Goal: Task Accomplishment & Management: Use online tool/utility

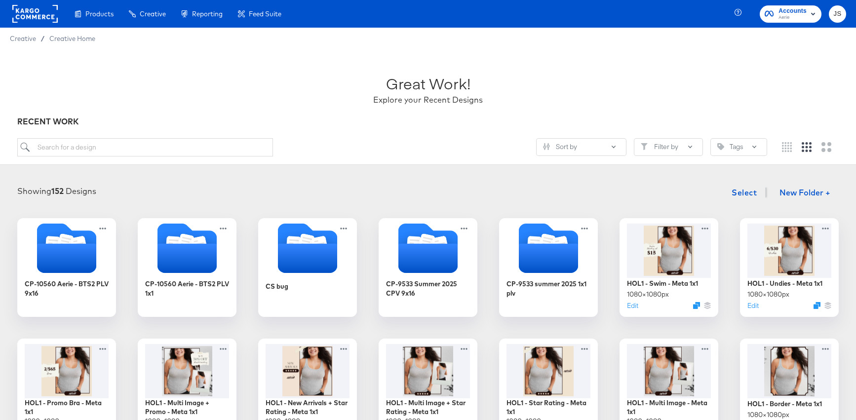
scroll to position [69, 0]
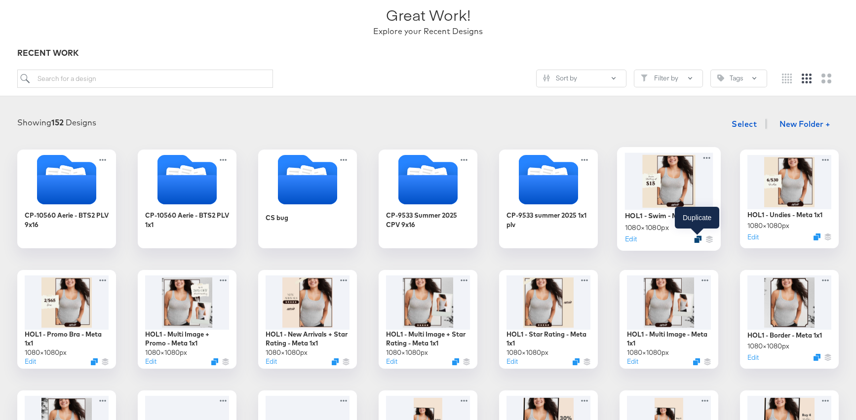
click at [696, 236] on icon "Duplicate" at bounding box center [697, 238] width 7 height 7
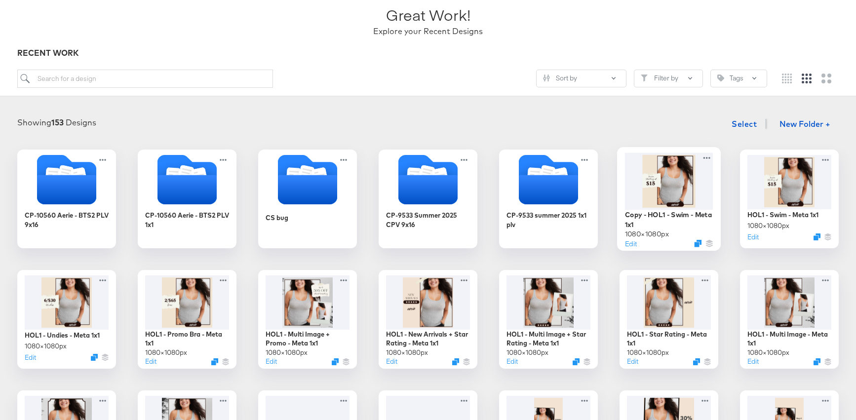
click at [668, 183] on div at bounding box center [669, 180] width 88 height 57
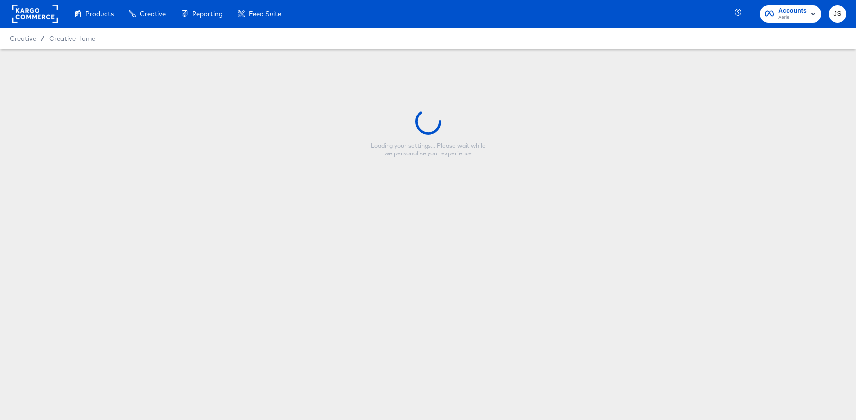
type input "Copy - HOL1 - Swim - Meta 1x1"
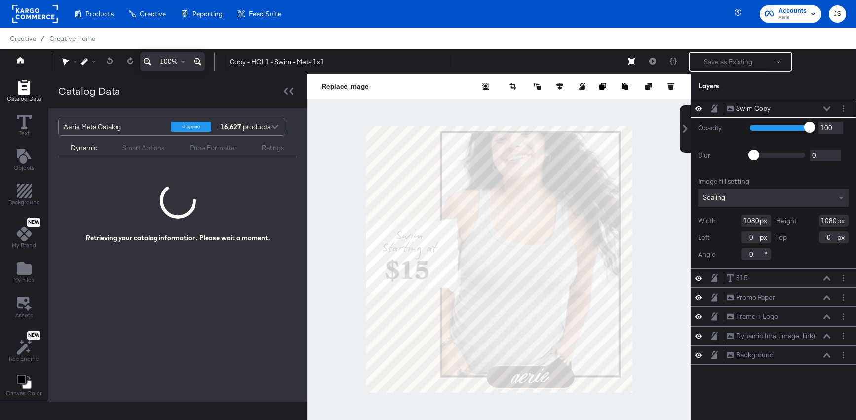
click at [843, 101] on div "Swim Copy Swim Copy" at bounding box center [772, 108] width 165 height 19
click at [843, 102] on div "Swim Copy Swim Copy" at bounding box center [772, 108] width 165 height 19
click at [843, 108] on circle "Layer Options" at bounding box center [842, 108] width 1 height 1
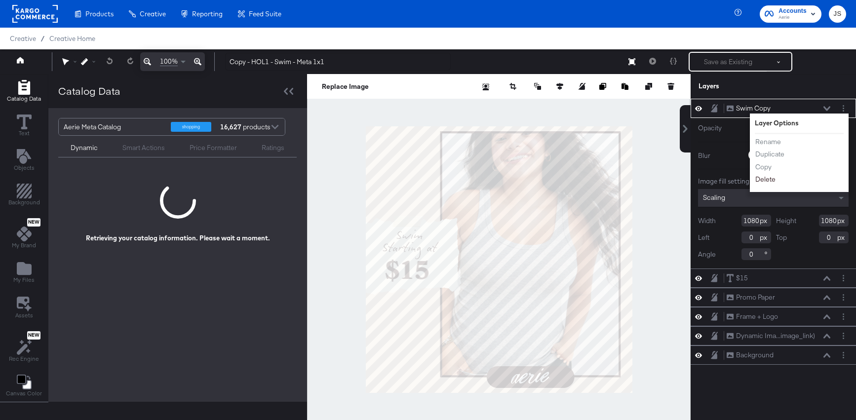
click at [767, 177] on button "Delete" at bounding box center [764, 179] width 21 height 10
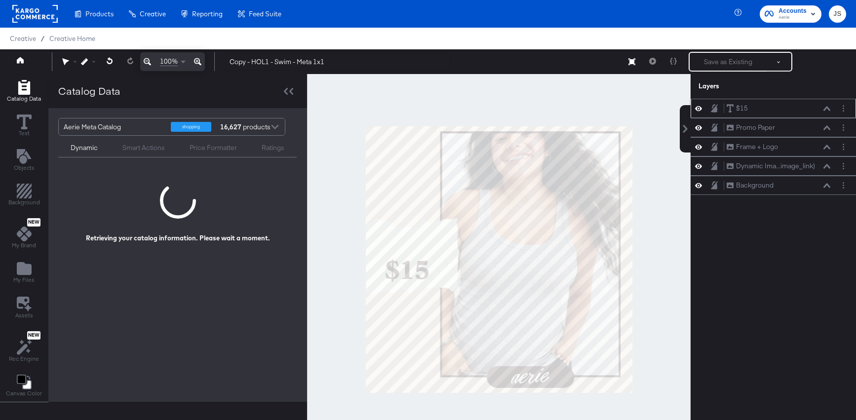
click at [698, 109] on icon at bounding box center [698, 108] width 7 height 5
click at [32, 263] on div "My Files" at bounding box center [23, 272] width 21 height 23
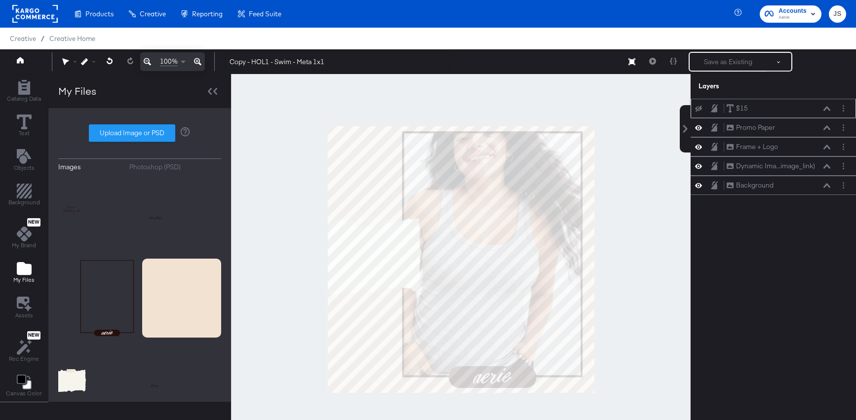
click at [171, 129] on label "Upload Image or PSD" at bounding box center [131, 133] width 85 height 17
click at [140, 133] on input "Upload Image or PSD" at bounding box center [140, 133] width 0 height 0
type input "C:\fakepath\Text.png"
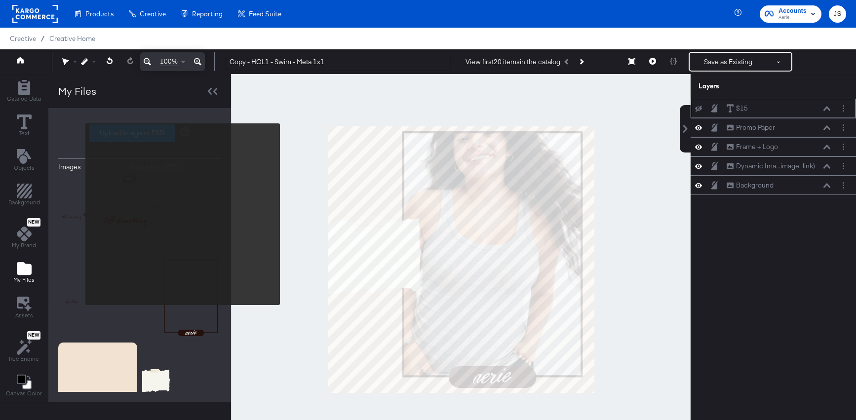
click at [79, 214] on img at bounding box center [97, 214] width 79 height 79
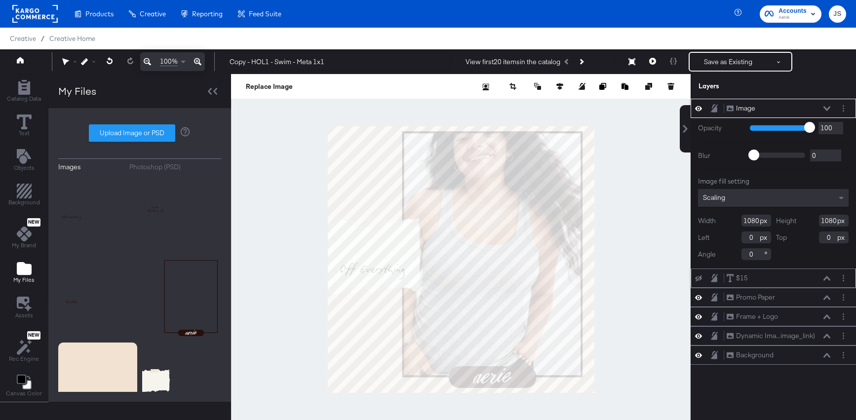
click at [845, 114] on div "Image Image" at bounding box center [772, 108] width 165 height 19
click at [844, 112] on button "Layer Options" at bounding box center [843, 108] width 10 height 10
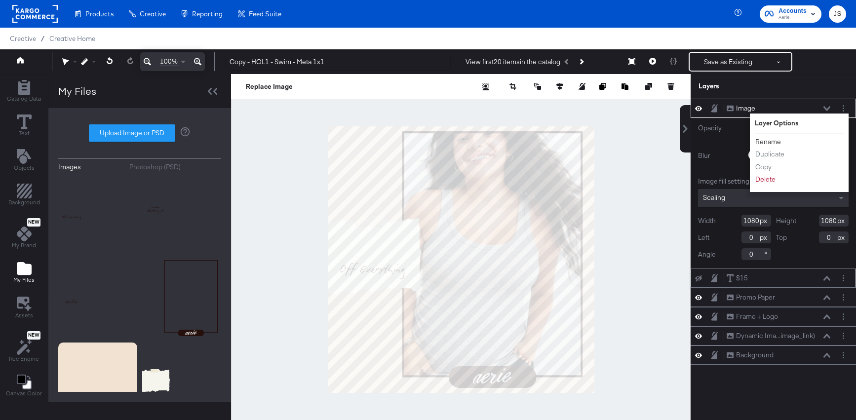
click at [767, 143] on button "Rename" at bounding box center [767, 142] width 27 height 10
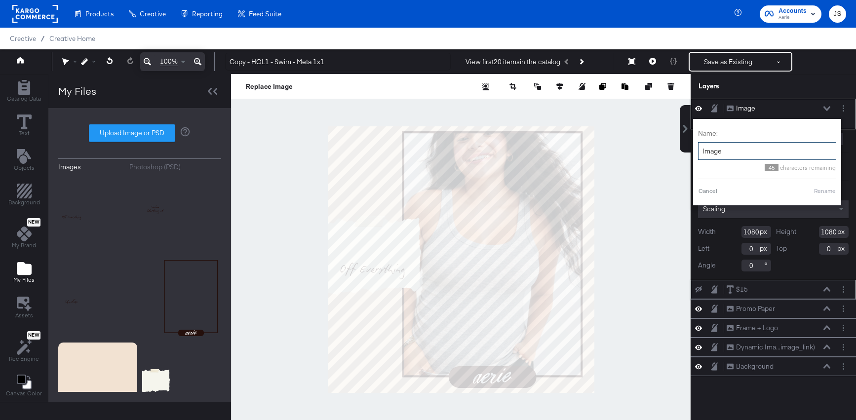
click at [758, 146] on input "Image" at bounding box center [767, 151] width 138 height 18
type input "off everything copy"
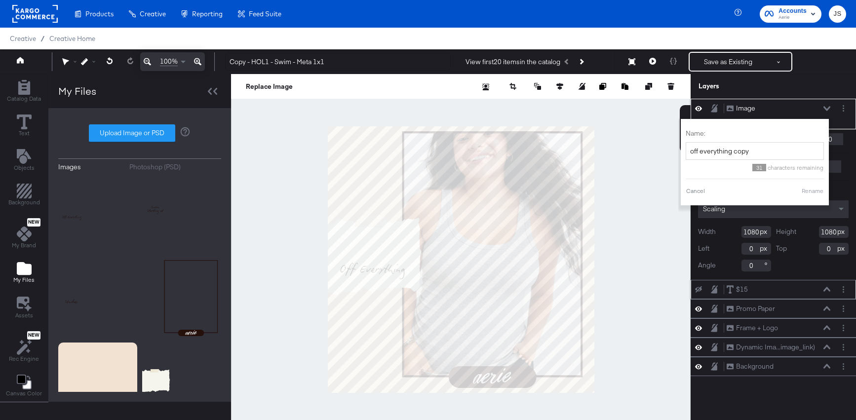
click at [805, 190] on button "Rename" at bounding box center [812, 191] width 23 height 9
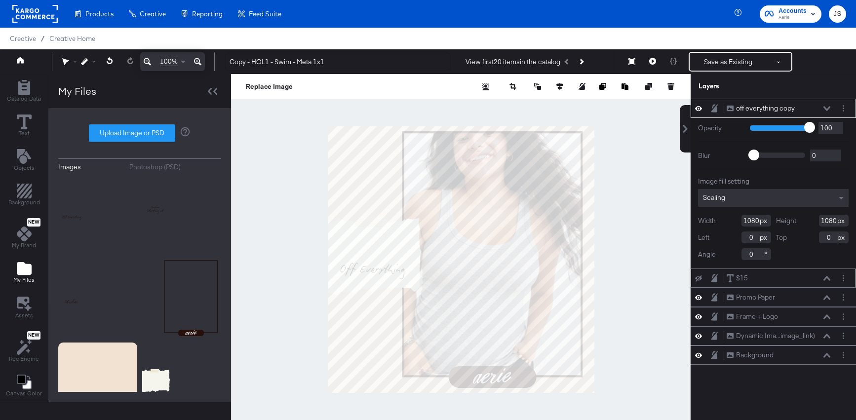
click at [826, 108] on icon at bounding box center [826, 108] width 7 height 5
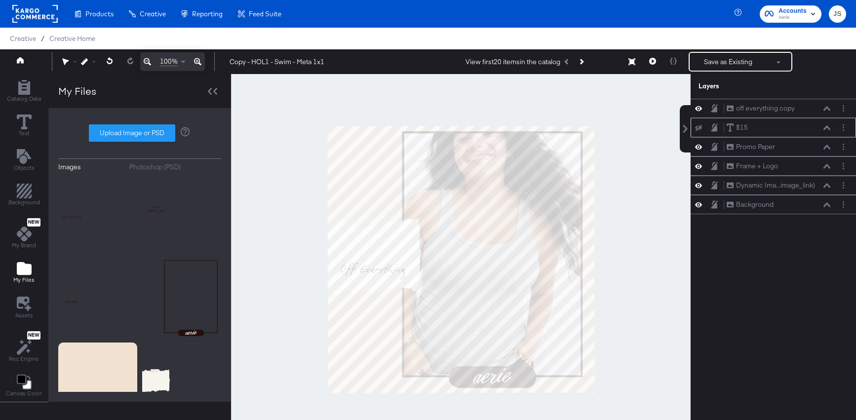
click at [699, 127] on icon at bounding box center [698, 128] width 7 height 6
click at [823, 125] on button at bounding box center [827, 128] width 8 height 6
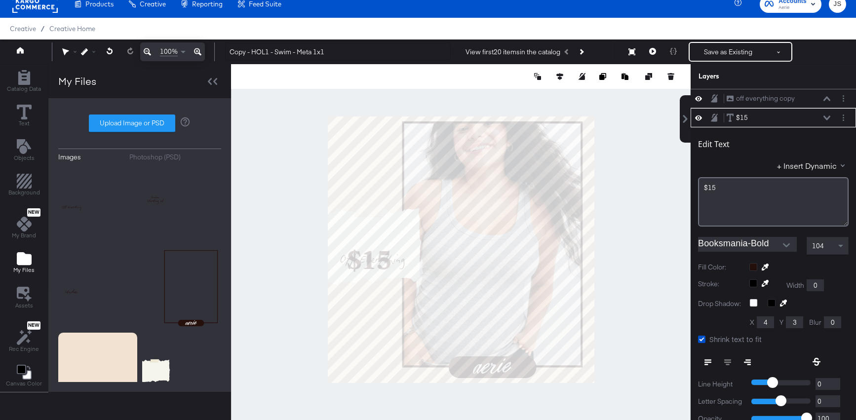
scroll to position [19, 0]
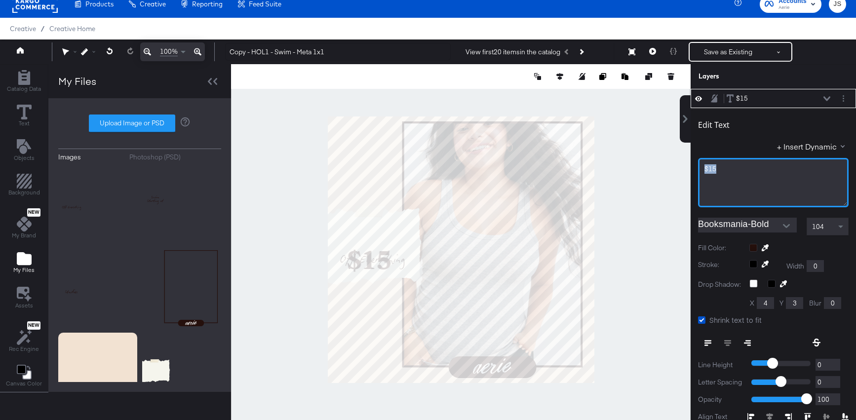
drag, startPoint x: 773, startPoint y: 165, endPoint x: 664, endPoint y: 165, distance: 108.6
click at [664, 89] on div "Catalog Data Text Objects Background New My Brand My Files Assets New Rec Engin…" at bounding box center [428, 76] width 856 height 25
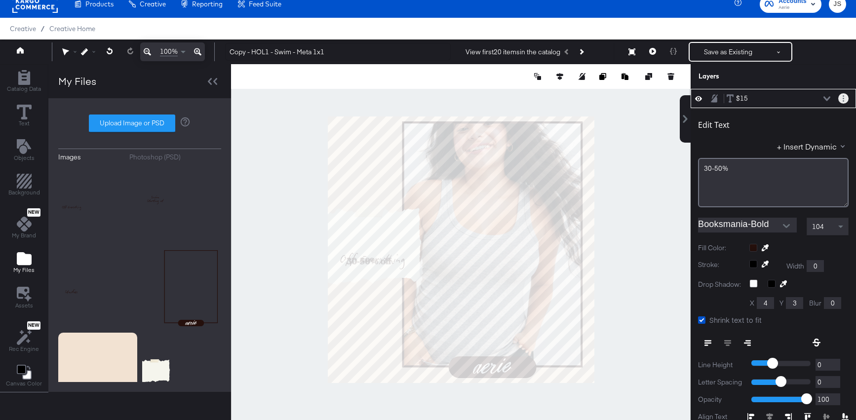
click at [845, 95] on button "Layer Options" at bounding box center [843, 98] width 10 height 10
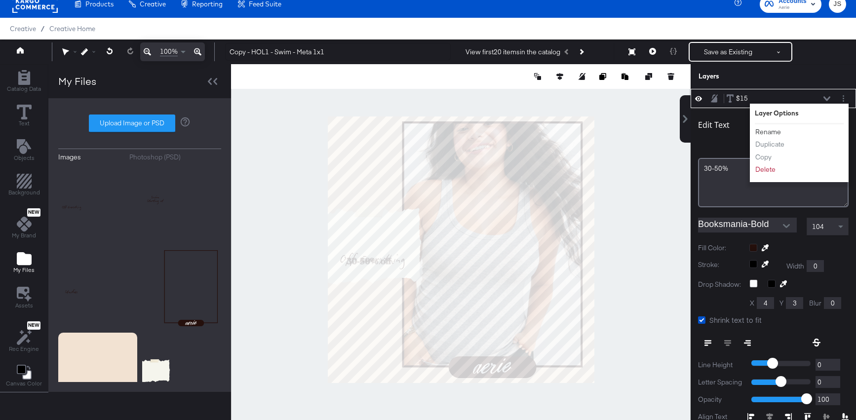
click at [771, 133] on button "Rename" at bounding box center [767, 132] width 27 height 10
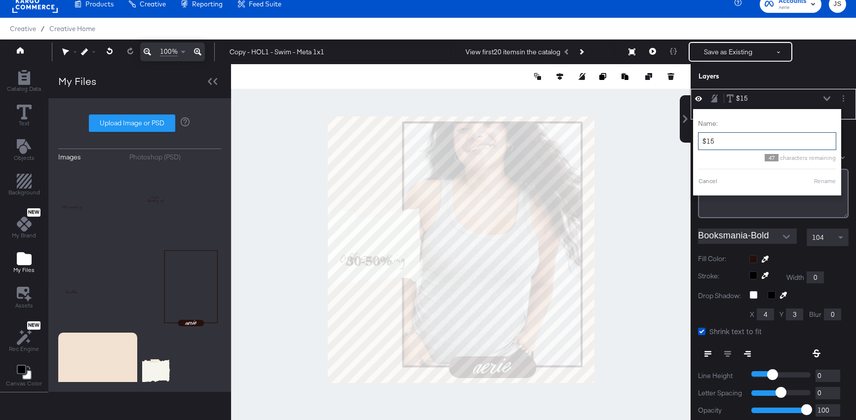
click at [717, 149] on input "$15" at bounding box center [767, 141] width 138 height 18
type input "30-50%"
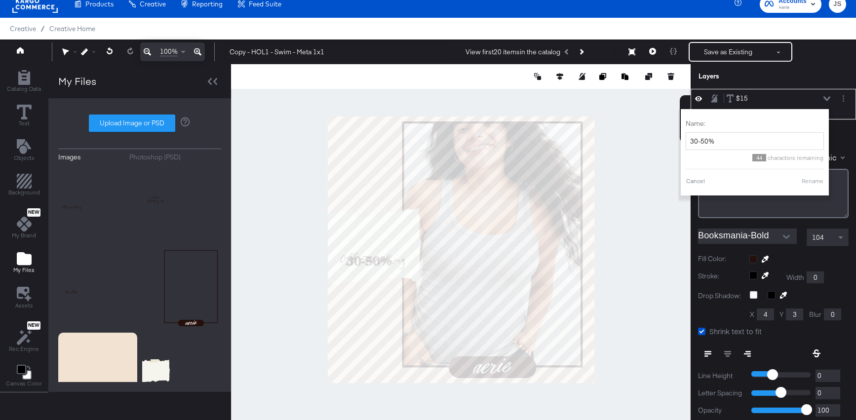
click at [807, 179] on button "Rename" at bounding box center [812, 181] width 23 height 9
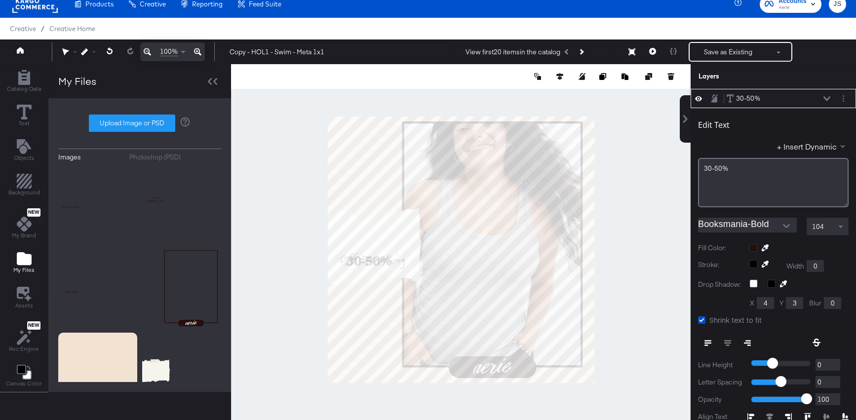
click at [817, 229] on span "104" at bounding box center [818, 226] width 12 height 9
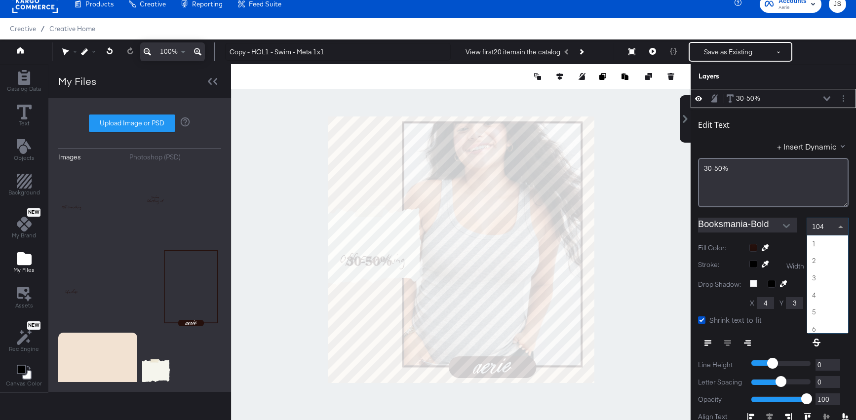
click at [817, 229] on span "104" at bounding box center [818, 226] width 12 height 9
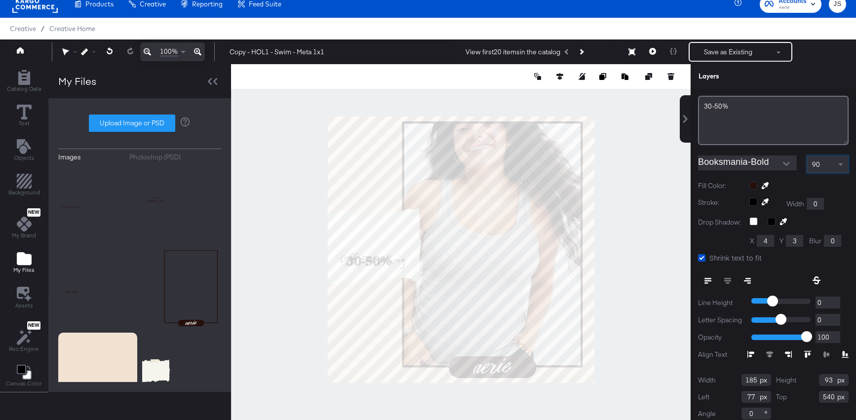
scroll to position [166, 0]
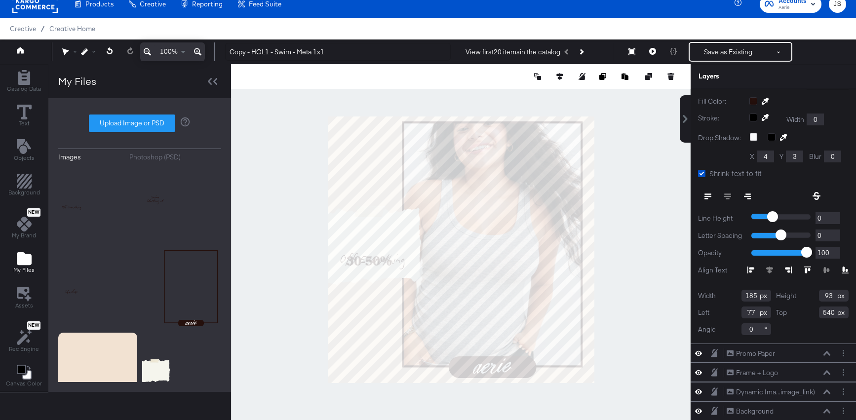
drag, startPoint x: 755, startPoint y: 294, endPoint x: 734, endPoint y: 294, distance: 21.7
click at [734, 294] on div "Width 185" at bounding box center [734, 296] width 73 height 12
type input "318"
drag, startPoint x: 832, startPoint y: 296, endPoint x: 814, endPoint y: 296, distance: 18.3
click at [814, 296] on div "Height 93" at bounding box center [812, 296] width 73 height 12
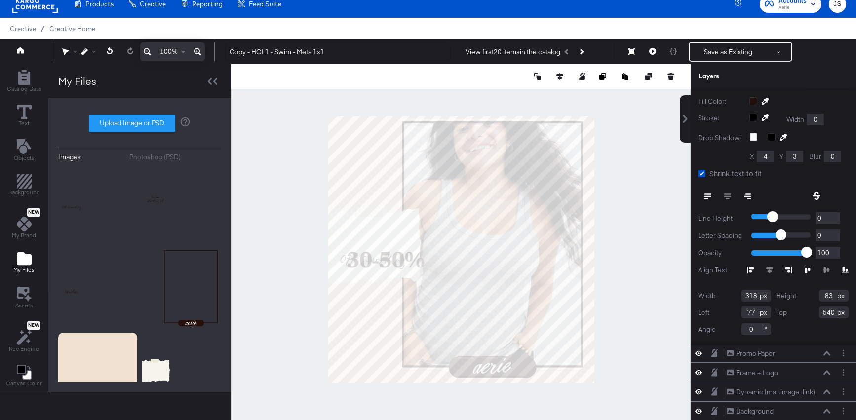
type input "83"
click at [751, 314] on input "77" at bounding box center [756, 312] width 30 height 12
drag, startPoint x: 753, startPoint y: 313, endPoint x: 741, endPoint y: 313, distance: 11.8
click at [741, 313] on input "77" at bounding box center [756, 312] width 30 height 12
type input "23"
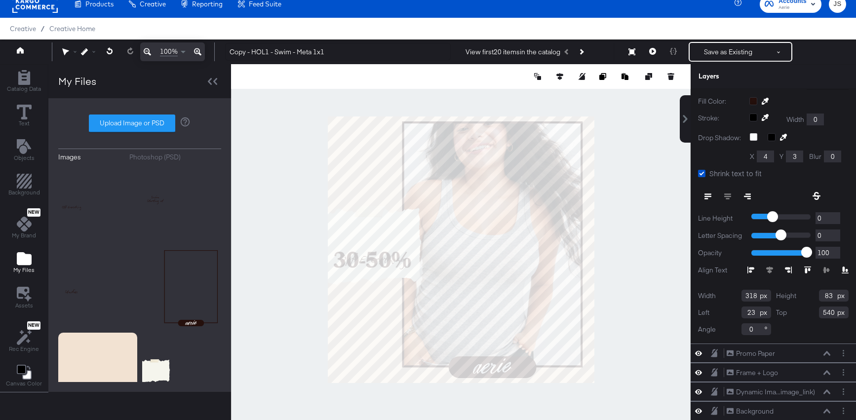
drag, startPoint x: 832, startPoint y: 312, endPoint x: 806, endPoint y: 312, distance: 25.7
click at [806, 312] on div "Top 540" at bounding box center [812, 312] width 73 height 12
type input "3"
click at [826, 314] on input "3457" at bounding box center [834, 312] width 30 height 12
type input "457"
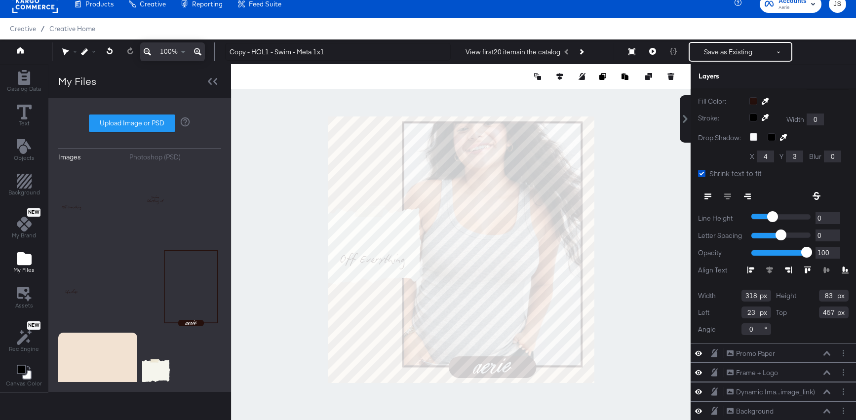
click at [823, 324] on div "Width 318 Height 83 Left 23 Top 457 Angle 0" at bounding box center [773, 312] width 150 height 45
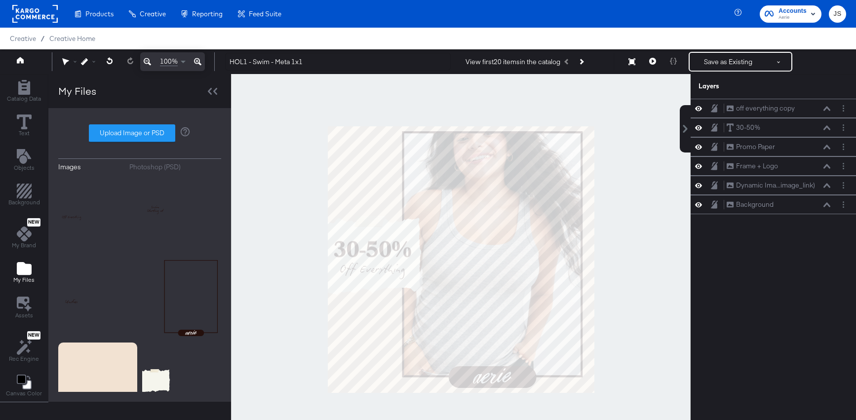
scroll to position [10, 0]
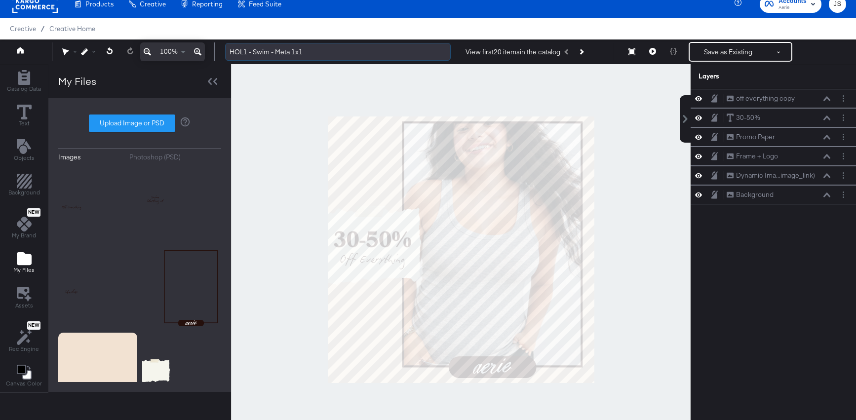
drag, startPoint x: 269, startPoint y: 53, endPoint x: 257, endPoint y: 52, distance: 12.3
click at [257, 52] on input "HOL1 - Swim - Meta 1x1" at bounding box center [338, 52] width 226 height 18
type input "HOL1 - Standard Promo 30-50% - Meta 1x1"
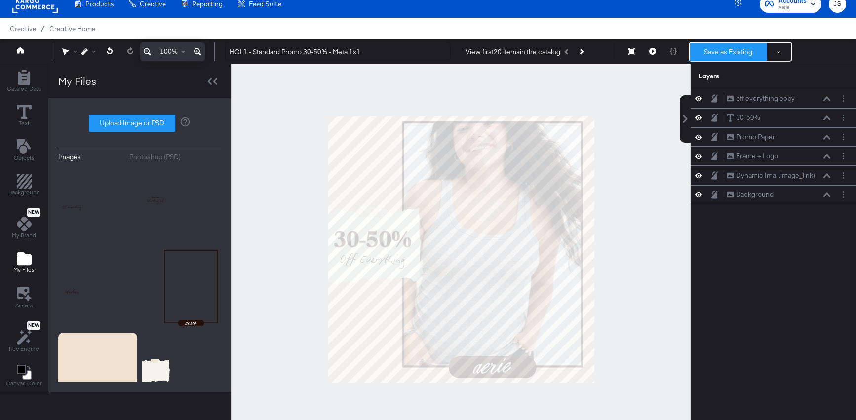
click at [734, 54] on button "Save as Existing" at bounding box center [727, 52] width 77 height 18
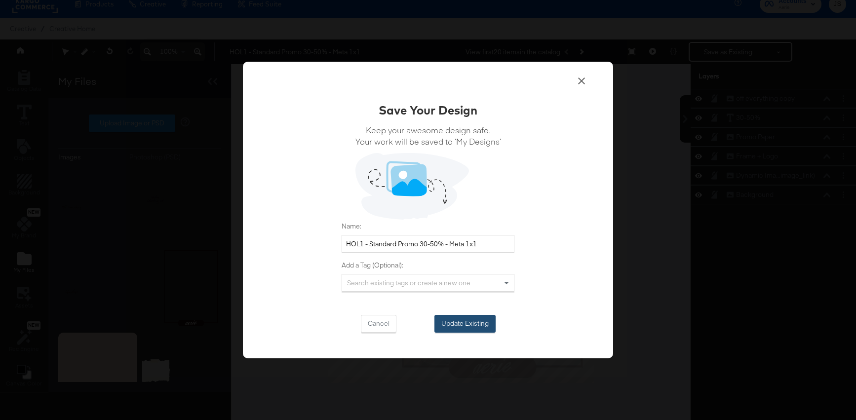
click at [460, 324] on button "Update Existing" at bounding box center [464, 324] width 61 height 18
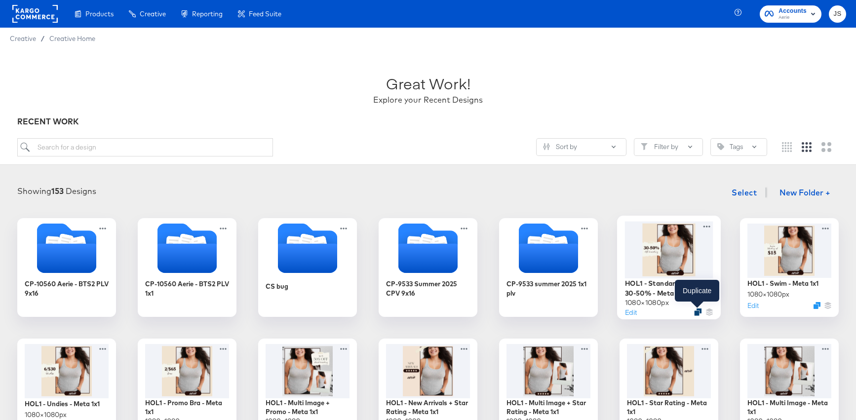
click at [697, 312] on icon "Duplicate" at bounding box center [697, 311] width 7 height 7
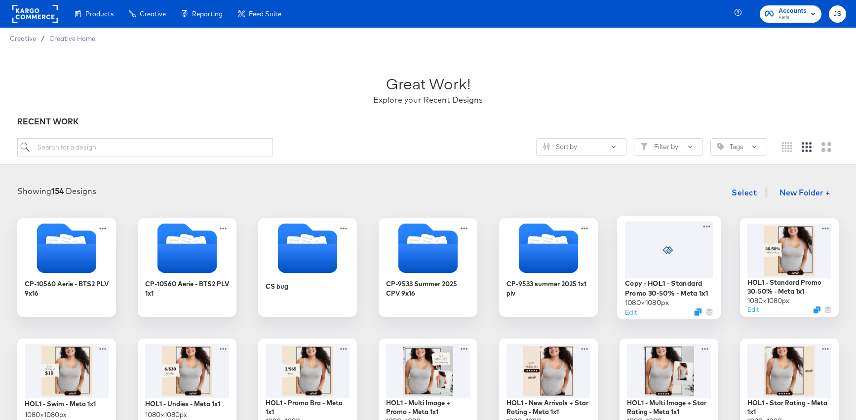
click at [666, 251] on icon at bounding box center [669, 250] width 18 height 8
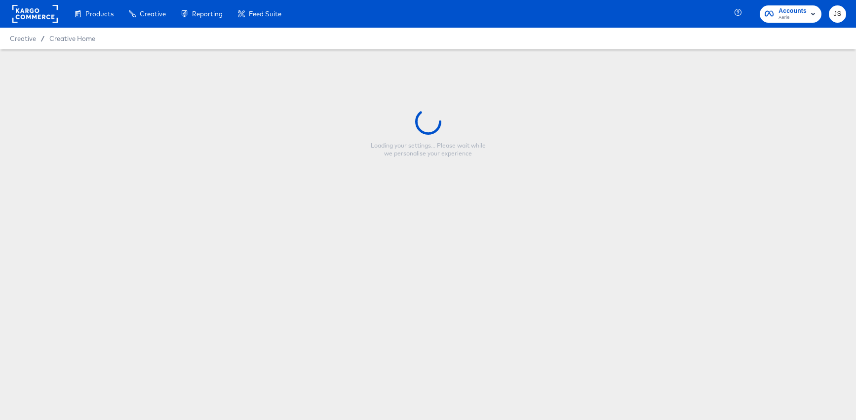
type input "Copy - HOL1 - Standard Promo 30-50% - Meta 1x1"
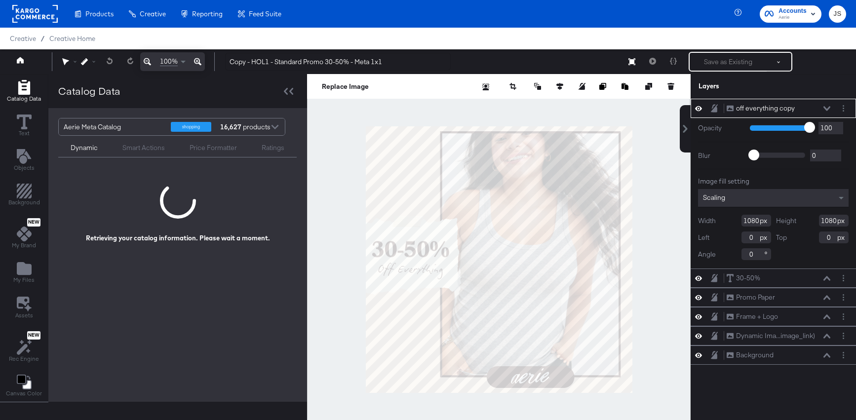
click at [828, 106] on icon at bounding box center [826, 108] width 7 height 5
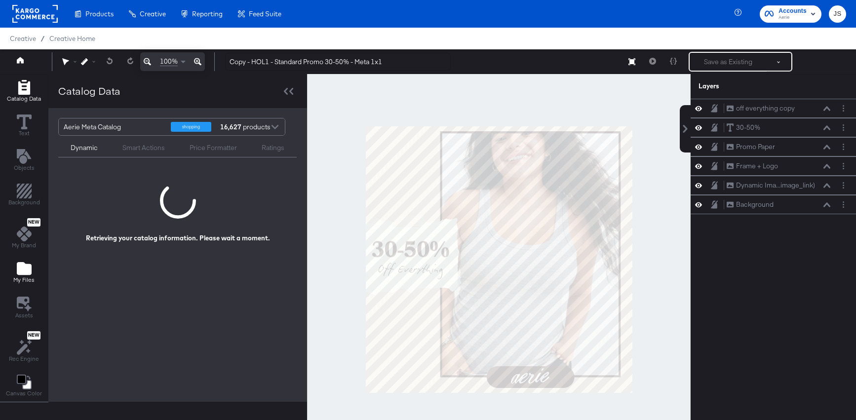
click at [29, 261] on button "My Files" at bounding box center [23, 273] width 33 height 28
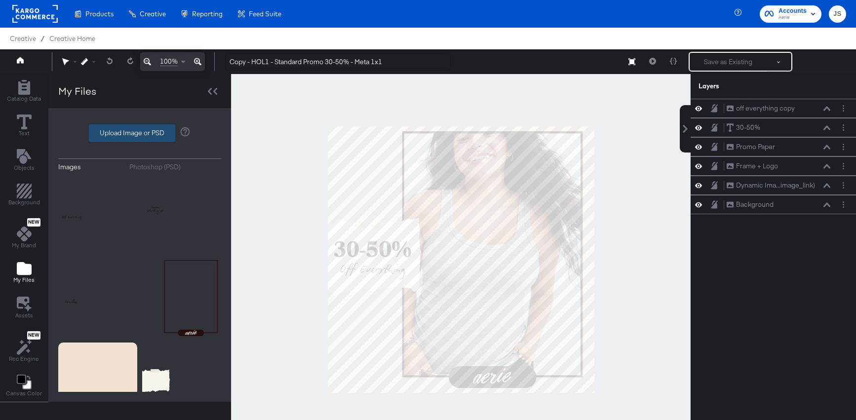
click at [167, 128] on label "Upload Image or PSD" at bounding box center [131, 133] width 85 height 17
click at [140, 133] on input "Upload Image or PSD" at bounding box center [140, 133] width 0 height 0
type input "C:\fakepath\text.png"
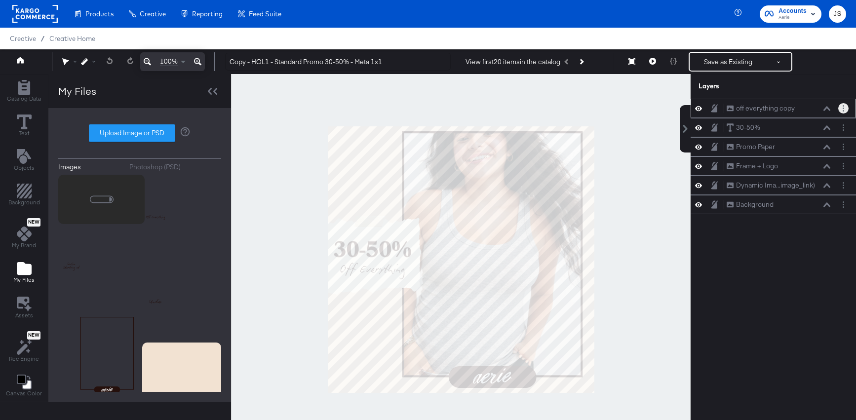
click at [843, 110] on icon "Layer Options" at bounding box center [842, 108] width 1 height 6
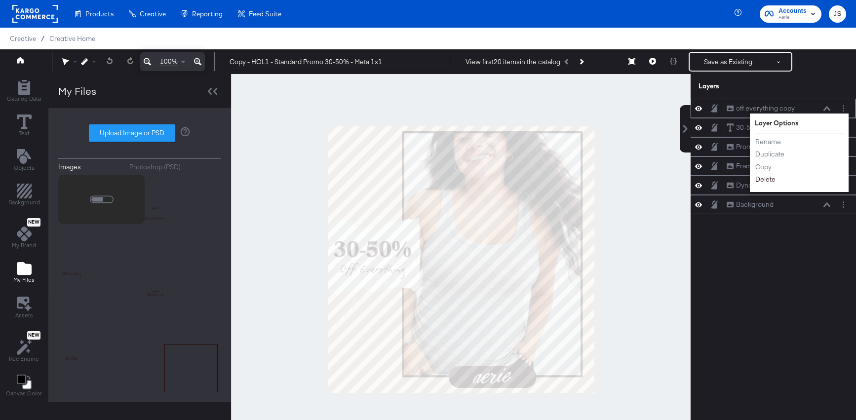
click at [764, 180] on button "Delete" at bounding box center [764, 179] width 21 height 10
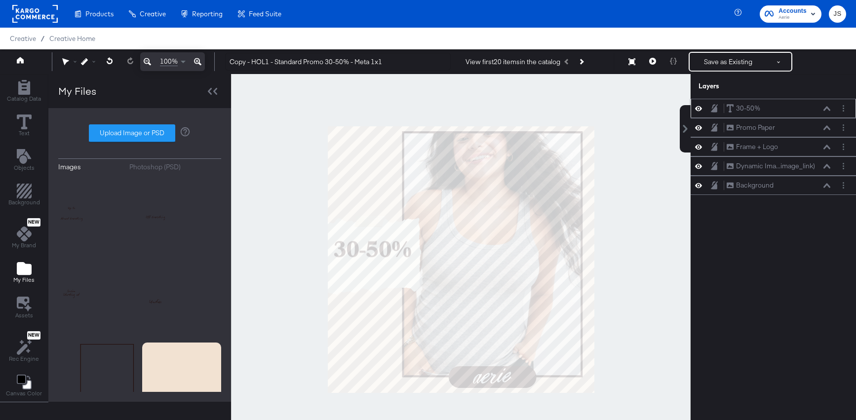
click at [697, 109] on icon at bounding box center [698, 108] width 7 height 8
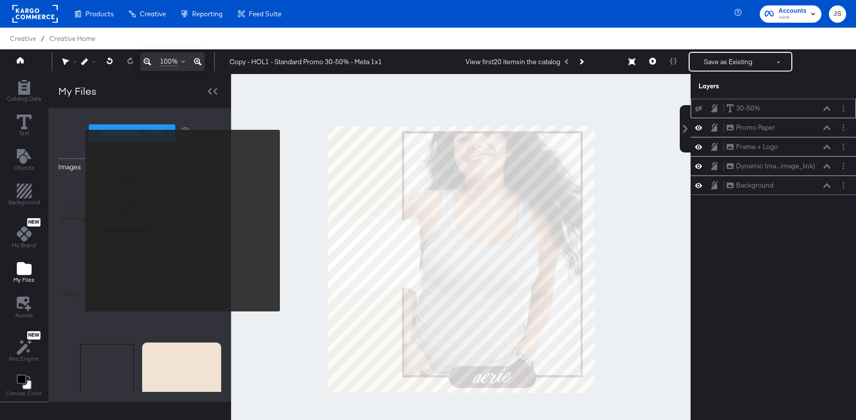
click at [79, 221] on img at bounding box center [97, 214] width 79 height 79
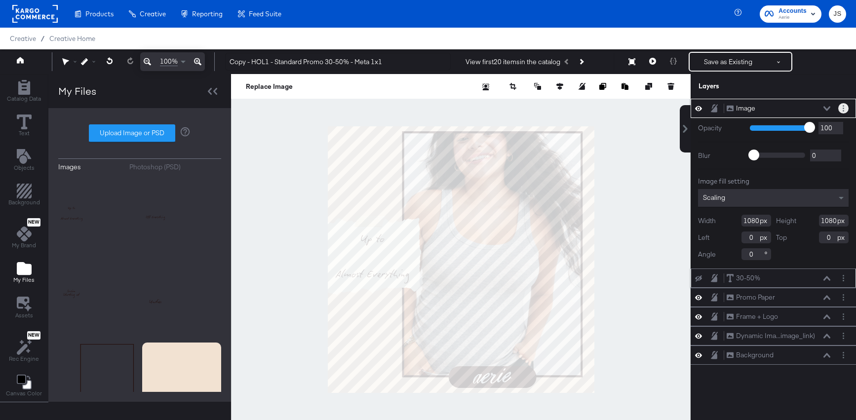
click at [842, 107] on icon "Layer Options" at bounding box center [842, 108] width 1 height 6
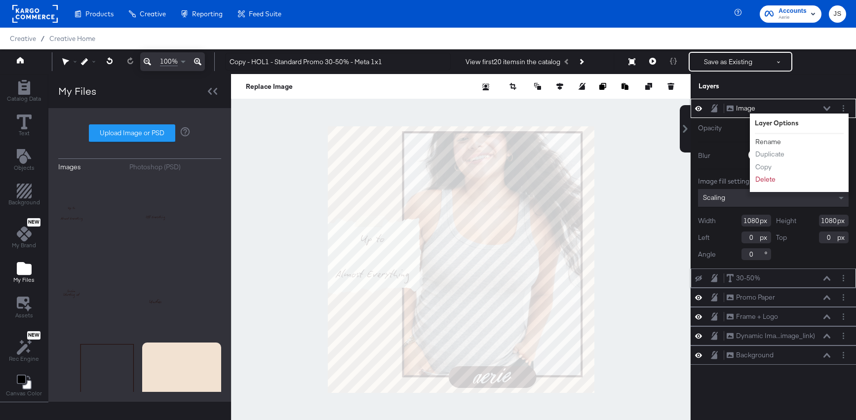
click at [769, 142] on button "Rename" at bounding box center [767, 142] width 27 height 10
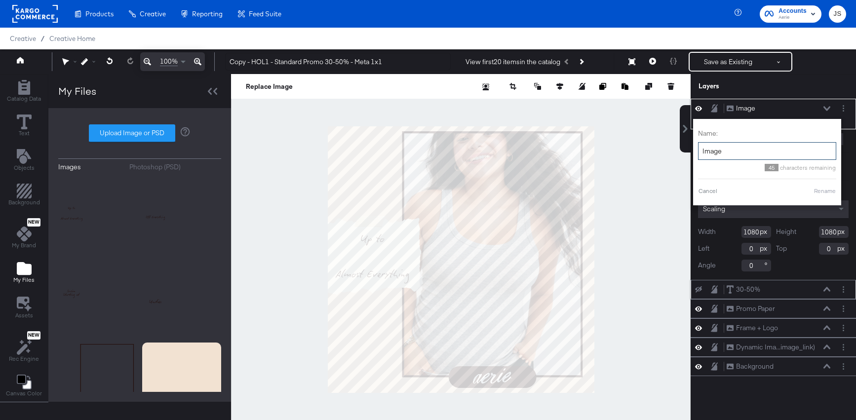
click at [754, 150] on input "Image" at bounding box center [767, 151] width 138 height 18
type input "Up to copy"
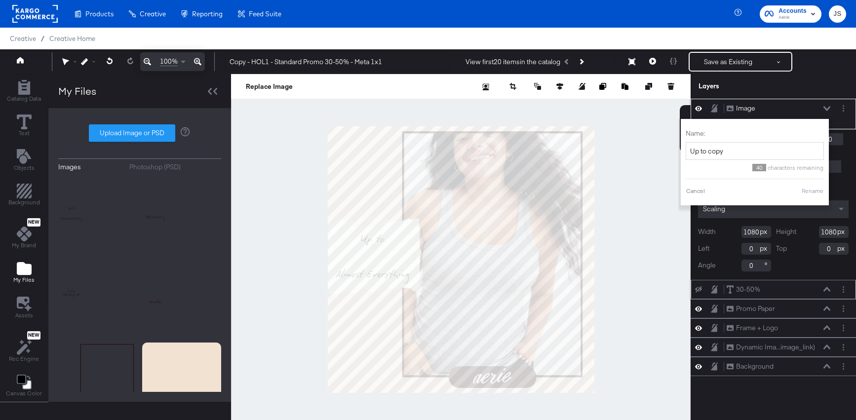
click at [816, 190] on button "Rename" at bounding box center [812, 191] width 23 height 9
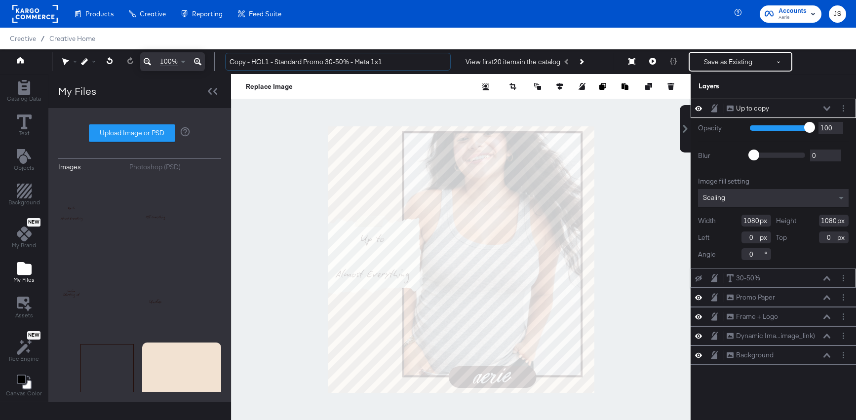
drag, startPoint x: 252, startPoint y: 62, endPoint x: 206, endPoint y: 62, distance: 46.4
click at [206, 62] on div "100% Copy - HOL1 - Standard Promo 30-50% - Meta 1x1 View first 20 items in the …" at bounding box center [428, 61] width 856 height 25
click at [314, 63] on input "HOL1 - Standard Promo 30-50% - Meta 1x1" at bounding box center [338, 62] width 226 height 18
click at [319, 59] on input "HOL1 - Standard Promo 50% - Meta 1x1" at bounding box center [338, 62] width 226 height 18
type input "HOL1 - Standard Promo 50% off - Meta 1x1"
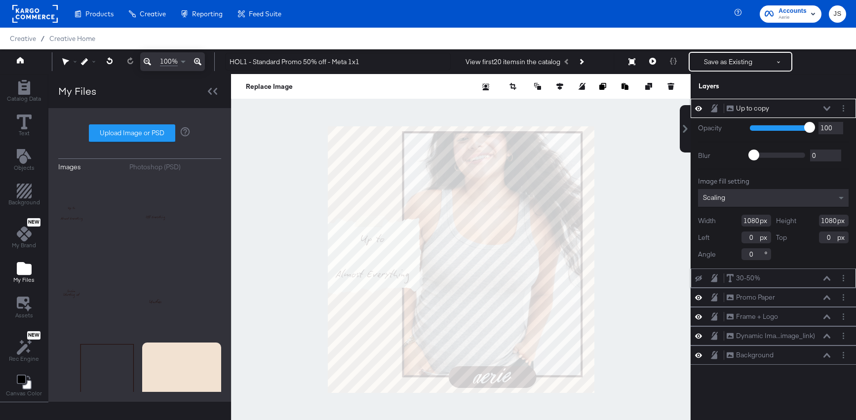
click at [270, 145] on div at bounding box center [460, 259] width 459 height 371
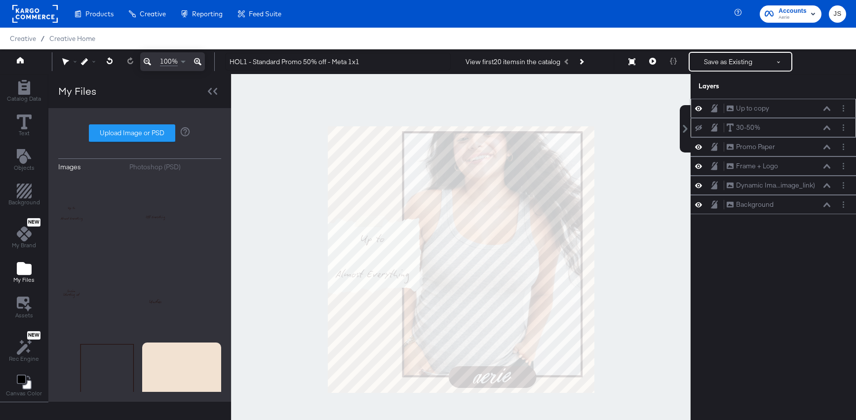
click at [698, 129] on icon at bounding box center [698, 128] width 7 height 6
click at [824, 127] on icon at bounding box center [826, 127] width 7 height 5
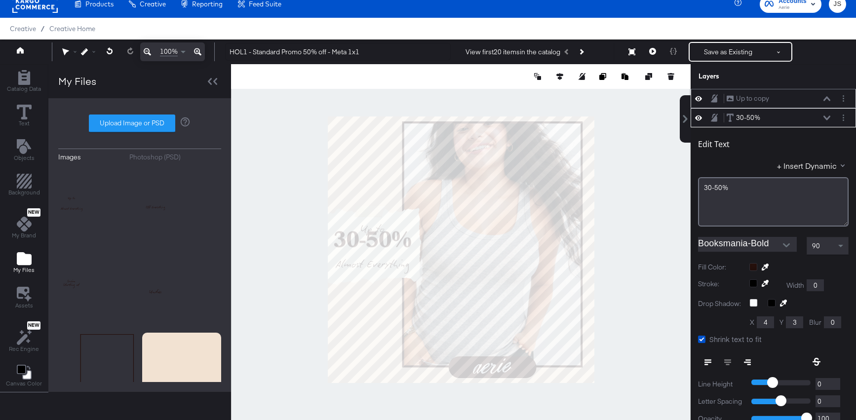
scroll to position [19, 0]
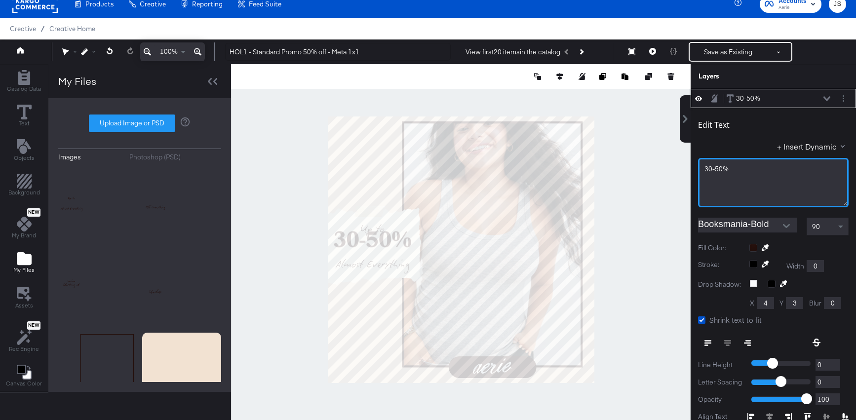
click at [730, 165] on div "30-50%" at bounding box center [773, 168] width 138 height 9
click at [728, 165] on div "30-50%" at bounding box center [773, 168] width 138 height 9
click at [715, 172] on span "30-50%" at bounding box center [716, 168] width 24 height 9
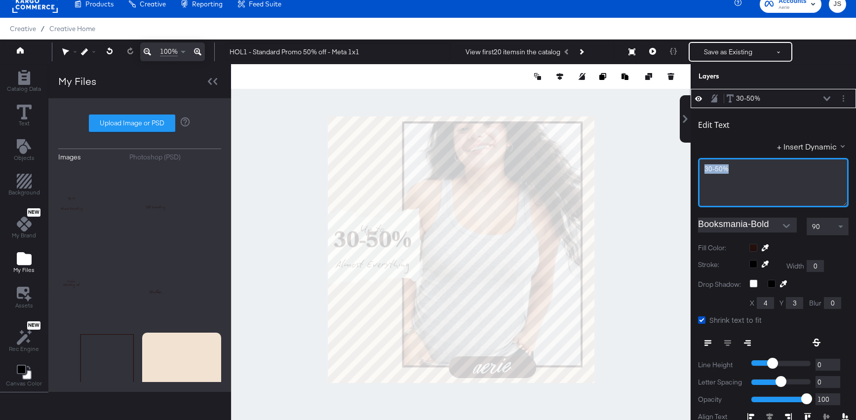
click at [715, 172] on span "30-50%" at bounding box center [716, 168] width 24 height 9
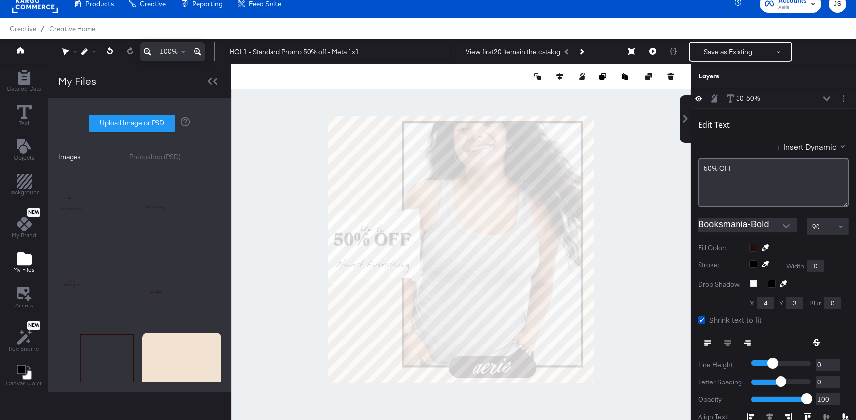
click at [827, 229] on div "90" at bounding box center [827, 226] width 41 height 17
click at [830, 220] on div "90" at bounding box center [827, 226] width 41 height 17
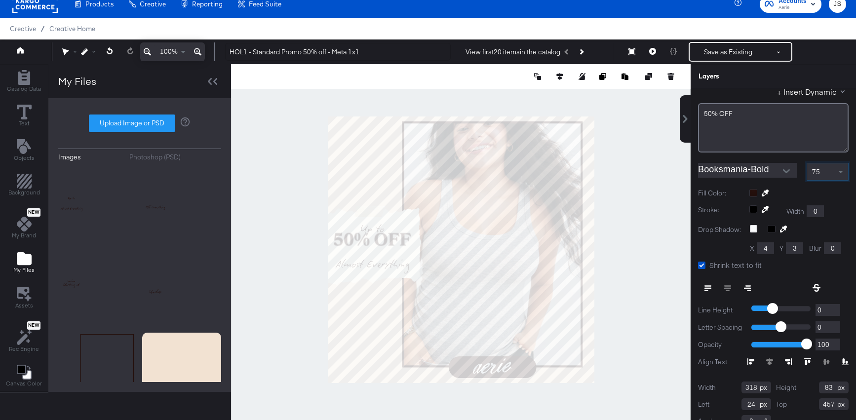
scroll to position [117, 0]
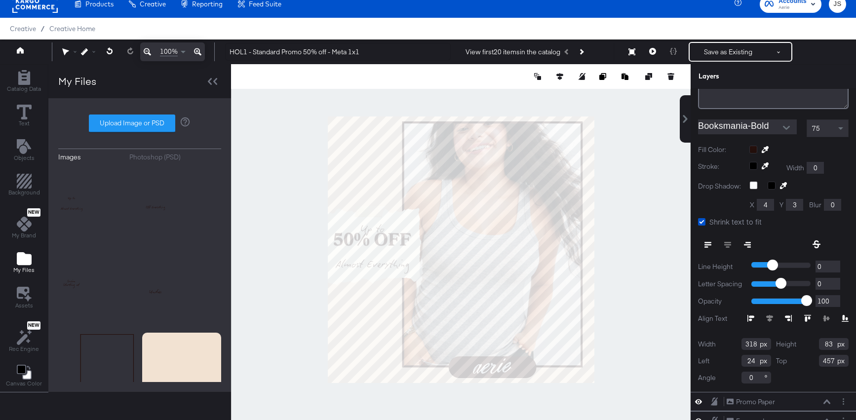
drag, startPoint x: 758, startPoint y: 343, endPoint x: 720, endPoint y: 343, distance: 38.0
click at [720, 343] on div "Width 318" at bounding box center [734, 344] width 73 height 12
type input "331"
drag, startPoint x: 833, startPoint y: 342, endPoint x: 780, endPoint y: 342, distance: 53.3
click at [780, 342] on div "Height 83" at bounding box center [812, 344] width 73 height 12
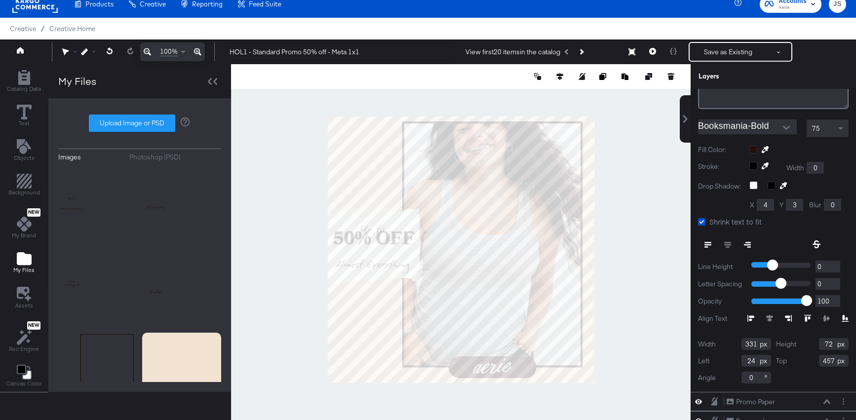
type input "72"
drag, startPoint x: 756, startPoint y: 360, endPoint x: 724, endPoint y: 360, distance: 31.6
click at [724, 360] on div "Left 24" at bounding box center [734, 361] width 73 height 12
type input "17"
drag, startPoint x: 833, startPoint y: 361, endPoint x: 770, endPoint y: 361, distance: 63.2
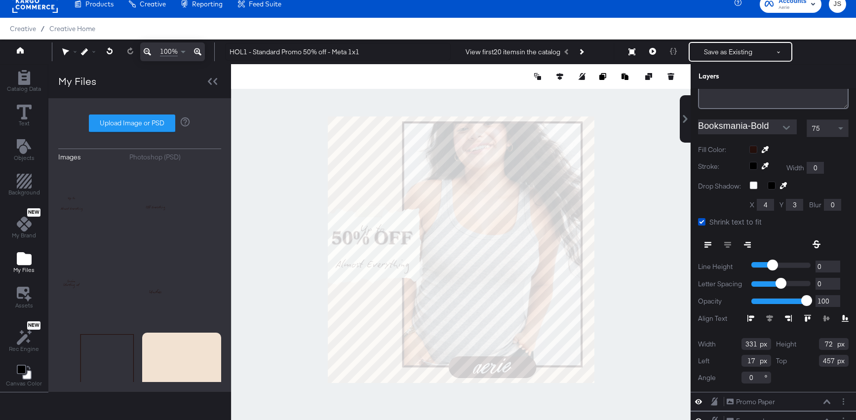
click at [770, 361] on div "Width 331 Height 72 Left 17 Top 457 Angle 0" at bounding box center [773, 360] width 150 height 45
type input "492"
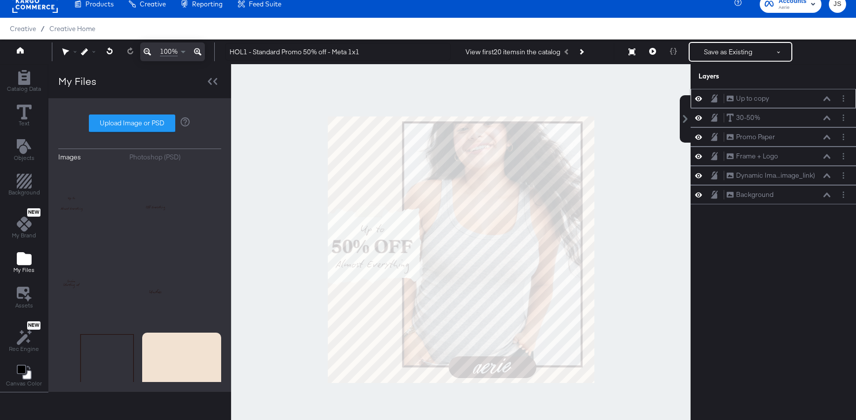
click at [646, 226] on div at bounding box center [460, 249] width 459 height 371
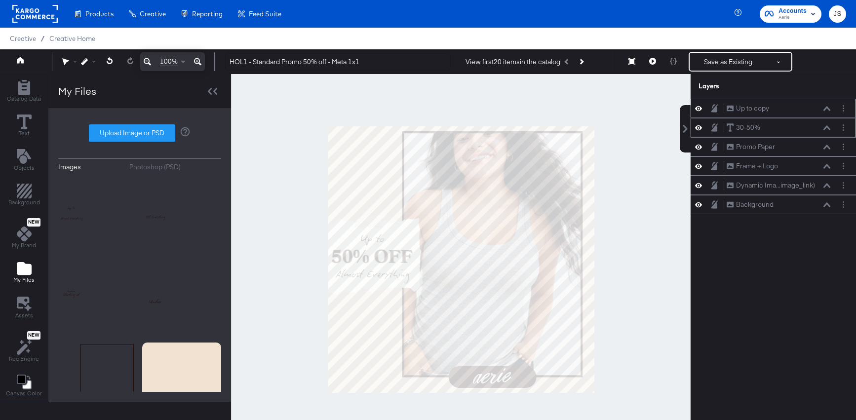
click at [827, 126] on icon at bounding box center [826, 127] width 7 height 4
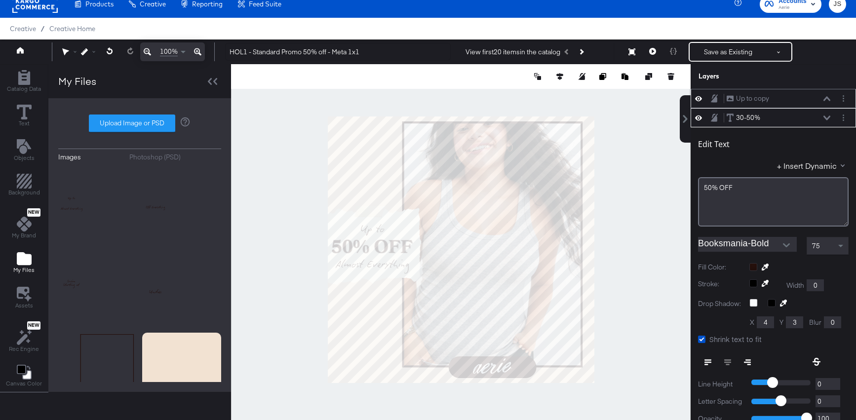
scroll to position [19, 0]
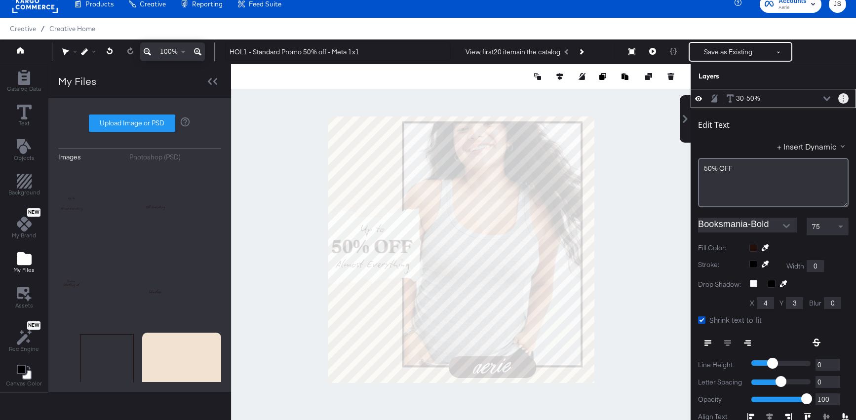
click at [843, 98] on circle "Layer Options" at bounding box center [842, 98] width 1 height 1
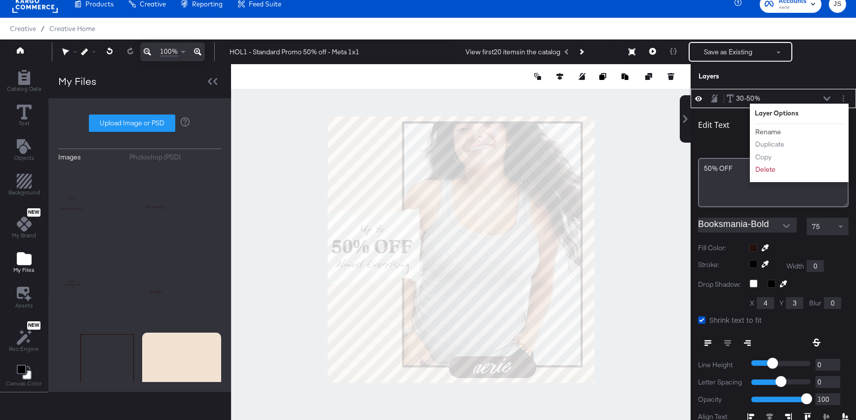
click at [773, 131] on button "Rename" at bounding box center [767, 132] width 27 height 10
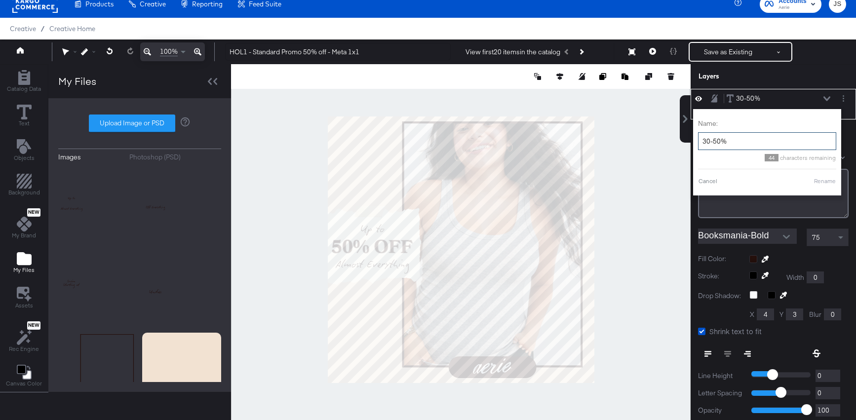
click at [740, 137] on input "30-50%" at bounding box center [767, 141] width 138 height 18
type input "50% off"
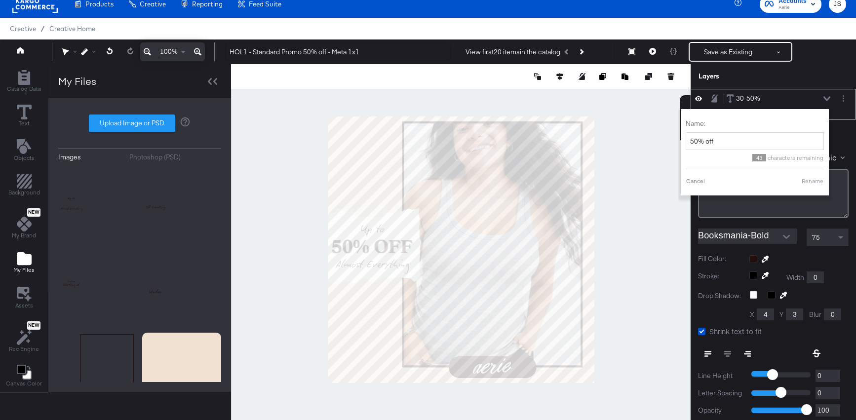
click at [815, 183] on button "Rename" at bounding box center [812, 181] width 23 height 9
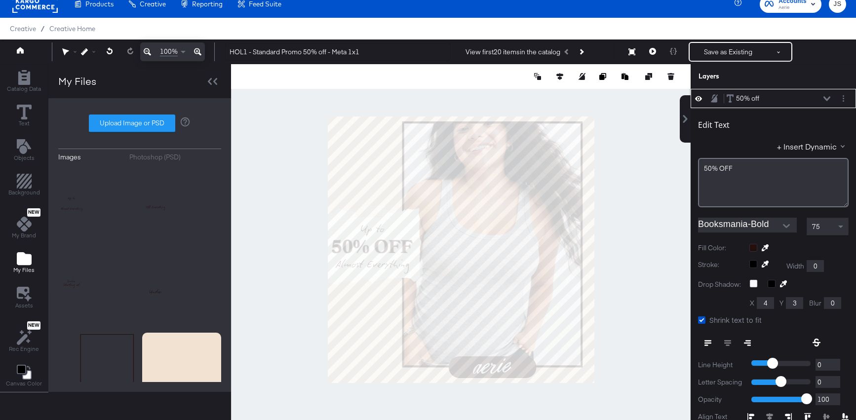
click at [828, 96] on icon at bounding box center [826, 98] width 7 height 5
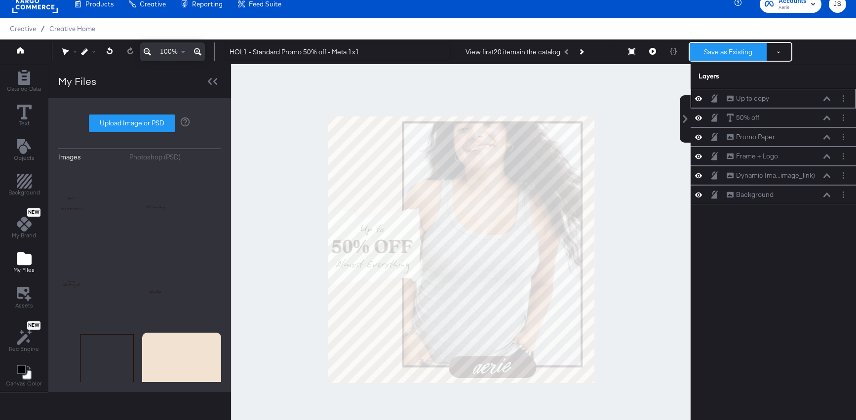
click at [703, 53] on button "Save as Existing" at bounding box center [727, 52] width 77 height 18
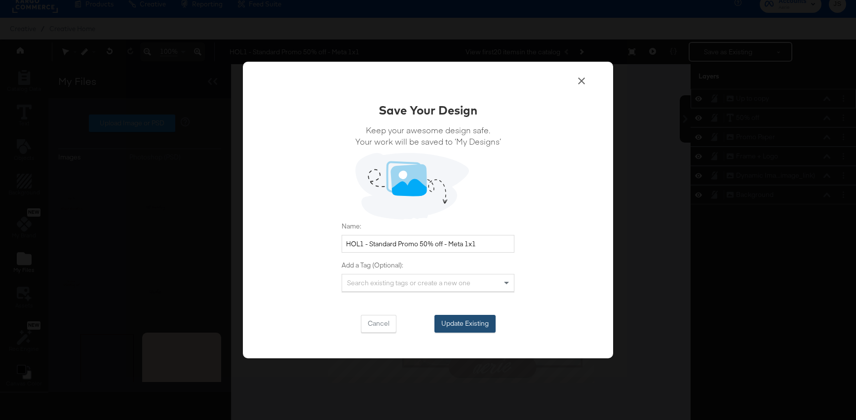
click at [476, 326] on button "Update Existing" at bounding box center [464, 324] width 61 height 18
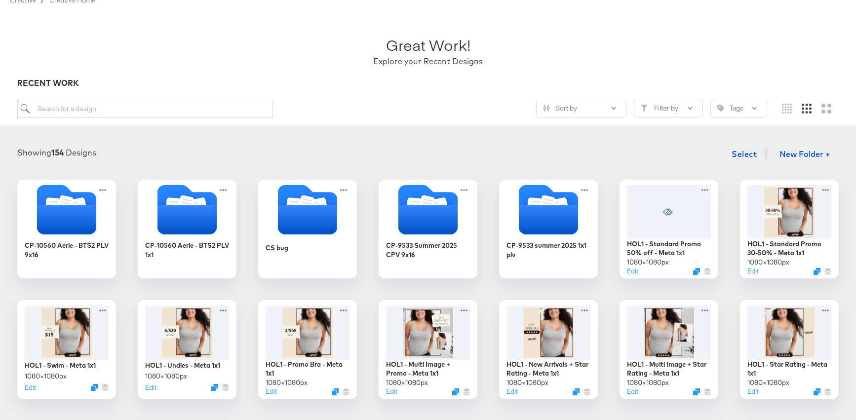
scroll to position [56, 0]
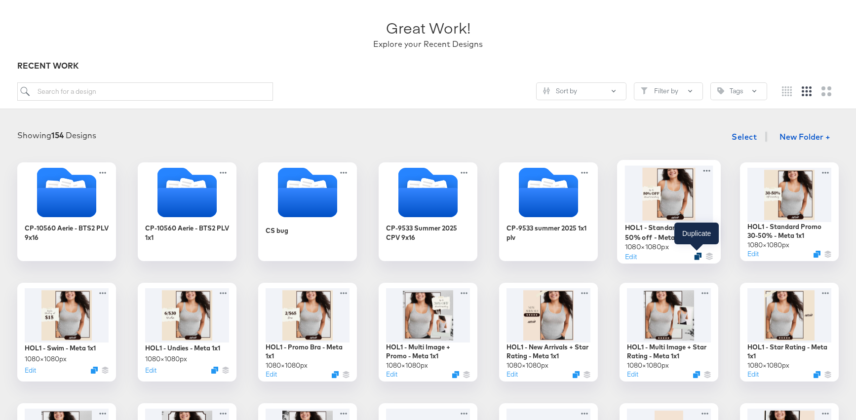
click at [695, 257] on icon "Duplicate" at bounding box center [697, 256] width 7 height 7
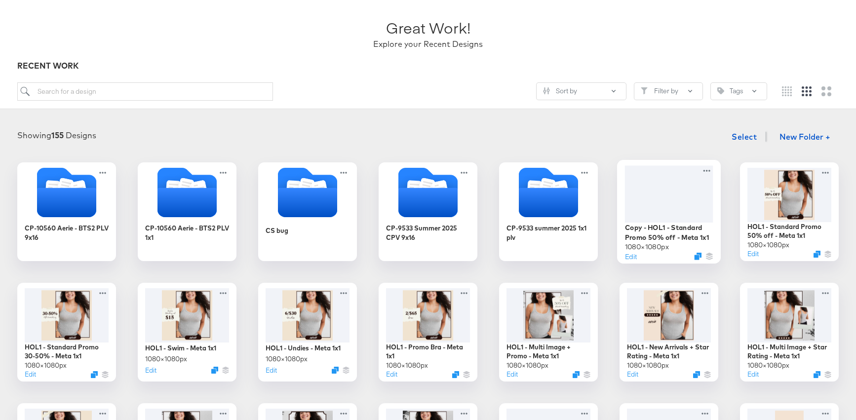
click at [667, 213] on div at bounding box center [669, 193] width 88 height 57
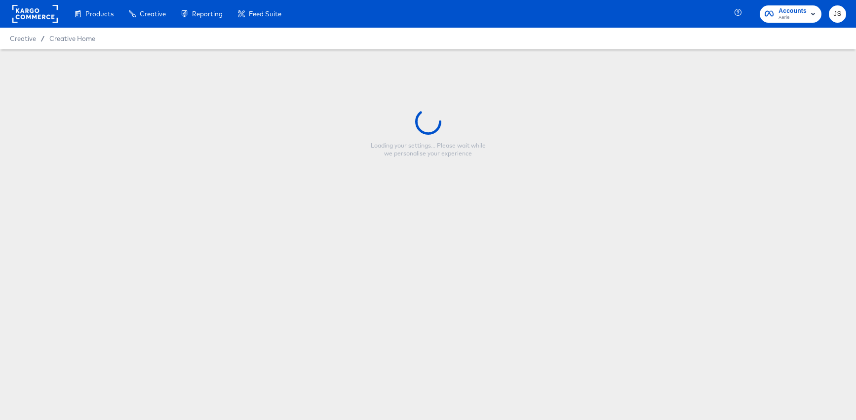
type input "Copy - HOL1 - Standard Promo 50% off - Meta 1x1"
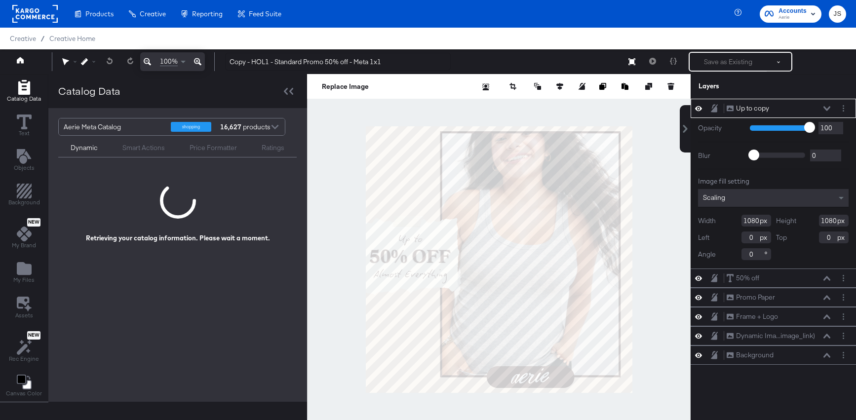
click at [849, 105] on div at bounding box center [845, 108] width 14 height 10
click at [700, 103] on div "Up to copy Up to copy" at bounding box center [772, 108] width 157 height 10
click at [700, 105] on icon at bounding box center [698, 108] width 7 height 8
click at [844, 104] on button "Layer Options" at bounding box center [843, 108] width 10 height 10
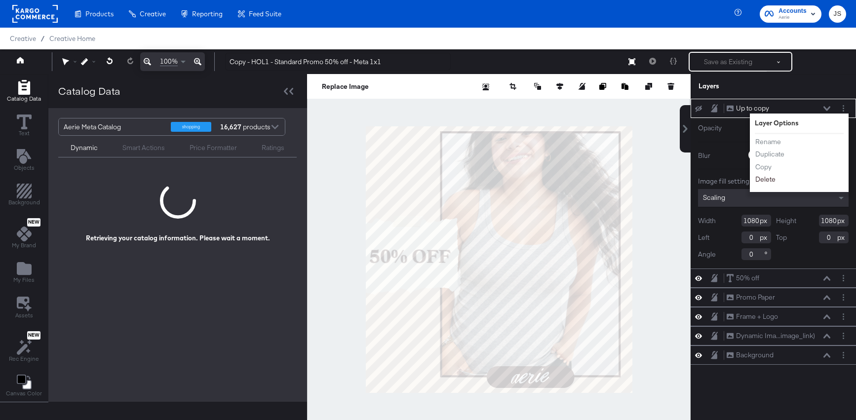
click at [767, 179] on button "Delete" at bounding box center [764, 179] width 21 height 10
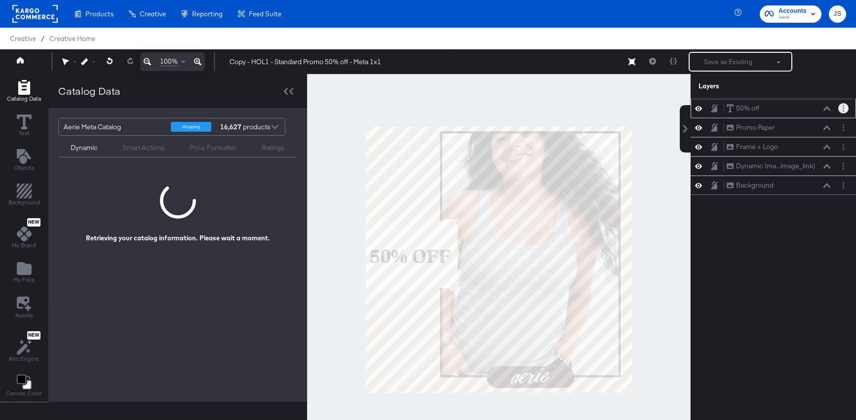
click at [845, 109] on button "Layer Options" at bounding box center [843, 108] width 10 height 10
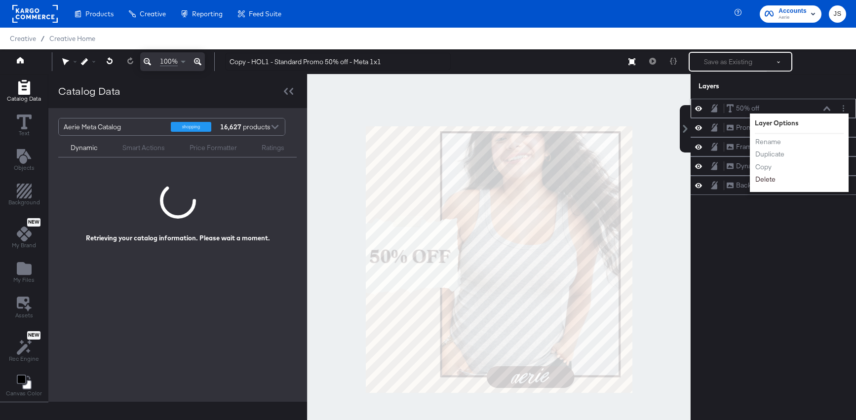
click at [765, 182] on button "Delete" at bounding box center [764, 179] width 21 height 10
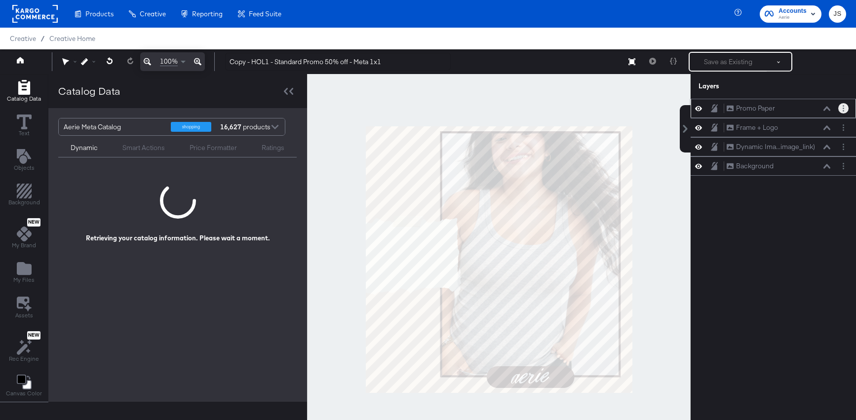
click at [842, 105] on circle "Layer Options" at bounding box center [842, 105] width 1 height 1
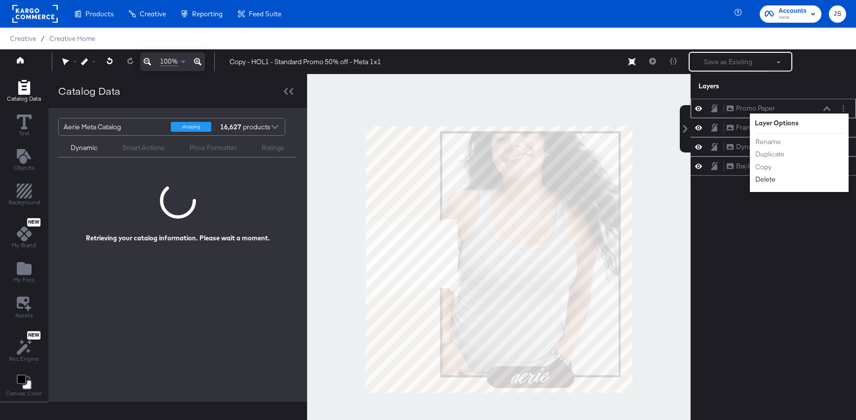
click at [765, 181] on button "Delete" at bounding box center [764, 179] width 21 height 10
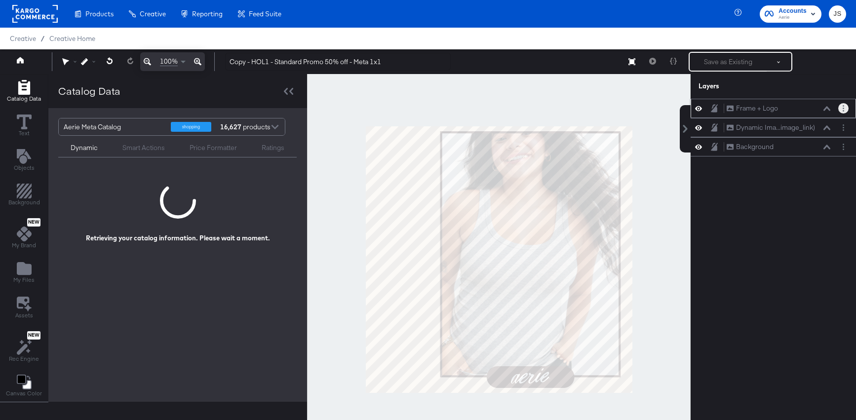
click at [843, 105] on circle "Layer Options" at bounding box center [842, 105] width 1 height 1
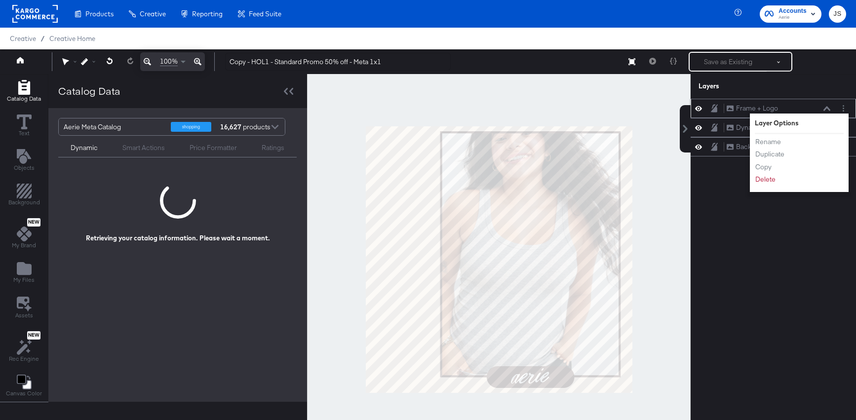
click at [776, 178] on li "Delete" at bounding box center [781, 179] width 54 height 10
click at [763, 184] on button "Delete" at bounding box center [764, 179] width 21 height 10
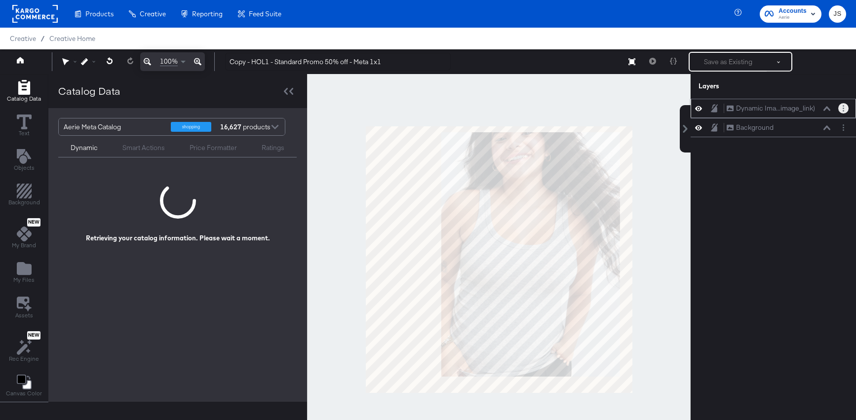
click at [839, 111] on button "Layer Options" at bounding box center [843, 108] width 10 height 10
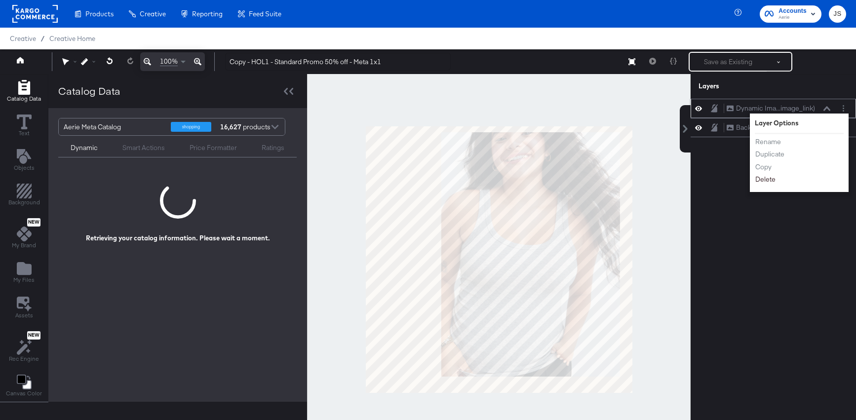
click at [768, 178] on button "Delete" at bounding box center [764, 179] width 21 height 10
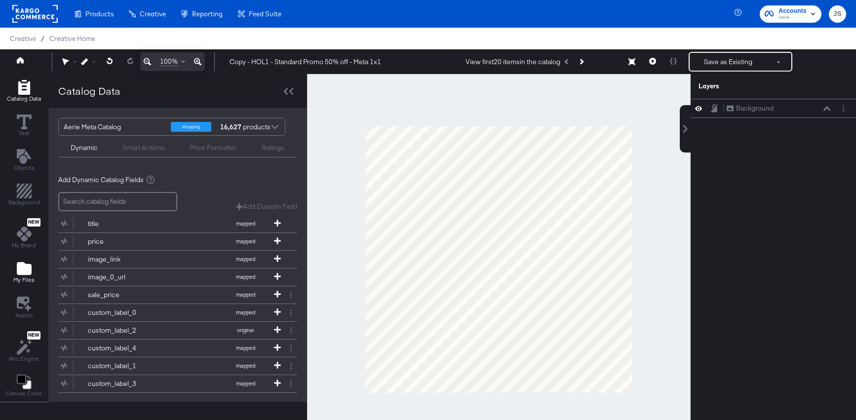
click at [17, 269] on icon "Add Files" at bounding box center [24, 268] width 15 height 13
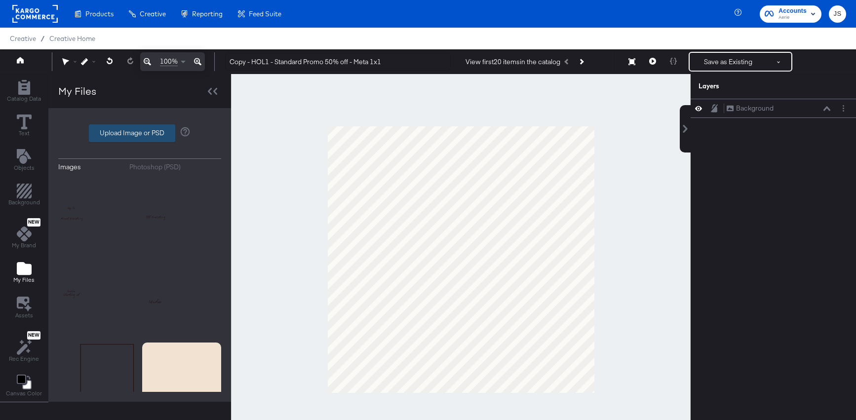
click at [170, 136] on label "Upload Image or PSD" at bounding box center [131, 133] width 85 height 17
click at [140, 133] on input "Upload Image or PSD" at bounding box center [140, 133] width 0 height 0
type input "C:\fakepath\Background.png"
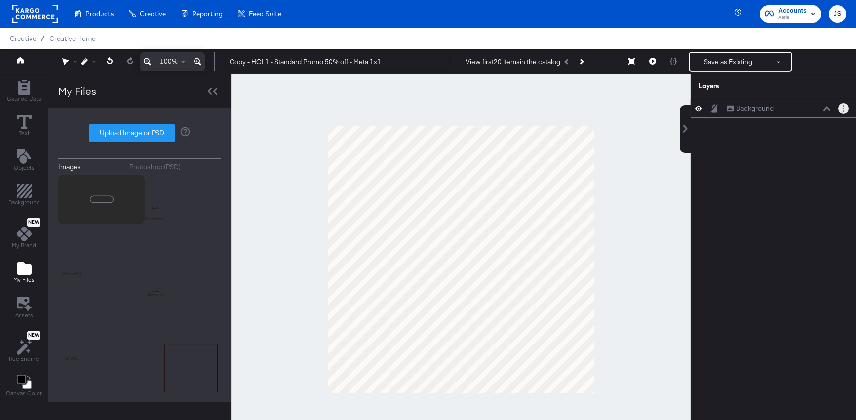
click at [840, 107] on button "Layer Options" at bounding box center [843, 108] width 10 height 10
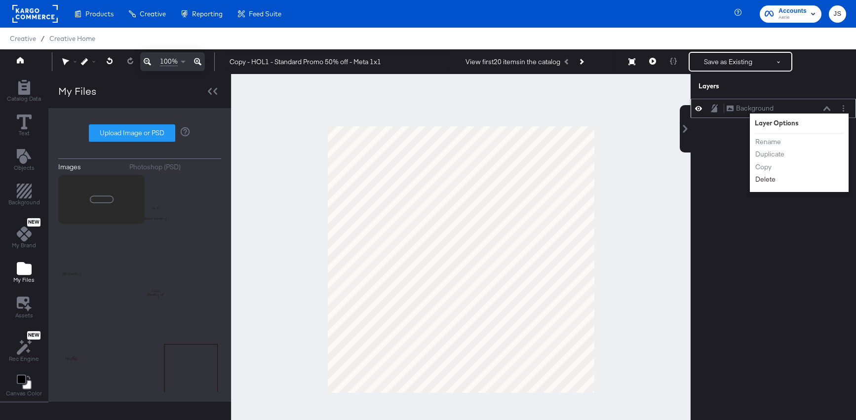
click at [763, 181] on button "Delete" at bounding box center [764, 179] width 21 height 10
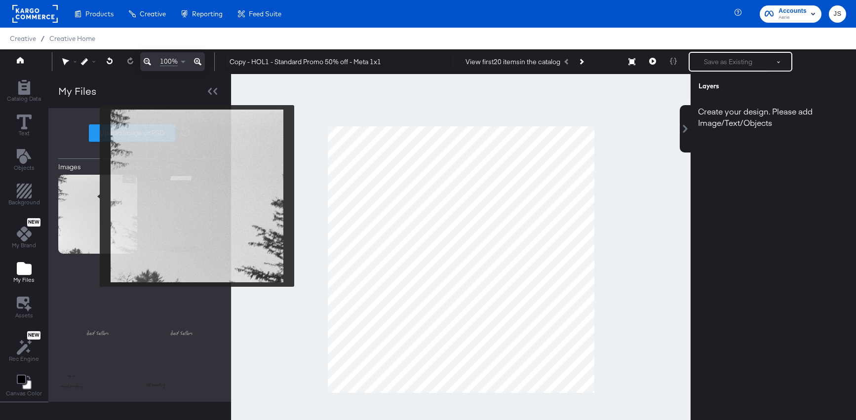
click at [93, 196] on img at bounding box center [97, 214] width 79 height 79
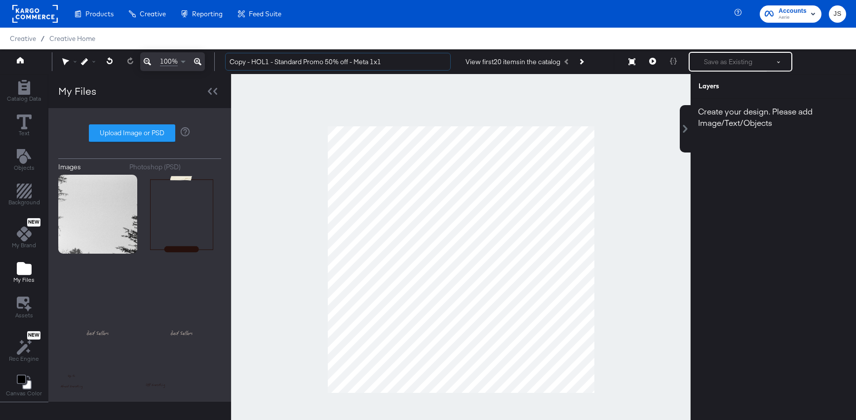
drag, startPoint x: 252, startPoint y: 62, endPoint x: 213, endPoint y: 62, distance: 39.0
click at [213, 62] on div "100% Copy - HOL1 - Standard Promo 50% off - Meta 1x1 View first 20 items in the…" at bounding box center [428, 61] width 856 height 25
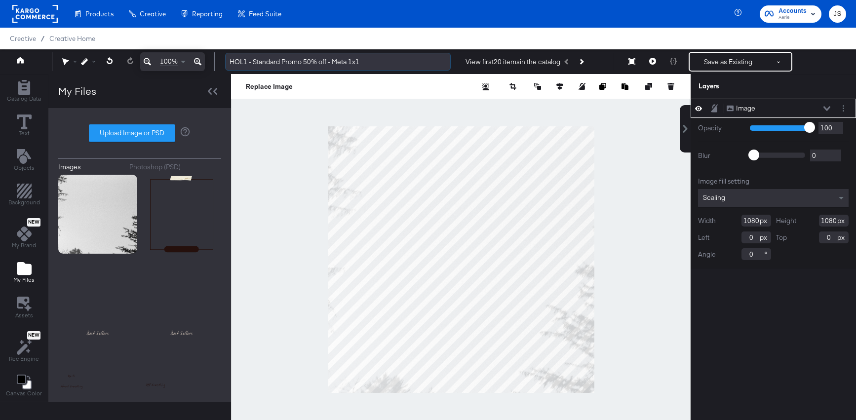
drag, startPoint x: 254, startPoint y: 58, endPoint x: 325, endPoint y: 59, distance: 71.1
click at [325, 59] on input "HOL1 - Standard Promo 50% off - Meta 1x1" at bounding box center [338, 62] width 226 height 18
type input "HOL1 - Standard Promo 50% off - Meta 1x1"
drag, startPoint x: 327, startPoint y: 63, endPoint x: 254, endPoint y: 60, distance: 73.1
click at [254, 60] on input "HOL1 - Standard Promo 50% off - Meta 1x1" at bounding box center [338, 62] width 226 height 18
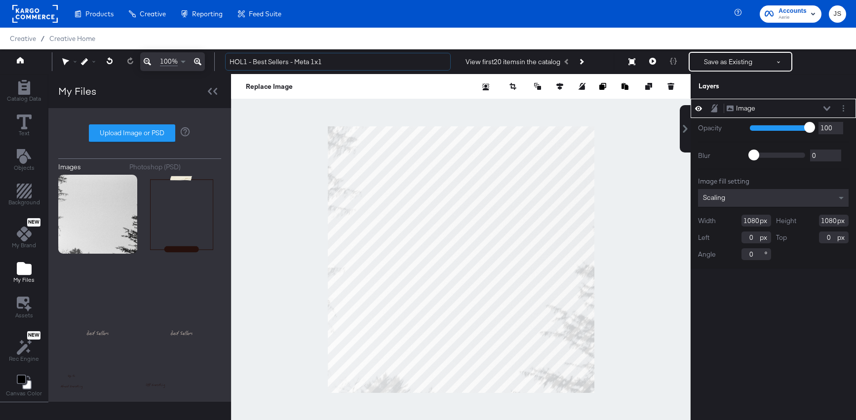
type input "HOL1 - Best Sellers - Meta 1x1"
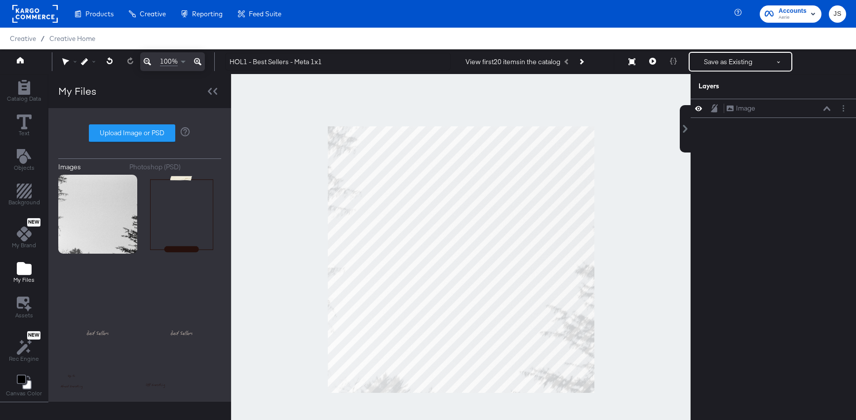
click at [272, 184] on div at bounding box center [460, 259] width 459 height 371
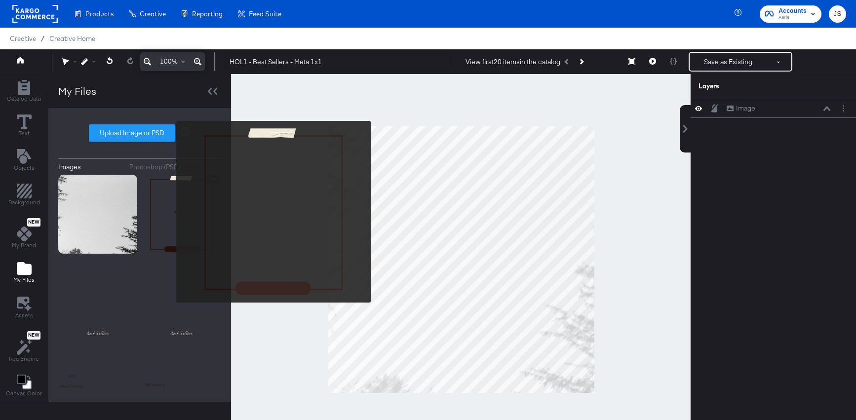
click at [180, 215] on img at bounding box center [181, 214] width 79 height 79
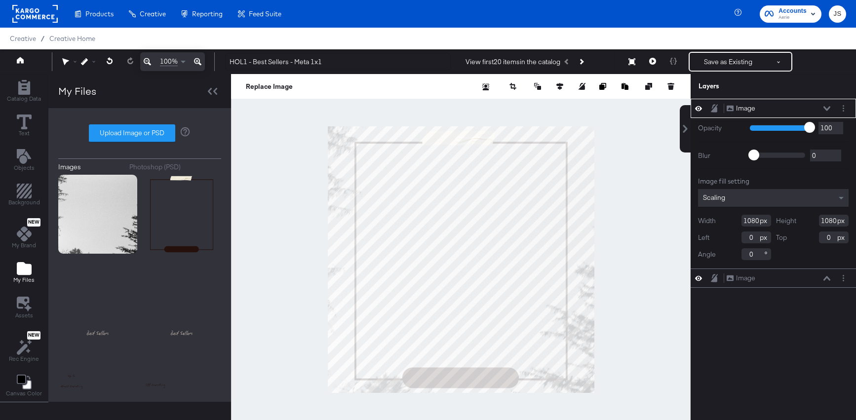
click at [846, 114] on div "Image Image" at bounding box center [772, 108] width 165 height 19
click at [844, 105] on button "Layer Options" at bounding box center [843, 108] width 10 height 10
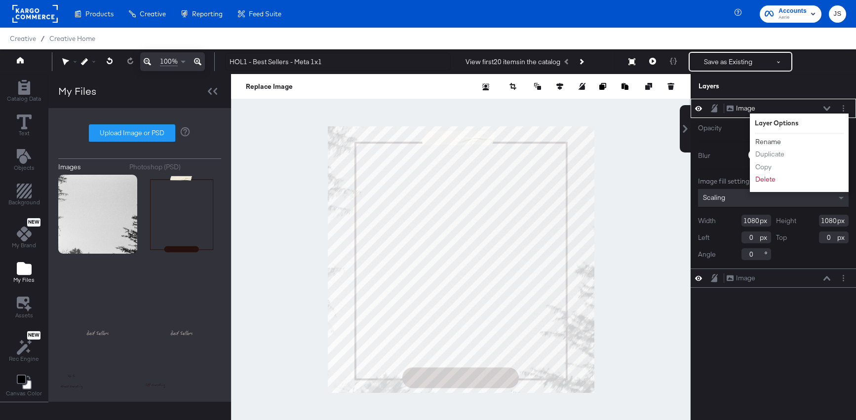
click at [770, 143] on button "Rename" at bounding box center [767, 142] width 27 height 10
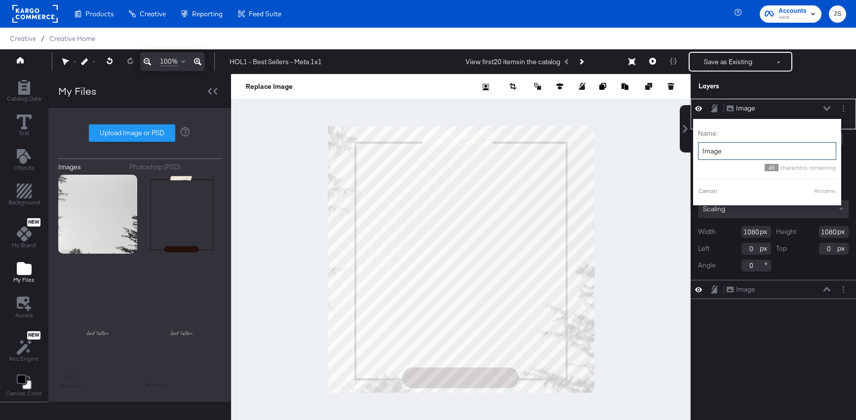
click at [770, 143] on input "Image" at bounding box center [767, 151] width 138 height 18
type input "Frame"
click at [812, 186] on div "Name: Frame 45 characters remaining Cancel Rename" at bounding box center [754, 162] width 138 height 76
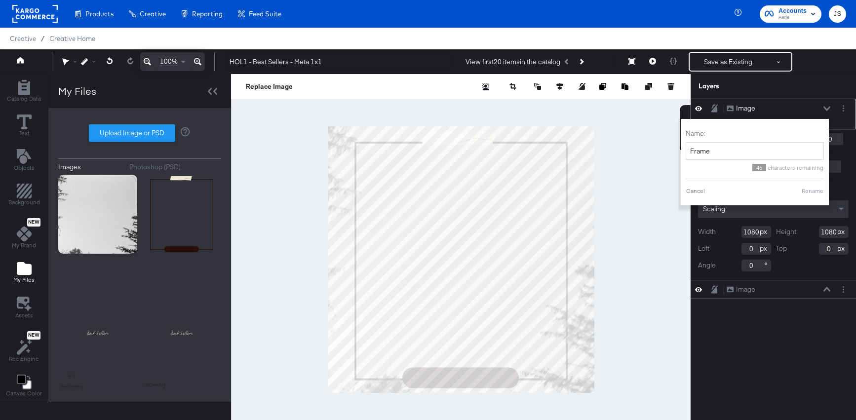
click at [809, 189] on button "Rename" at bounding box center [812, 191] width 23 height 9
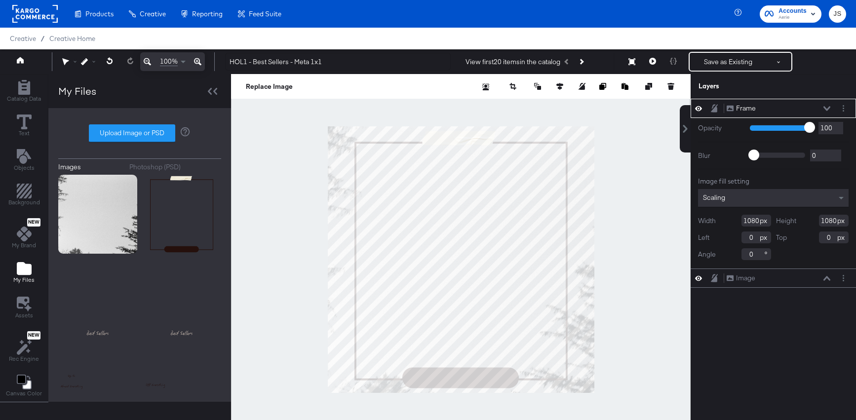
click at [827, 111] on div "Frame Frame" at bounding box center [778, 108] width 105 height 10
click at [827, 108] on icon at bounding box center [826, 108] width 7 height 5
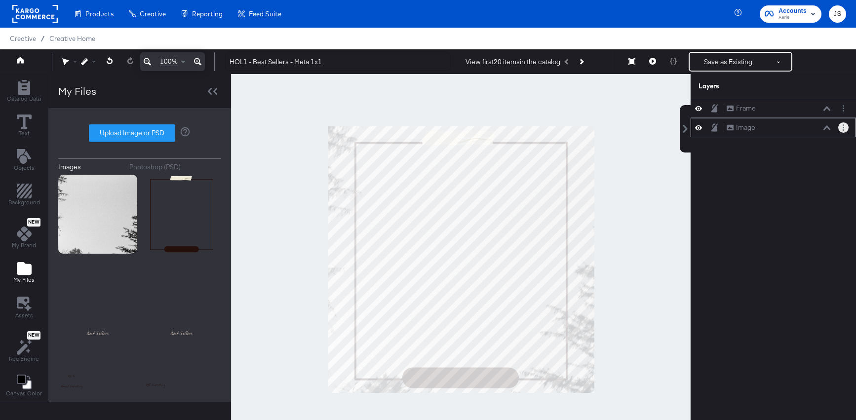
click at [842, 130] on button "Layer Options" at bounding box center [843, 127] width 10 height 10
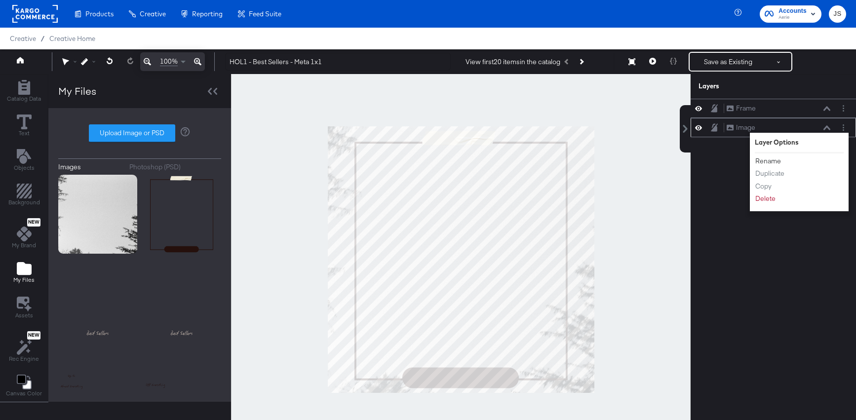
click at [769, 164] on button "Rename" at bounding box center [767, 161] width 27 height 10
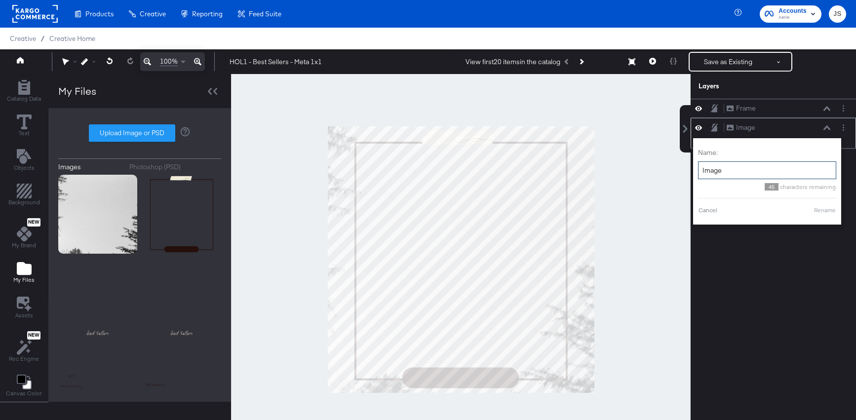
click at [739, 177] on input "Image" at bounding box center [767, 170] width 138 height 18
type input "Background"
click at [814, 212] on button "Rename" at bounding box center [812, 210] width 23 height 9
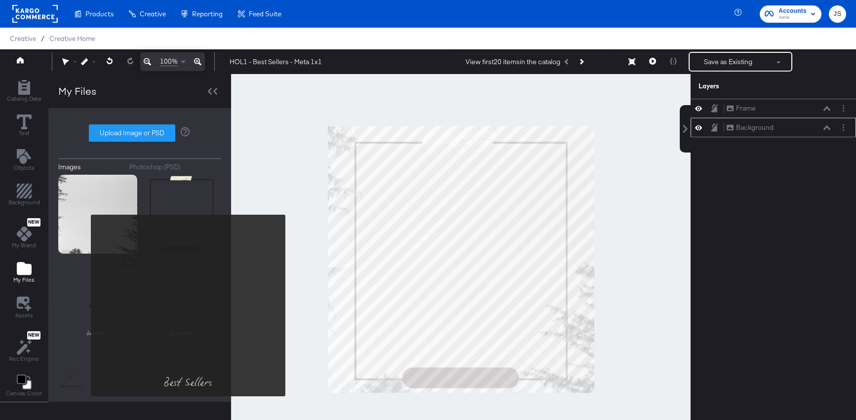
click at [84, 306] on img at bounding box center [97, 298] width 79 height 79
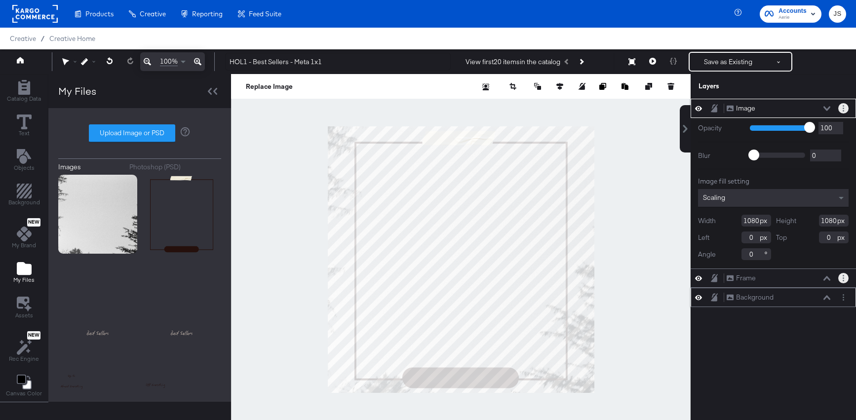
click at [846, 107] on button "Layer Options" at bounding box center [843, 108] width 10 height 10
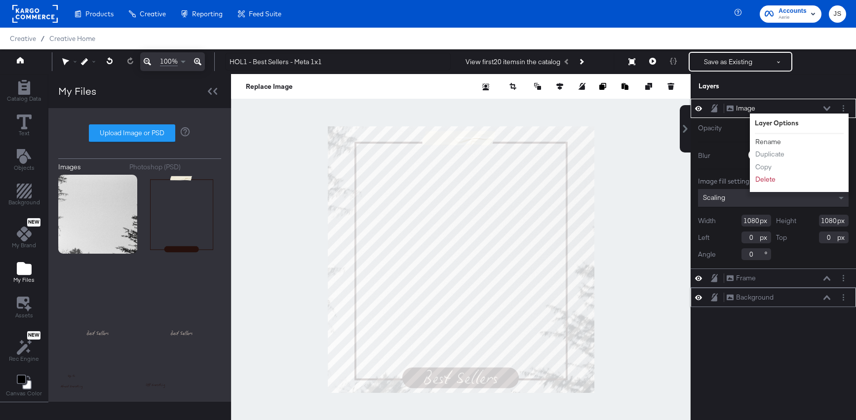
click at [775, 140] on button "Rename" at bounding box center [767, 142] width 27 height 10
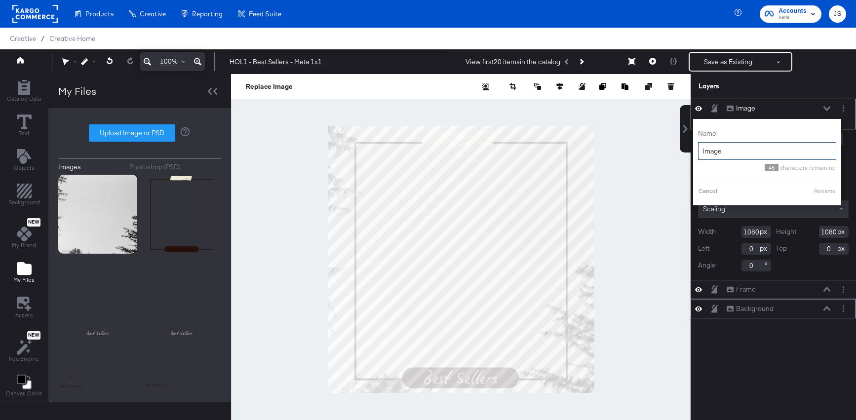
click at [747, 154] on input "Image" at bounding box center [767, 151] width 138 height 18
type input "Best Sellers Copy"
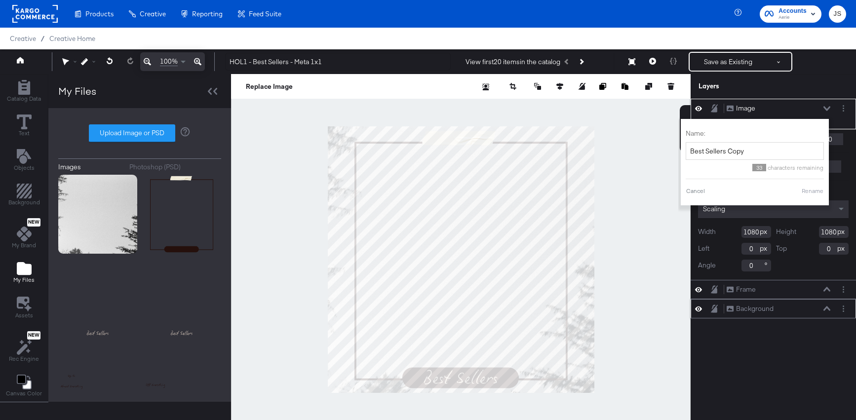
click at [819, 190] on button "Rename" at bounding box center [812, 191] width 23 height 9
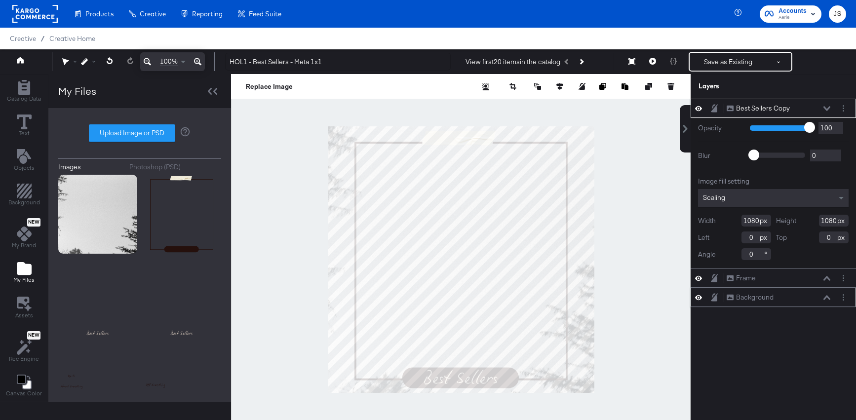
click at [824, 108] on icon at bounding box center [826, 108] width 7 height 5
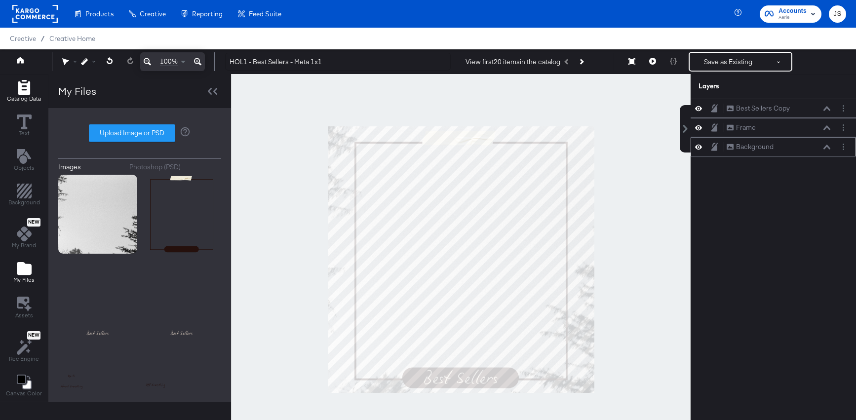
click at [28, 104] on button "Catalog Data" at bounding box center [24, 91] width 46 height 28
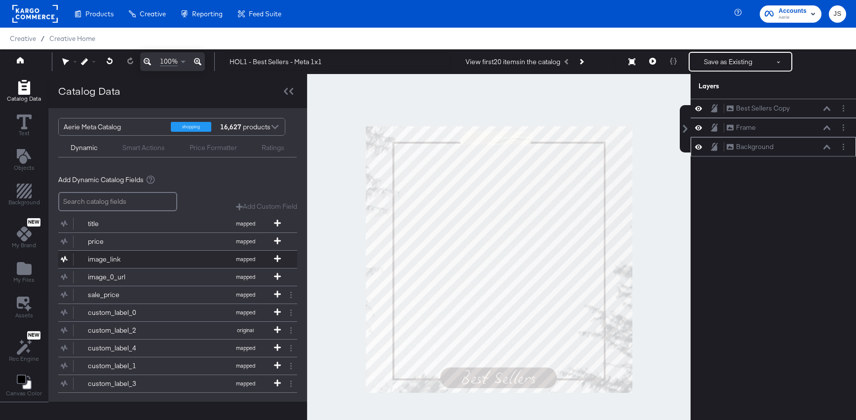
click at [147, 256] on div "image_link" at bounding box center [124, 259] width 72 height 9
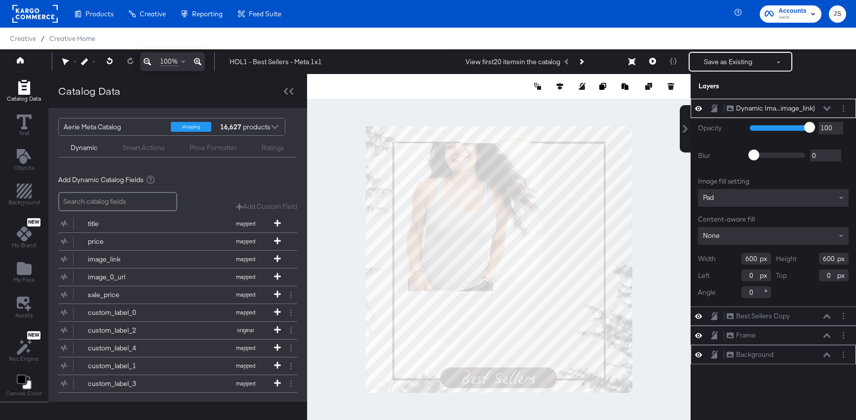
type input "118"
type input "70"
click at [803, 205] on div "Pad" at bounding box center [773, 198] width 150 height 18
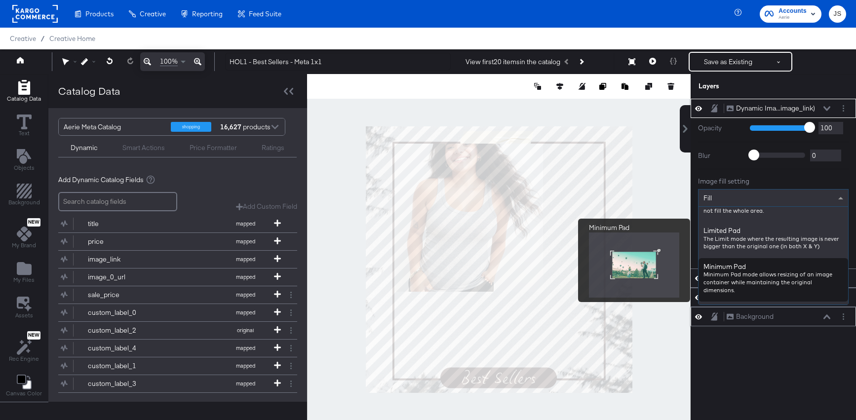
scroll to position [25, 0]
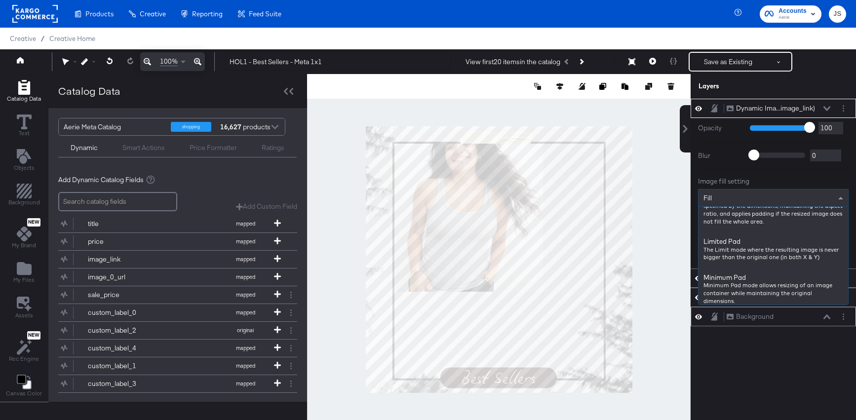
click at [776, 178] on div "Image fill setting" at bounding box center [773, 181] width 150 height 9
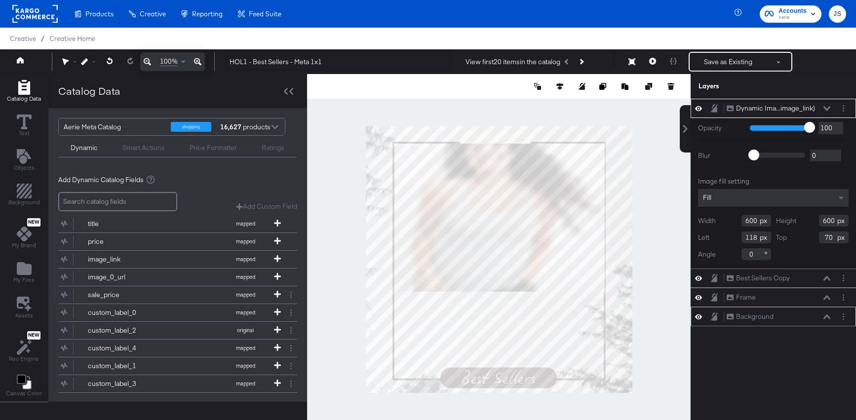
type input "850"
type input "604"
type input "66"
type input "854"
type input "114"
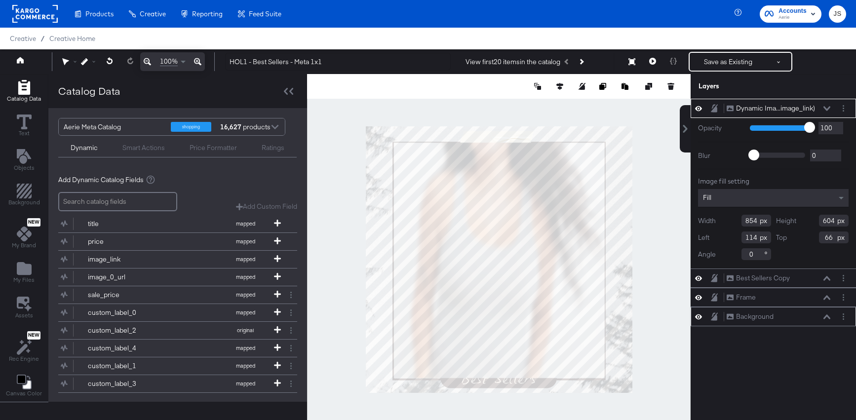
type input "960"
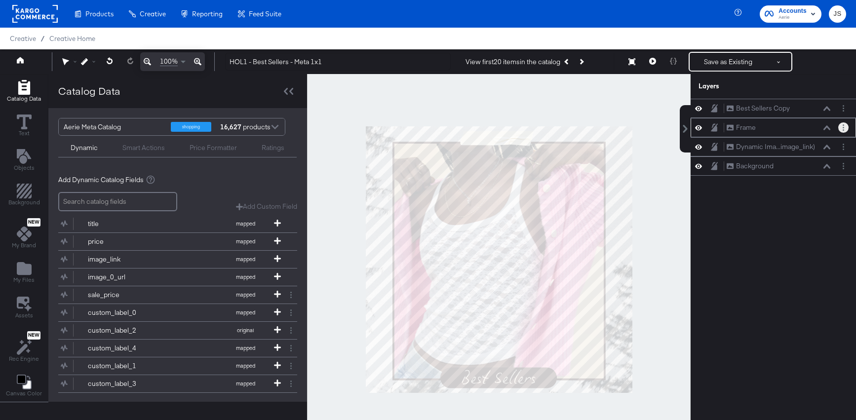
click at [845, 130] on button "Layer Options" at bounding box center [843, 127] width 10 height 10
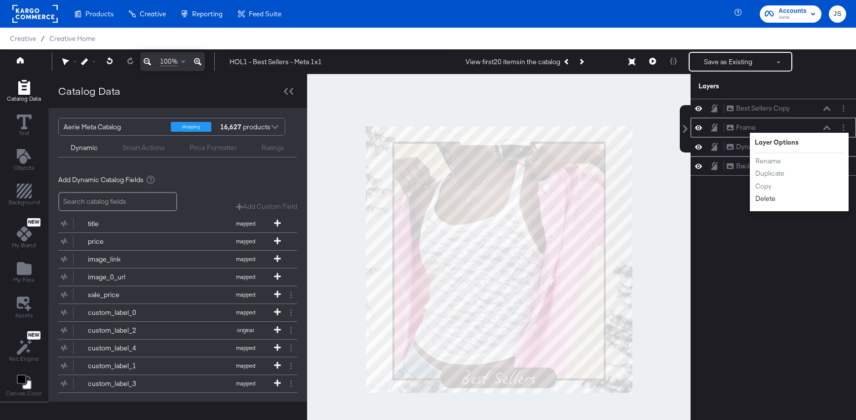
click at [760, 199] on button "Delete" at bounding box center [764, 198] width 21 height 10
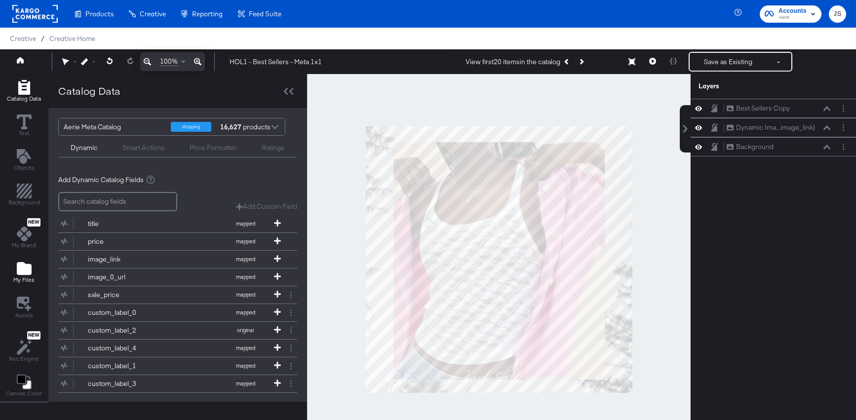
click at [13, 275] on div "My Files" at bounding box center [23, 272] width 21 height 23
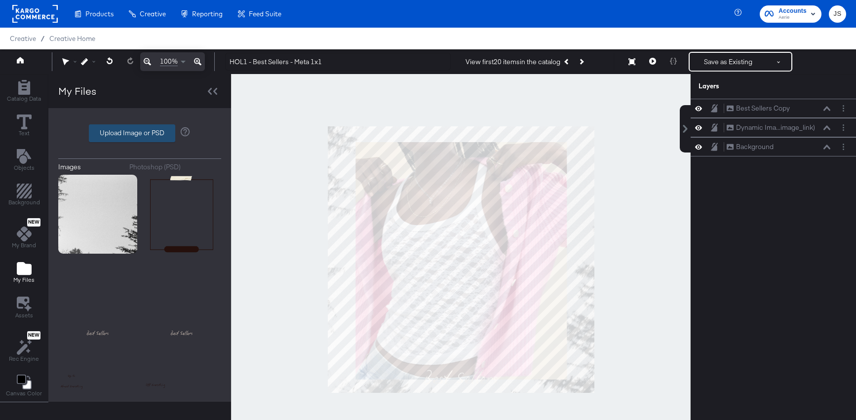
click at [151, 140] on label "Upload Image or PSD" at bounding box center [131, 133] width 85 height 17
click at [140, 133] on input "Upload Image or PSD" at bounding box center [140, 133] width 0 height 0
type input "C:\fakepath\Frame + Tape.png"
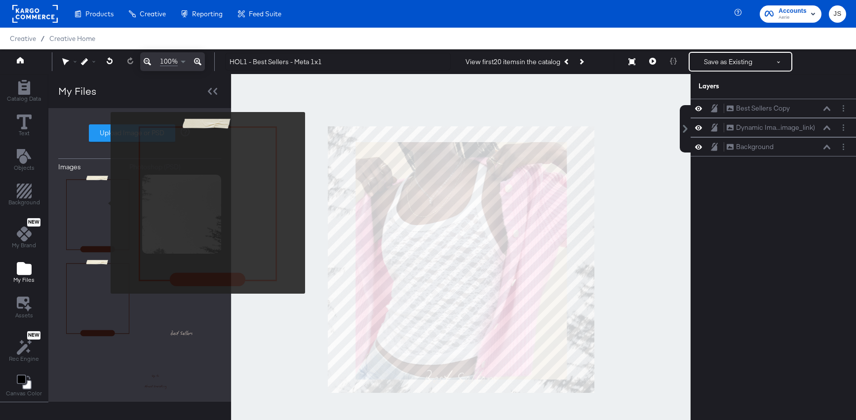
click at [104, 203] on img at bounding box center [97, 214] width 79 height 79
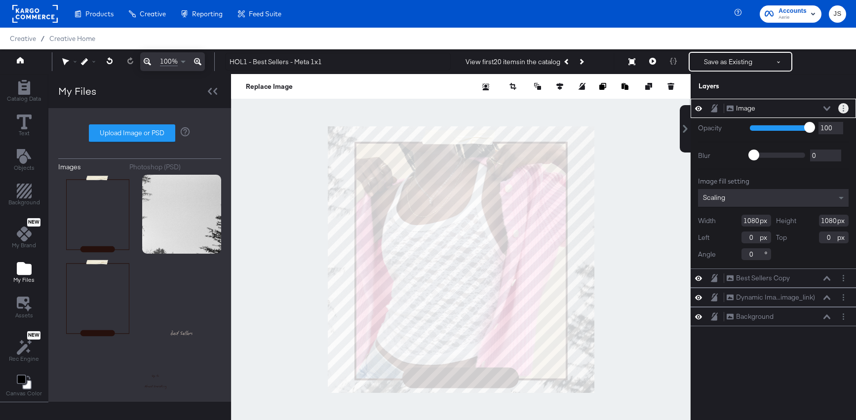
click at [841, 110] on button "Layer Options" at bounding box center [843, 108] width 10 height 10
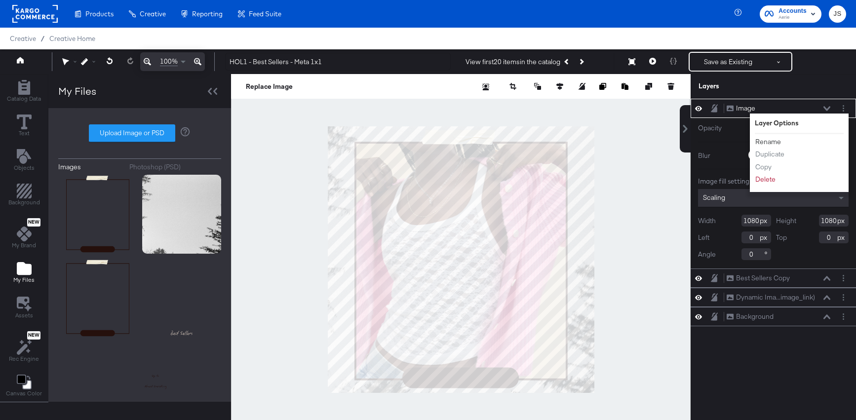
click at [766, 142] on button "Rename" at bounding box center [767, 142] width 27 height 10
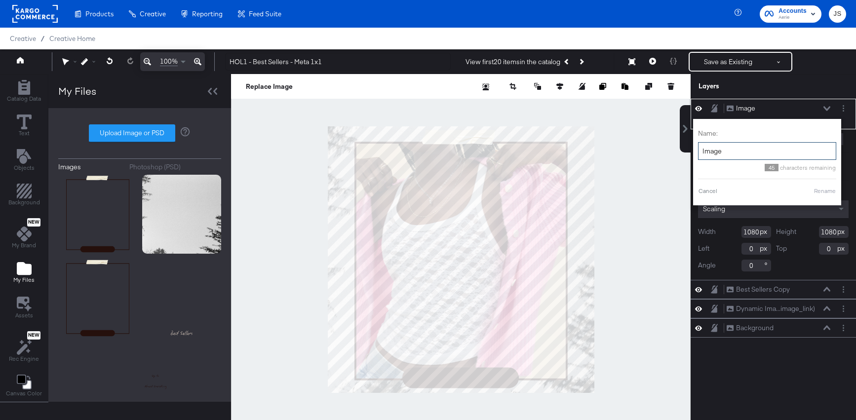
click at [710, 157] on input "Image" at bounding box center [767, 151] width 138 height 18
type input "Frame"
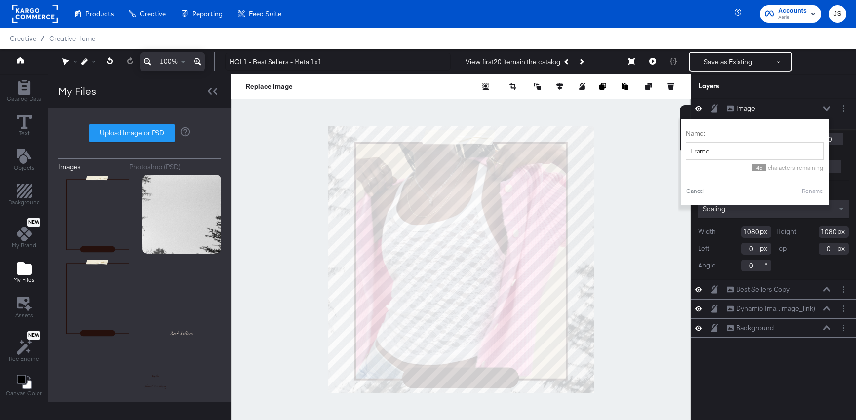
click at [812, 189] on button "Rename" at bounding box center [812, 191] width 23 height 9
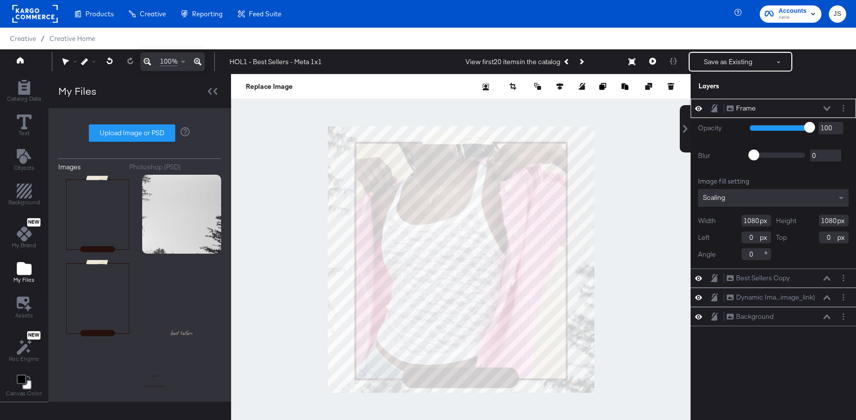
click at [826, 110] on icon at bounding box center [826, 108] width 7 height 4
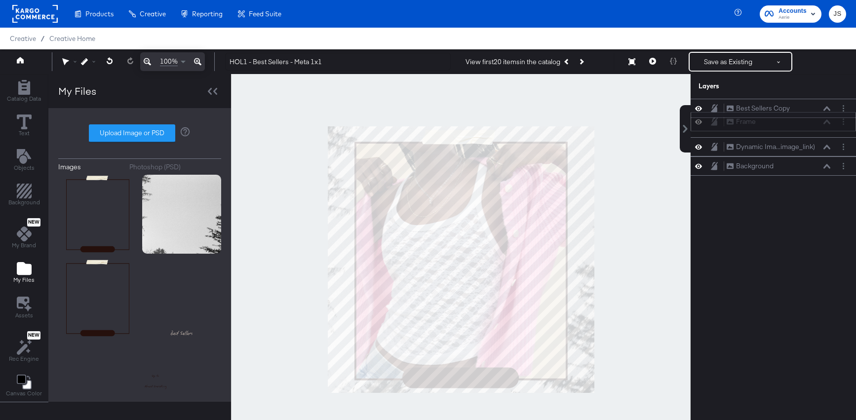
drag, startPoint x: 807, startPoint y: 110, endPoint x: 807, endPoint y: 127, distance: 17.3
click at [807, 127] on div "Frame Frame" at bounding box center [778, 121] width 105 height 10
click at [669, 221] on div at bounding box center [460, 259] width 459 height 371
click at [746, 68] on button "Save as Existing" at bounding box center [727, 62] width 77 height 18
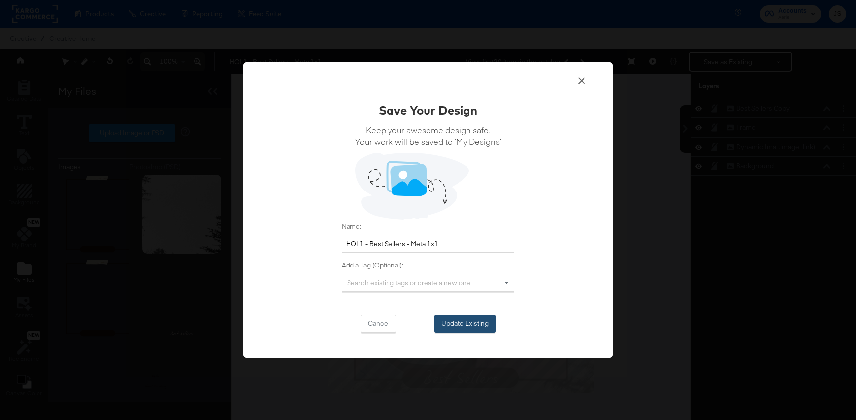
click at [469, 320] on button "Update Existing" at bounding box center [464, 324] width 61 height 18
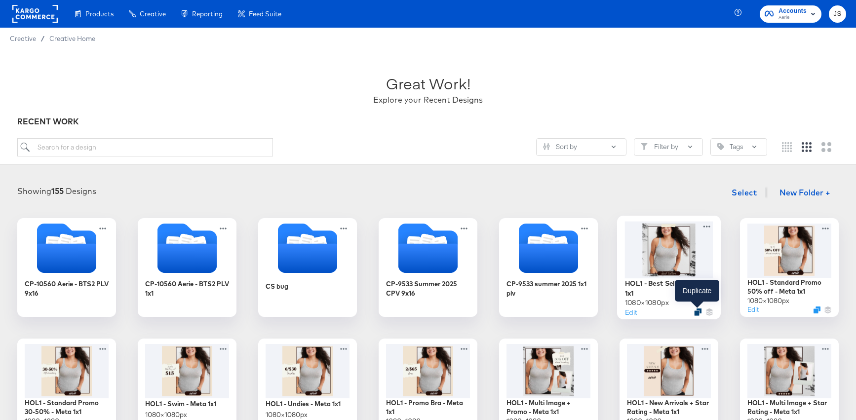
click at [697, 314] on icon "Duplicate" at bounding box center [697, 311] width 7 height 7
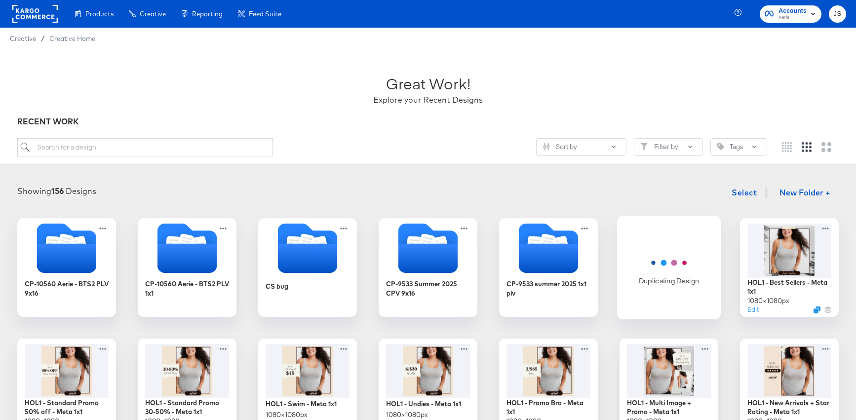
click at [673, 261] on icon "Horizontal loader" at bounding box center [669, 263] width 52 height 26
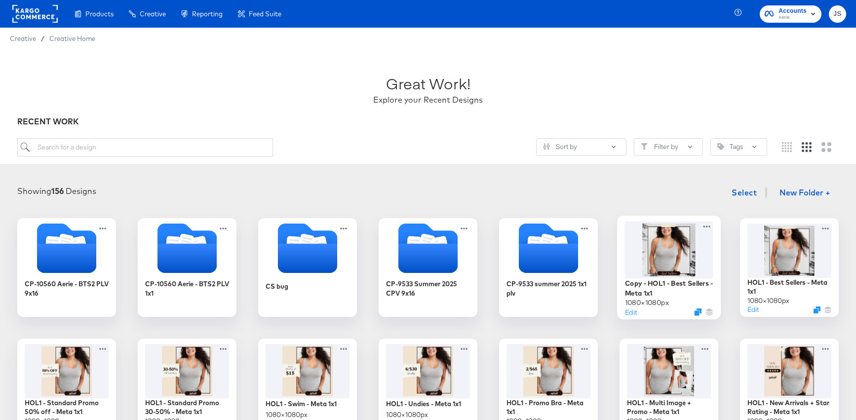
click at [660, 257] on div at bounding box center [669, 249] width 88 height 57
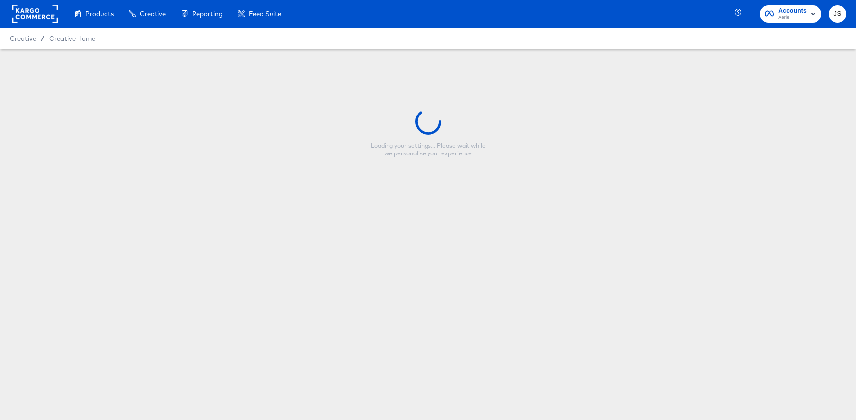
type input "Copy - HOL1 - Best Sellers - Meta 1x1"
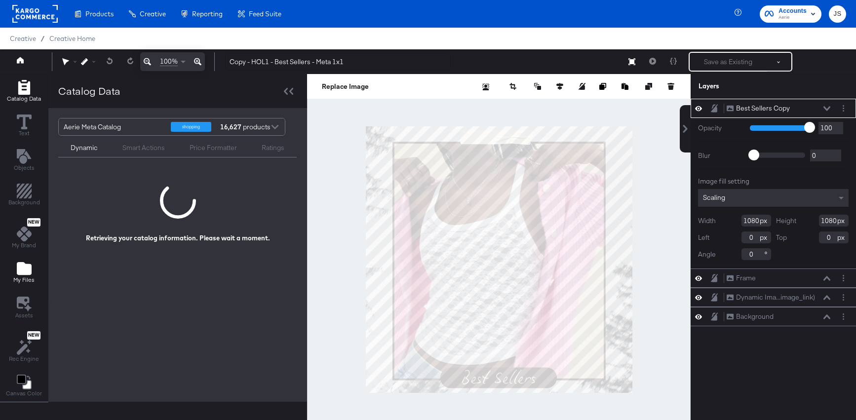
click at [29, 263] on icon "Add Files" at bounding box center [24, 268] width 15 height 15
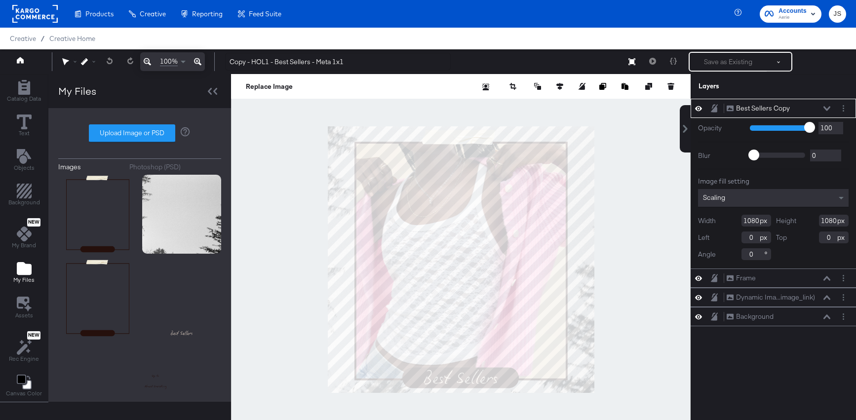
click at [154, 123] on div "Images Photoshop (PSD) Upload Image or PSD" at bounding box center [139, 255] width 163 height 274
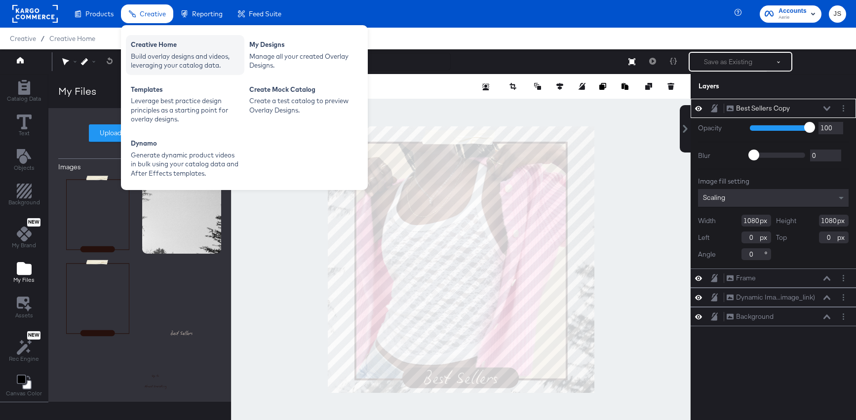
click at [152, 40] on div "Creative Home" at bounding box center [185, 46] width 109 height 12
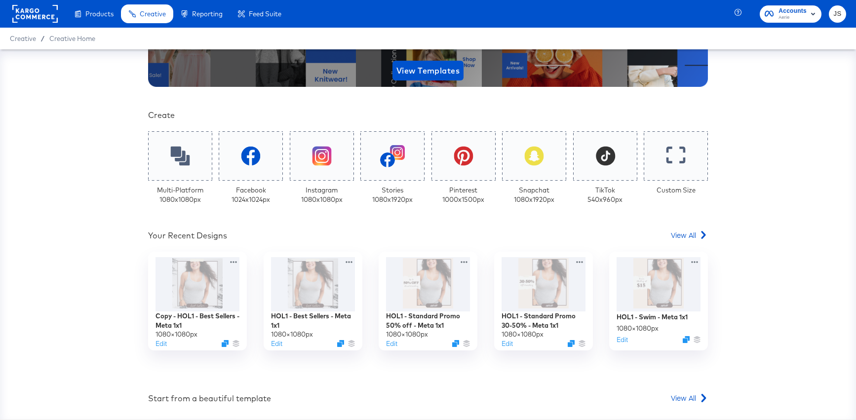
scroll to position [166, 0]
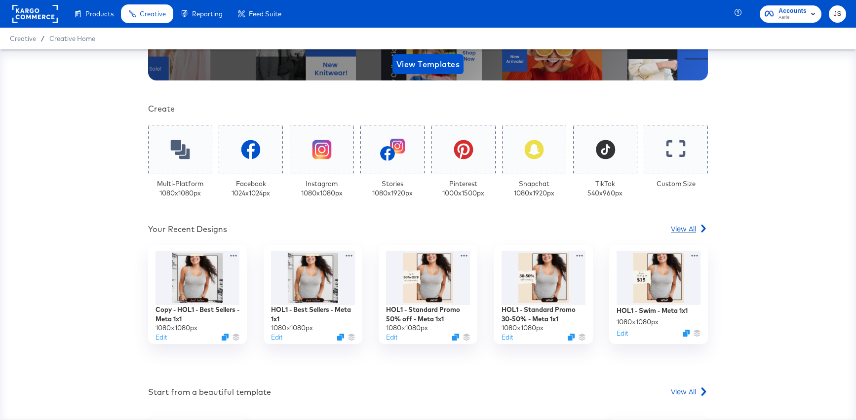
click at [690, 230] on span "View All" at bounding box center [683, 229] width 25 height 10
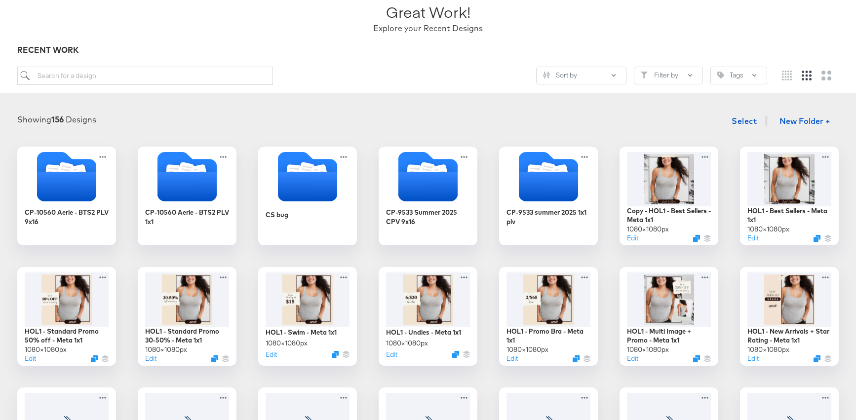
scroll to position [74, 0]
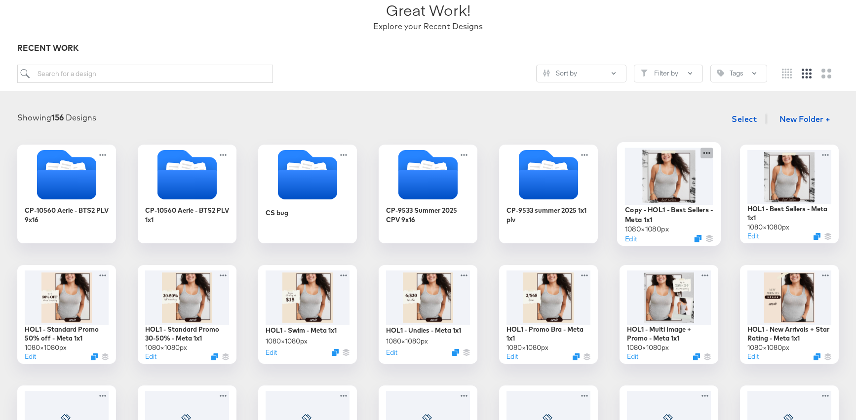
click at [704, 151] on icon at bounding box center [706, 153] width 12 height 10
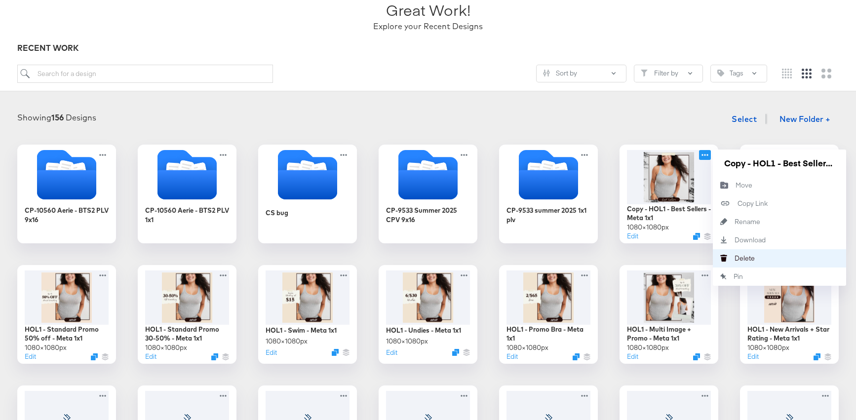
click at [726, 252] on div "Delete Delete" at bounding box center [724, 258] width 22 height 18
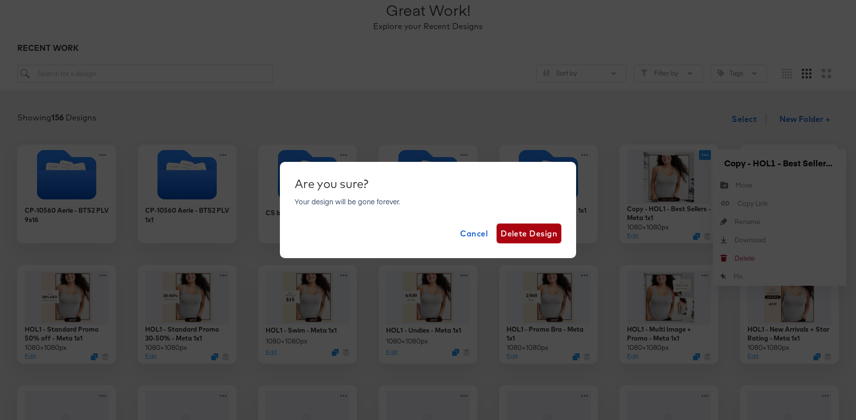
click at [528, 240] on span "Delete Design" at bounding box center [528, 233] width 57 height 14
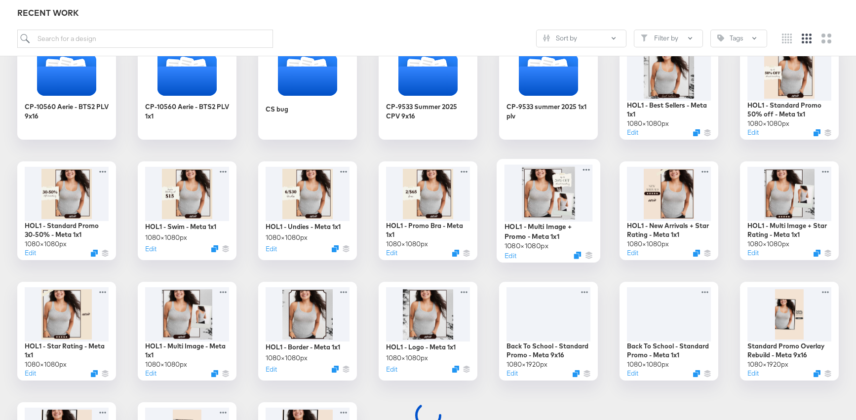
scroll to position [184, 0]
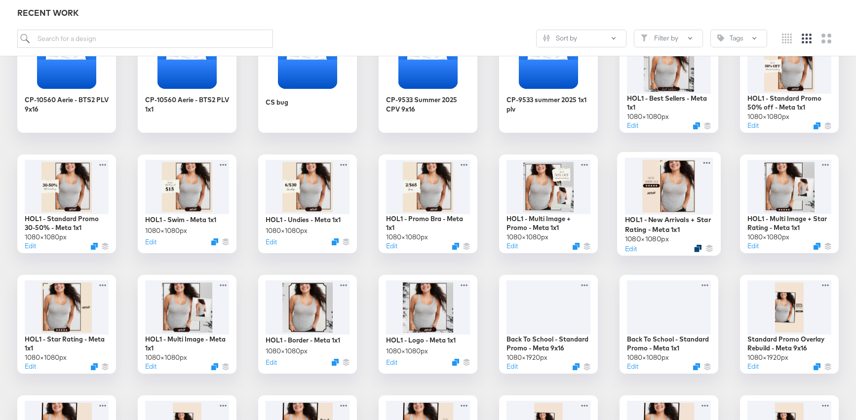
click at [698, 248] on icon "Duplicate" at bounding box center [697, 248] width 7 height 7
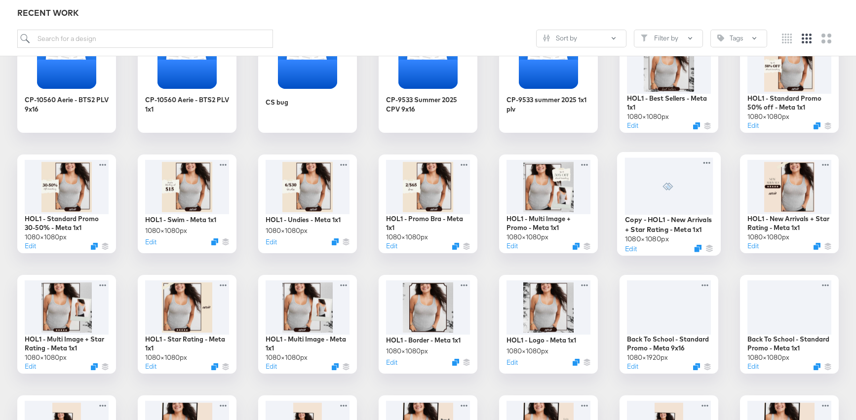
click at [685, 192] on div at bounding box center [669, 185] width 88 height 57
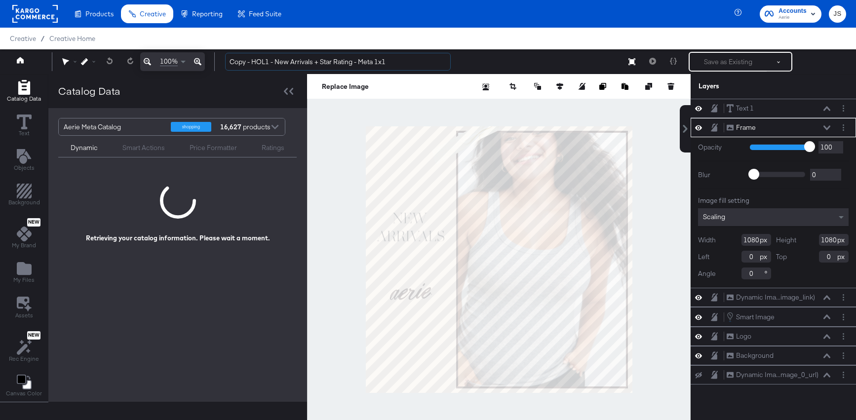
drag, startPoint x: 253, startPoint y: 60, endPoint x: 212, endPoint y: 60, distance: 40.5
click at [212, 60] on div "100% Copy - HOL1 - New Arrivals + Star Rating - Meta 1x1 Save as Existing See m…" at bounding box center [428, 61] width 856 height 25
drag, startPoint x: 293, startPoint y: 60, endPoint x: 331, endPoint y: 61, distance: 38.0
click at [332, 61] on input "HOL1 - New Arrivals + Star Rating - Meta 1x1" at bounding box center [338, 62] width 226 height 18
type input "HOL1 - New Arrivals - Meta 1x1"
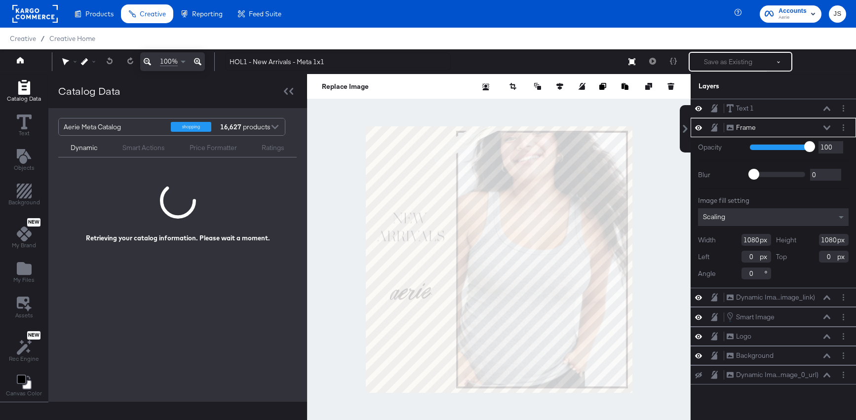
click at [825, 127] on icon at bounding box center [826, 127] width 7 height 4
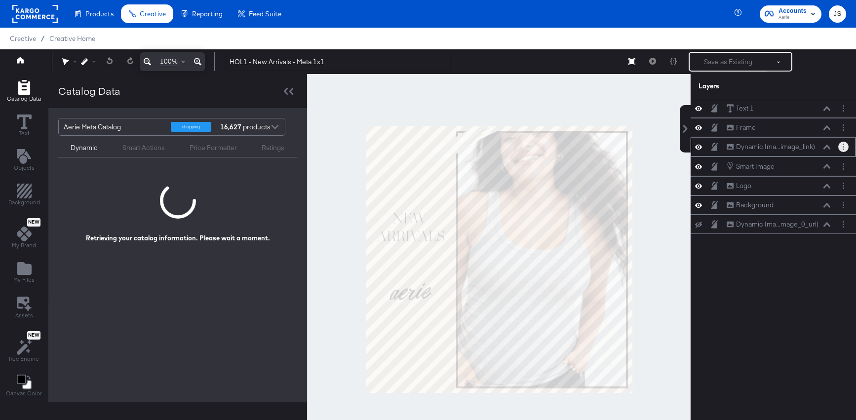
click at [846, 148] on button "Layer Options" at bounding box center [843, 147] width 10 height 10
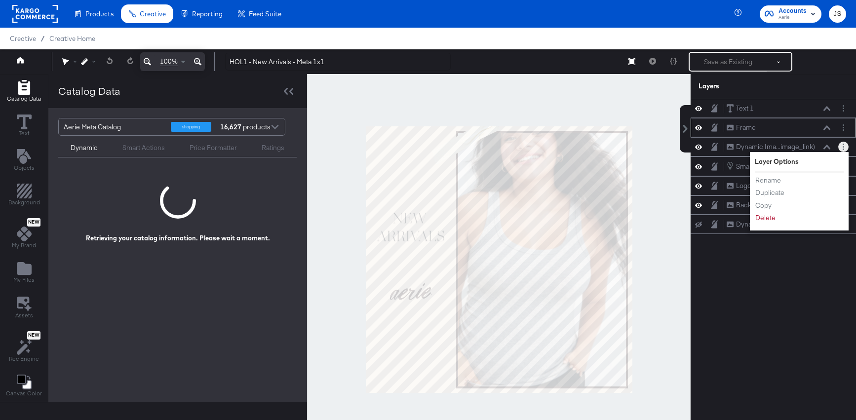
click at [807, 135] on div "Frame Frame" at bounding box center [772, 127] width 165 height 19
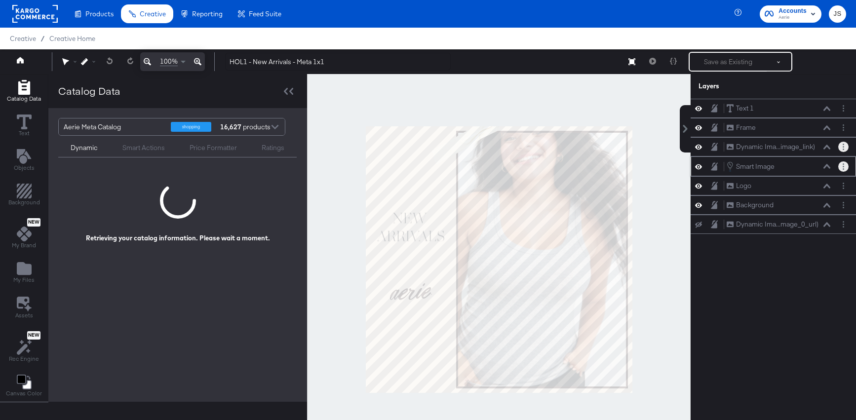
click at [843, 168] on icon "Layer Options" at bounding box center [842, 166] width 1 height 6
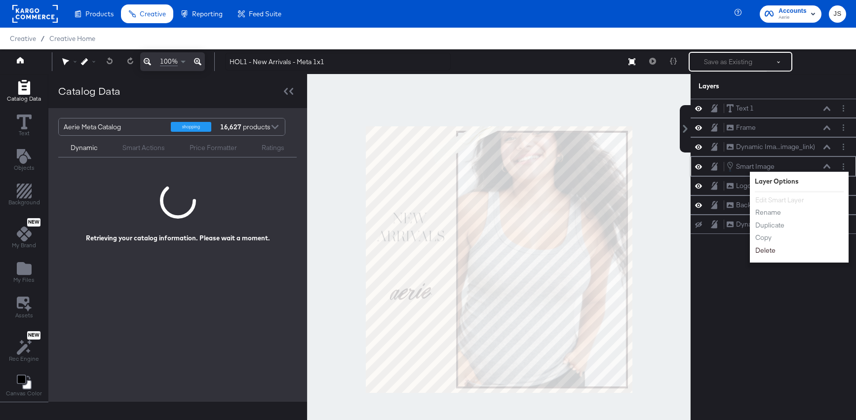
click at [771, 246] on button "Delete" at bounding box center [764, 250] width 21 height 10
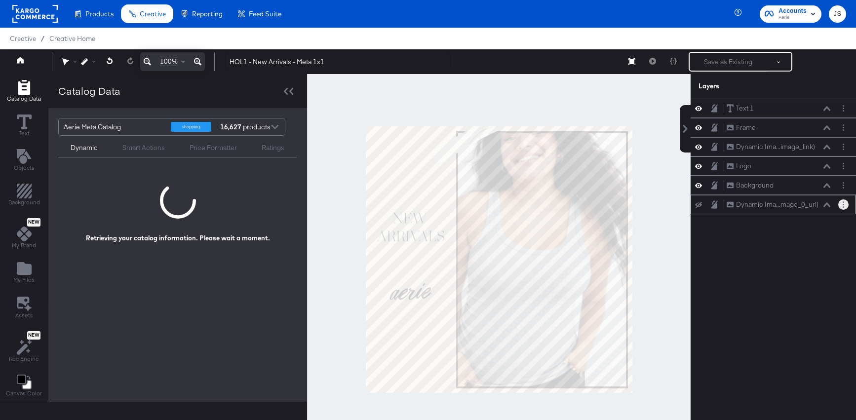
click at [838, 206] on button "Layer Options" at bounding box center [843, 204] width 10 height 10
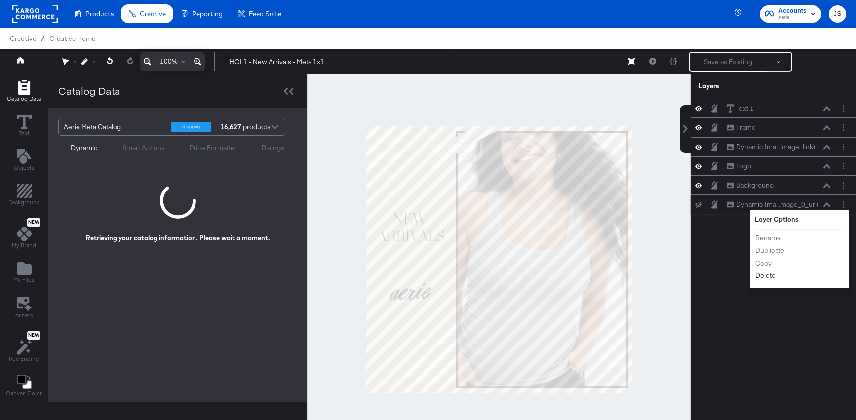
click at [767, 278] on button "Delete" at bounding box center [764, 275] width 21 height 10
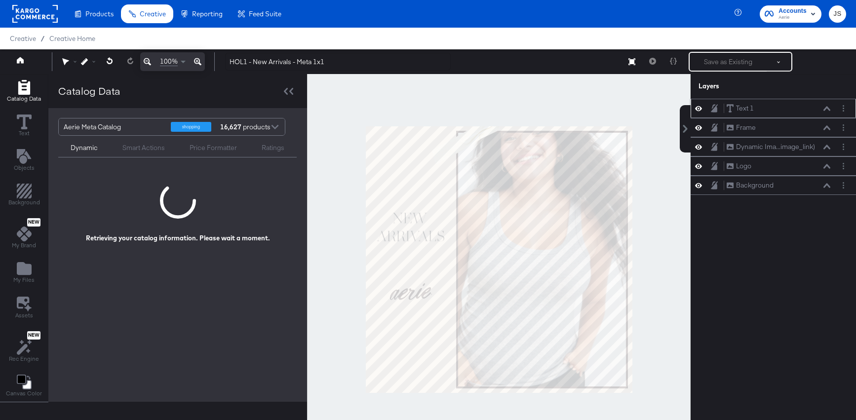
click at [703, 108] on div at bounding box center [701, 108] width 14 height 9
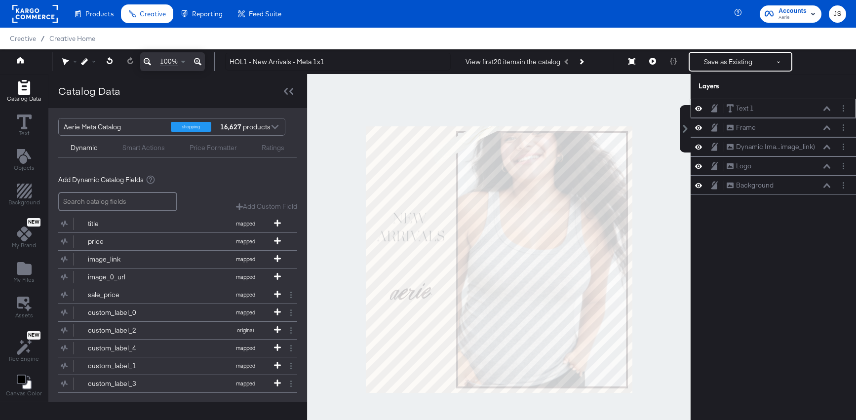
click at [703, 112] on div at bounding box center [701, 108] width 14 height 9
click at [700, 111] on icon at bounding box center [698, 108] width 7 height 8
click at [700, 111] on icon at bounding box center [698, 109] width 7 height 6
click at [827, 109] on icon at bounding box center [826, 108] width 7 height 5
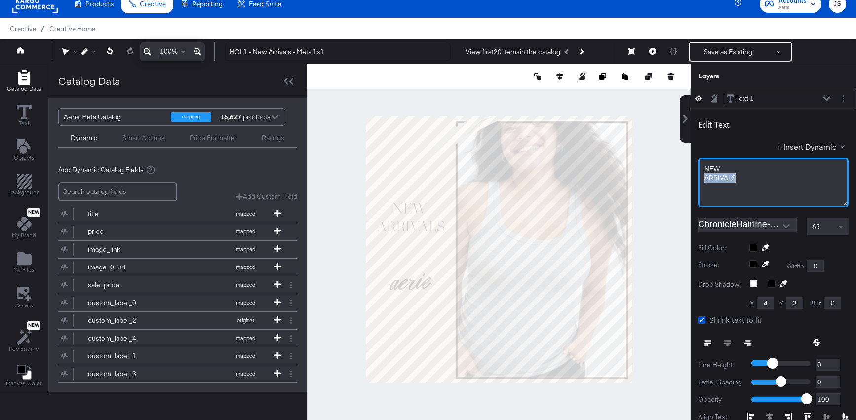
drag, startPoint x: 766, startPoint y: 174, endPoint x: 720, endPoint y: 164, distance: 46.4
click at [720, 164] on div "NEW ARRIVALS﻿" at bounding box center [773, 182] width 150 height 49
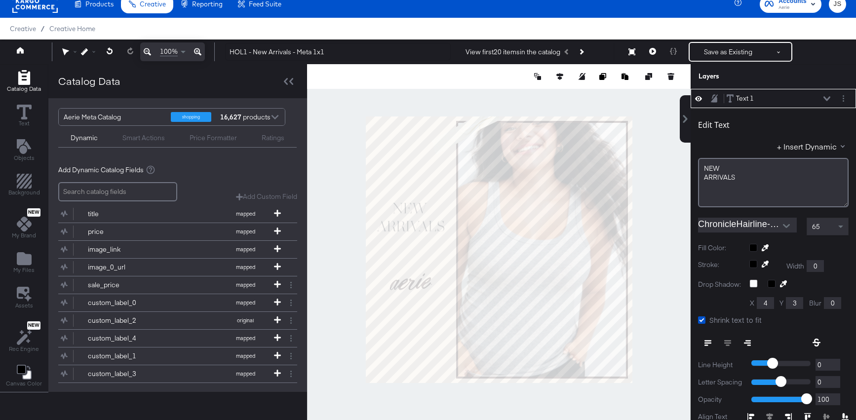
click at [847, 95] on div at bounding box center [843, 98] width 10 height 10
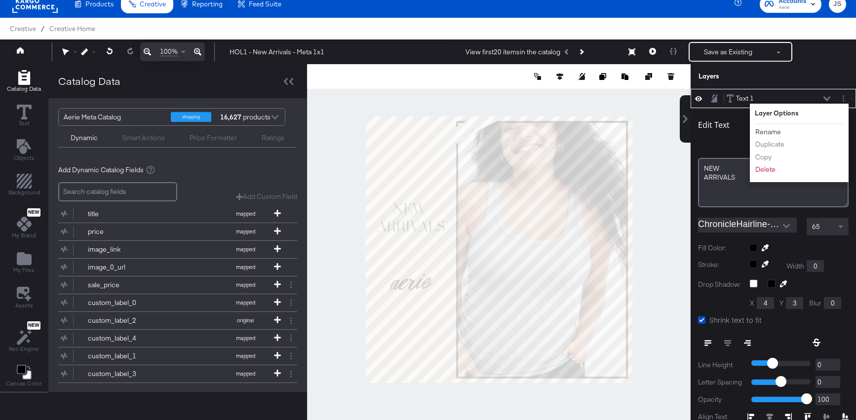
click at [773, 127] on button "Rename" at bounding box center [767, 132] width 27 height 10
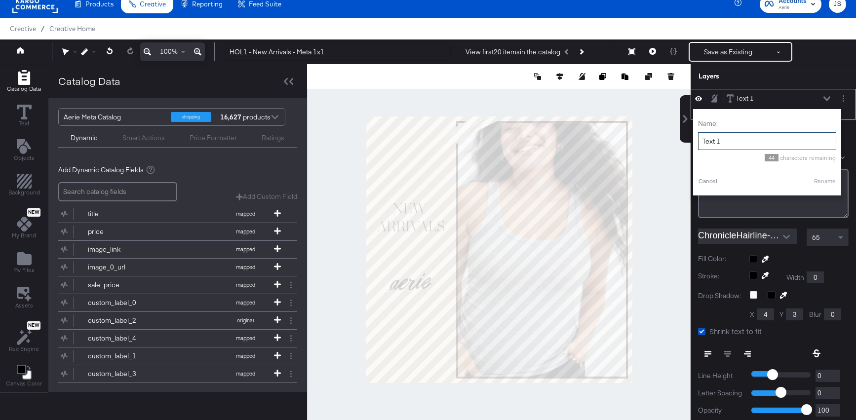
click at [752, 145] on input "Text 1" at bounding box center [767, 141] width 138 height 18
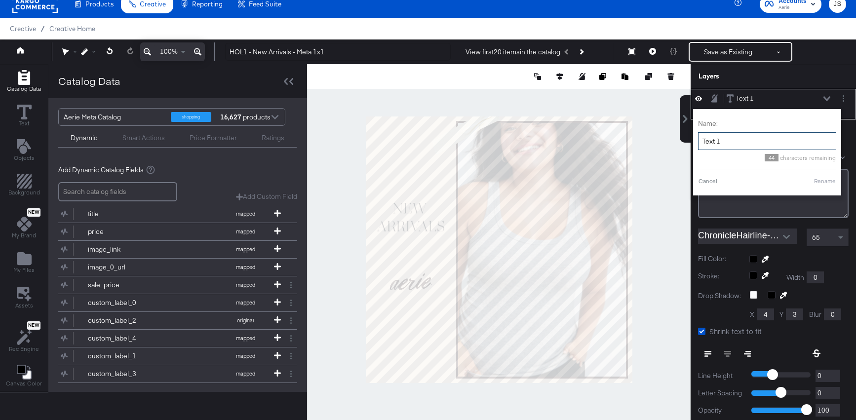
type input "M"
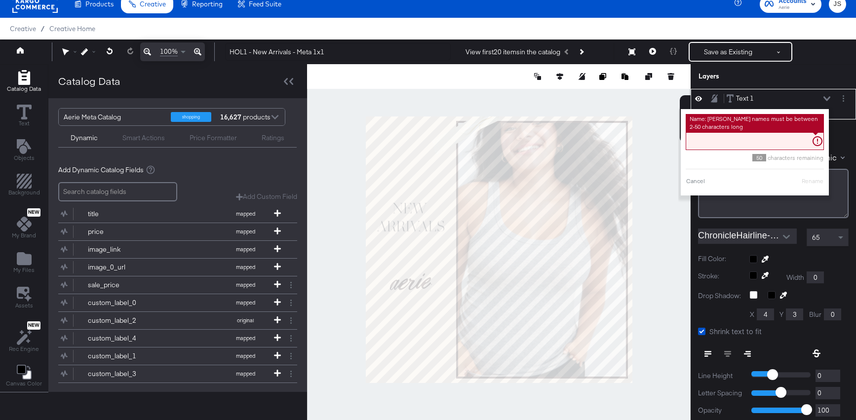
type input "n"
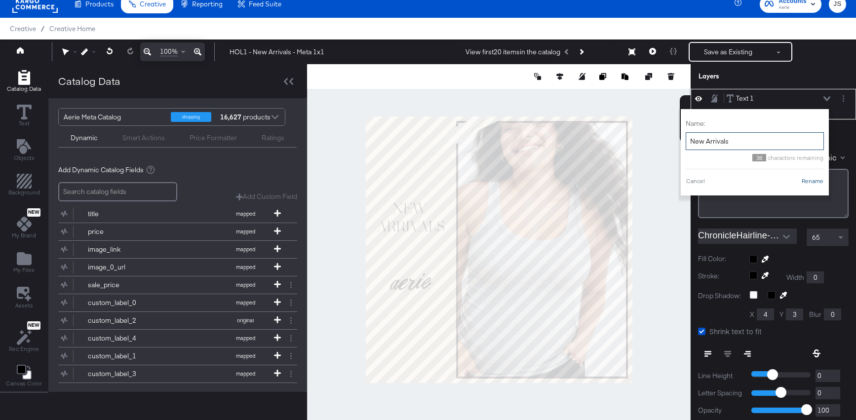
type input "New Arrivals"
click at [819, 181] on button "Rename" at bounding box center [812, 181] width 23 height 9
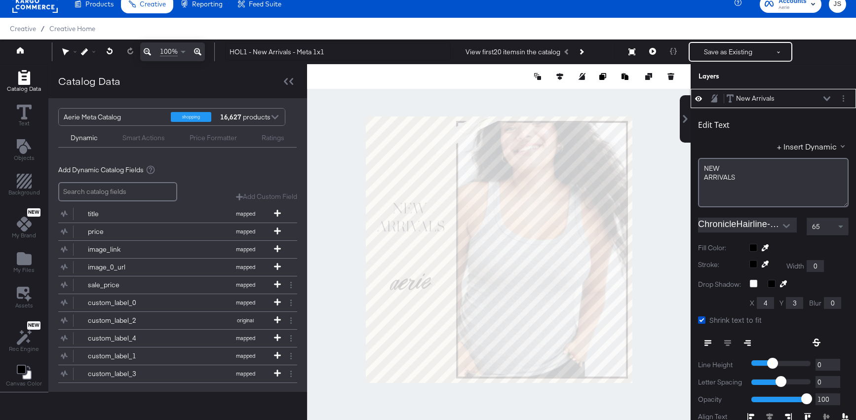
click at [827, 97] on icon at bounding box center [826, 98] width 7 height 5
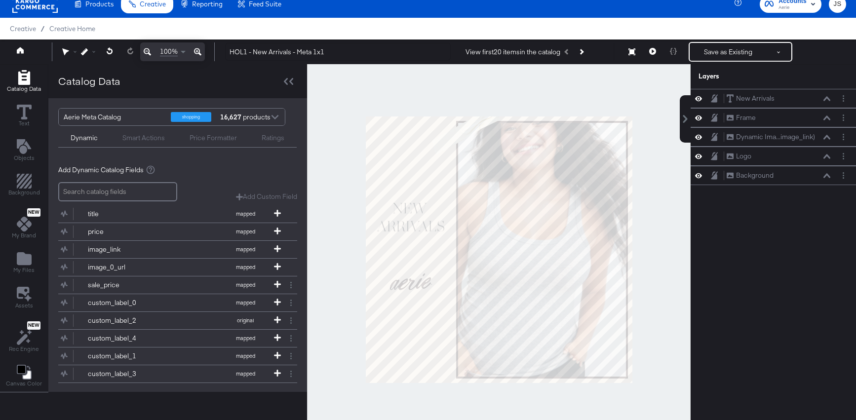
click at [699, 99] on icon at bounding box center [698, 98] width 7 height 8
click at [697, 114] on icon at bounding box center [698, 117] width 7 height 8
click at [840, 114] on button "Layer Options" at bounding box center [843, 118] width 10 height 10
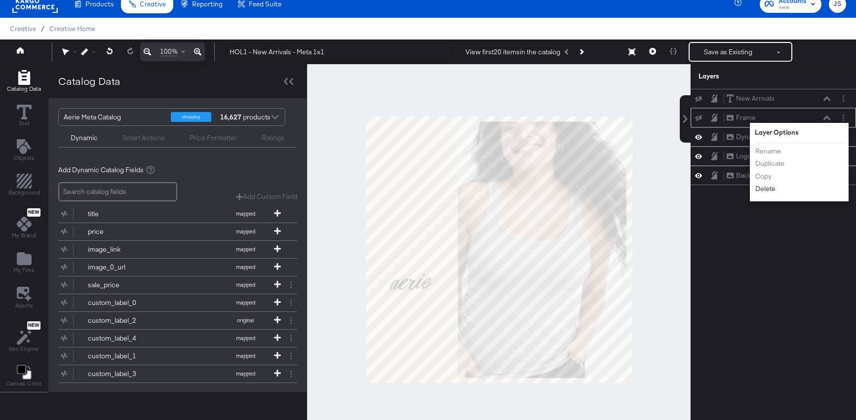
click at [765, 189] on button "Delete" at bounding box center [764, 189] width 21 height 10
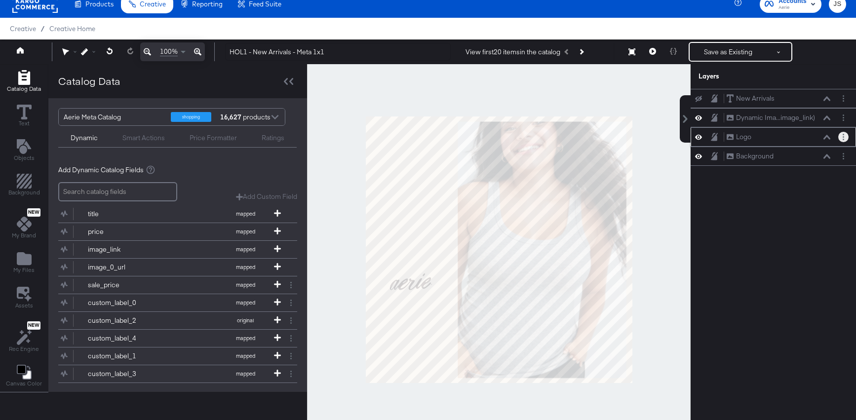
click at [844, 141] on button "Layer Options" at bounding box center [843, 137] width 10 height 10
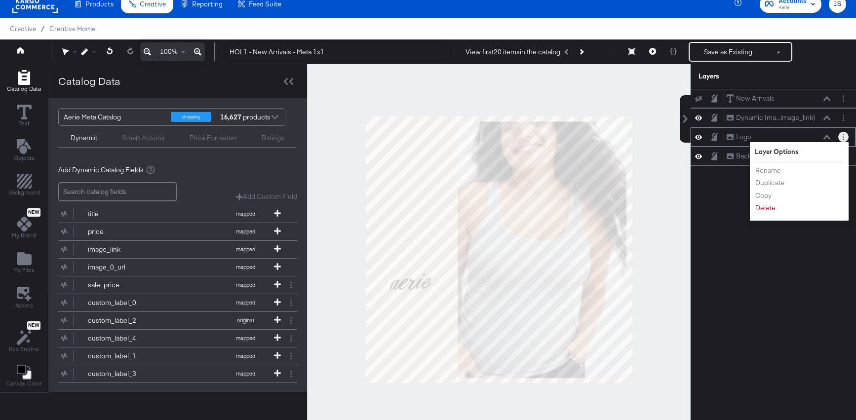
click at [765, 213] on div "Rename Duplicate Copy Delete" at bounding box center [781, 189] width 54 height 53
click at [765, 212] on button "Delete" at bounding box center [764, 208] width 21 height 10
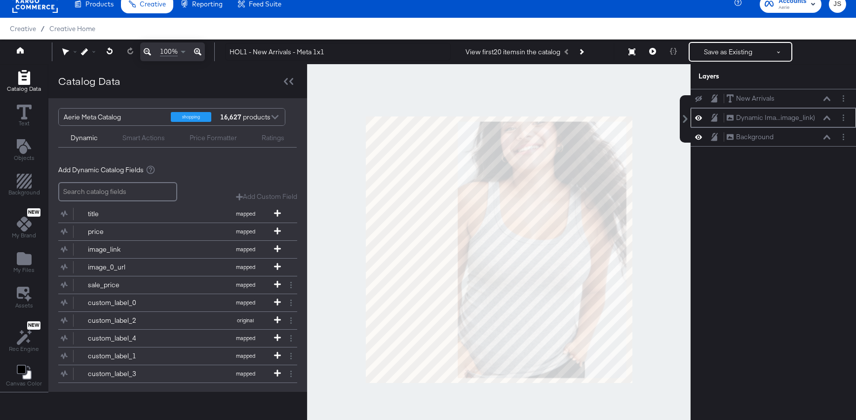
click at [694, 116] on div at bounding box center [701, 117] width 14 height 9
click at [699, 116] on icon at bounding box center [698, 117] width 7 height 5
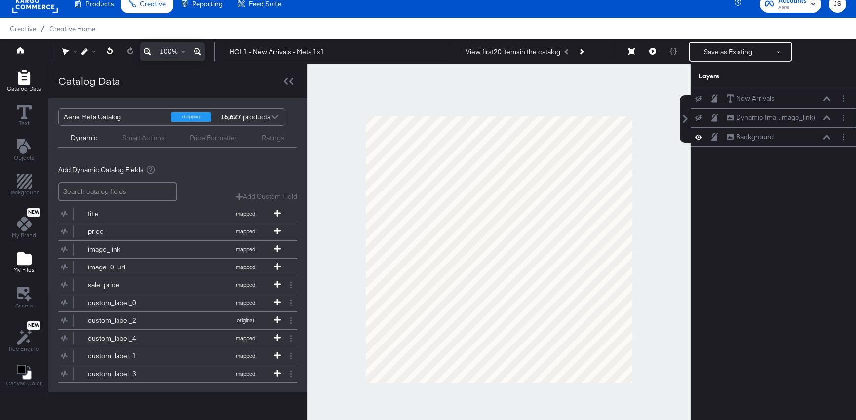
click at [32, 256] on div "My Files" at bounding box center [23, 262] width 21 height 23
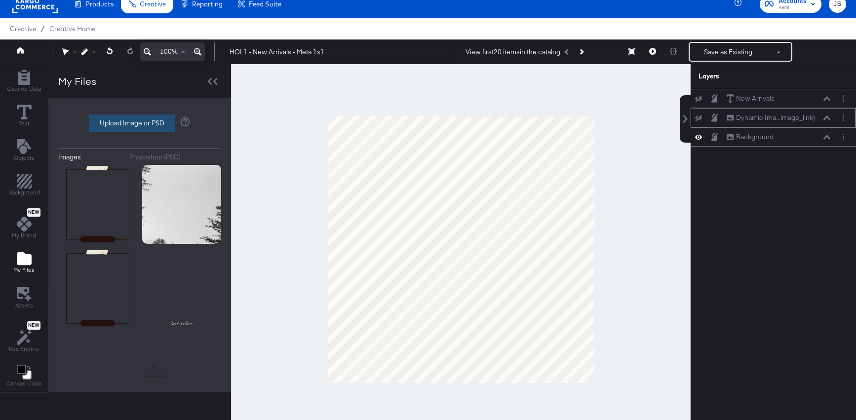
click at [146, 126] on label "Upload Image or PSD" at bounding box center [131, 123] width 85 height 17
click at [140, 123] on input "Upload Image or PSD" at bounding box center [140, 123] width 0 height 0
type input "C:\fakepath\Frame + Tape.png"
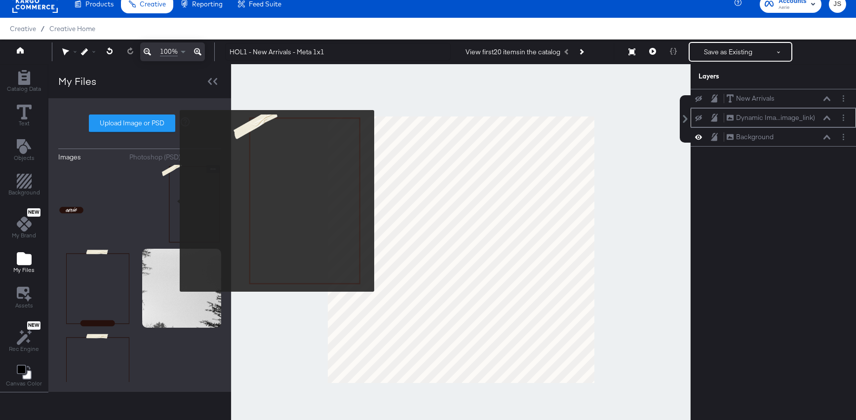
click at [173, 201] on img at bounding box center [181, 204] width 79 height 79
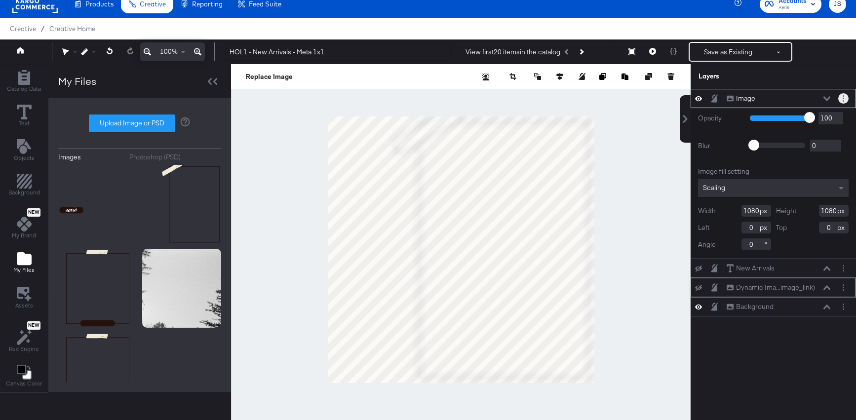
click at [839, 102] on button "Layer Options" at bounding box center [843, 98] width 10 height 10
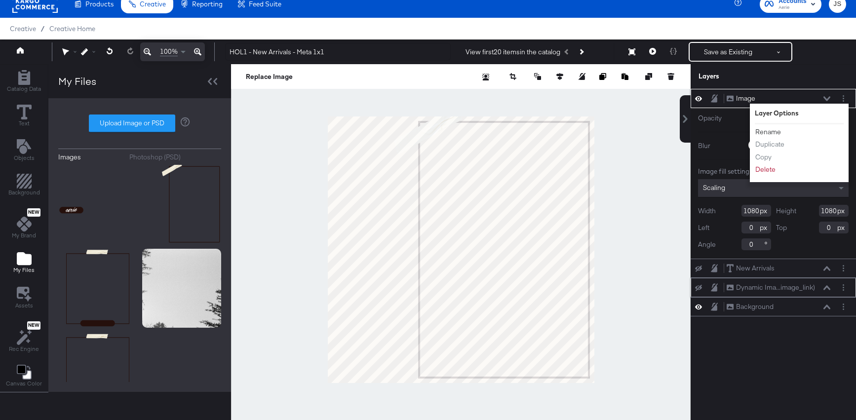
click at [770, 130] on button "Rename" at bounding box center [767, 132] width 27 height 10
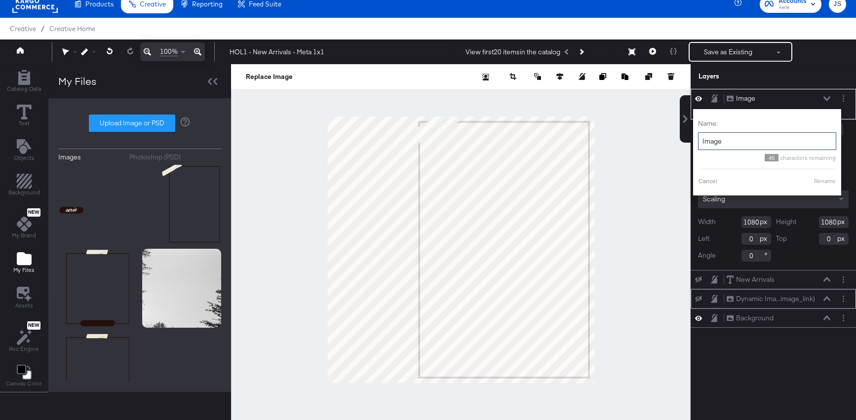
click at [750, 141] on input "Image" at bounding box center [767, 141] width 138 height 18
type input "Frame"
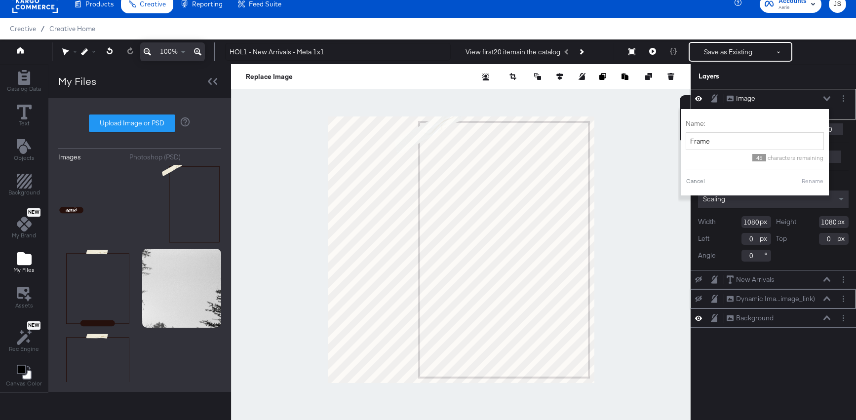
click at [808, 181] on button "Rename" at bounding box center [812, 181] width 23 height 9
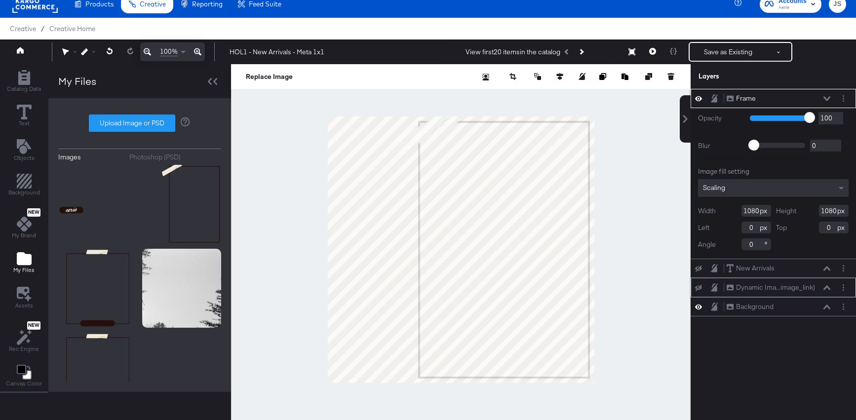
click at [825, 101] on icon at bounding box center [826, 98] width 7 height 5
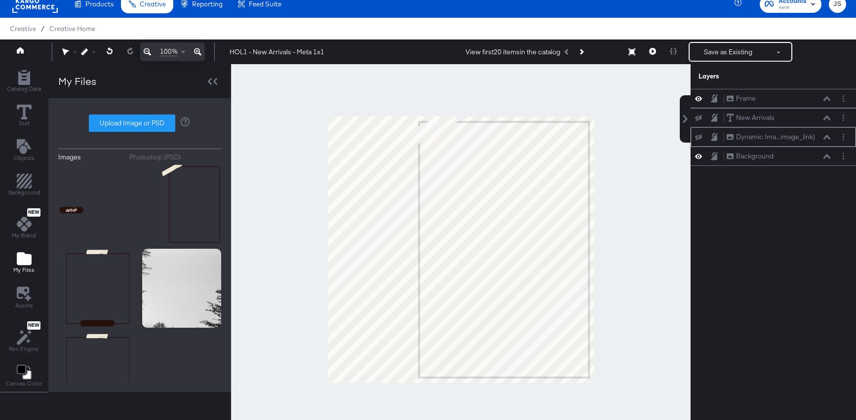
click at [703, 139] on div at bounding box center [701, 137] width 14 height 8
click at [699, 139] on icon at bounding box center [698, 137] width 7 height 6
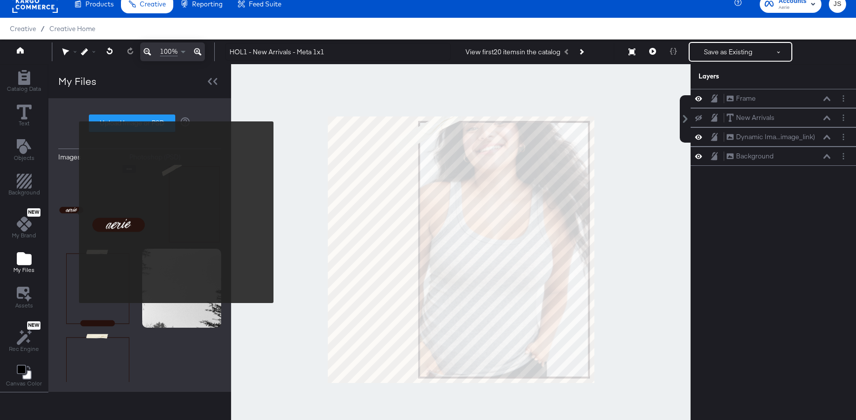
click at [73, 212] on img at bounding box center [97, 204] width 79 height 79
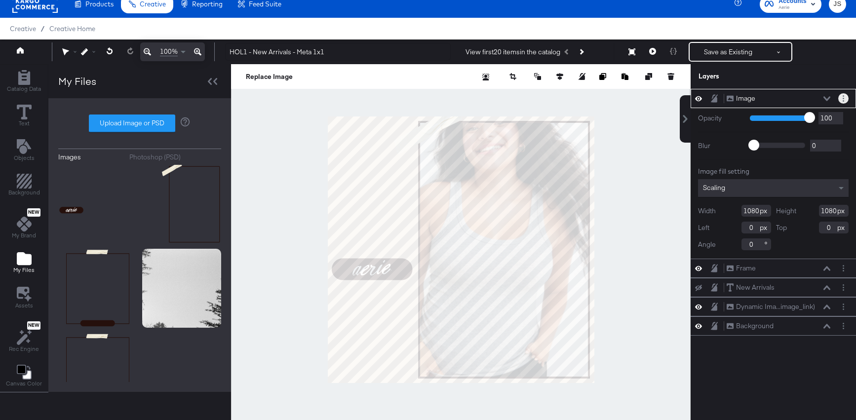
click at [840, 99] on button "Layer Options" at bounding box center [843, 98] width 10 height 10
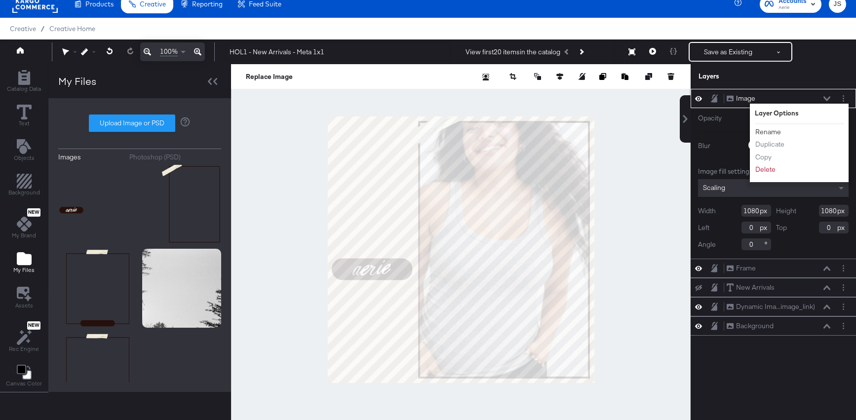
click at [761, 130] on button "Rename" at bounding box center [767, 132] width 27 height 10
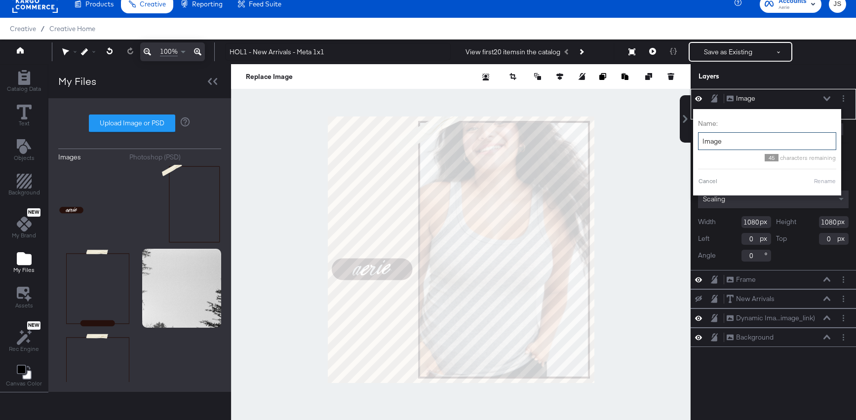
click at [735, 145] on input "Image" at bounding box center [767, 141] width 138 height 18
type input "Logo"
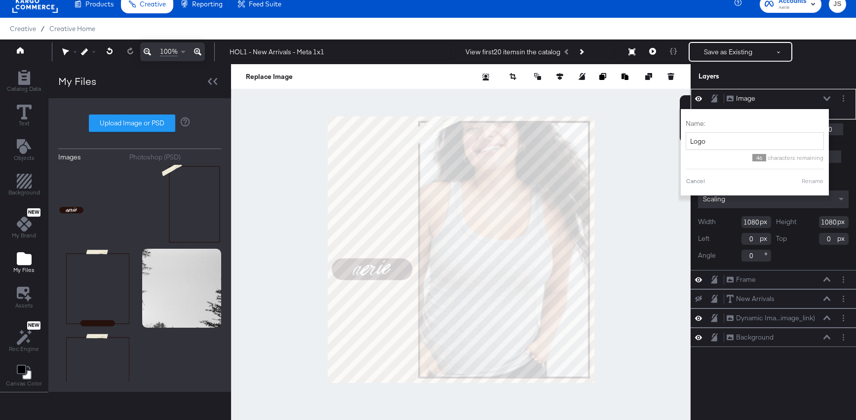
click at [812, 183] on button "Rename" at bounding box center [812, 181] width 23 height 9
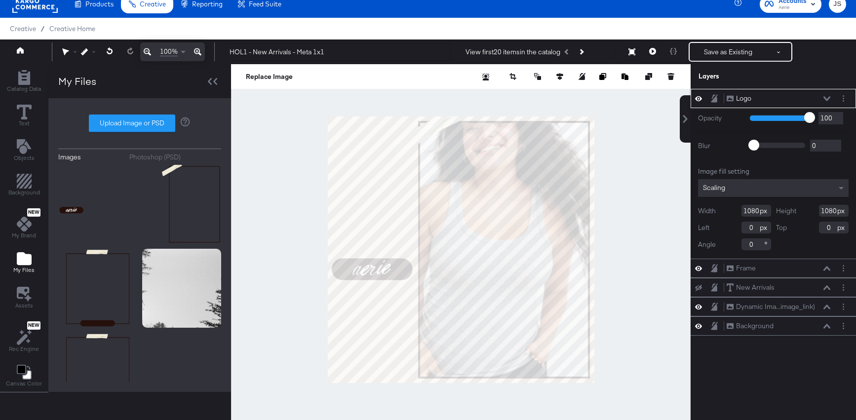
click at [829, 96] on icon at bounding box center [826, 98] width 7 height 5
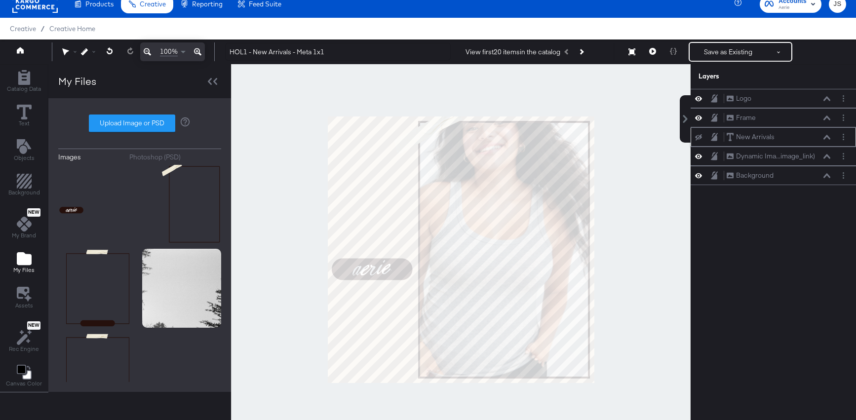
click at [697, 139] on icon at bounding box center [698, 137] width 7 height 6
click at [828, 137] on icon at bounding box center [826, 137] width 7 height 4
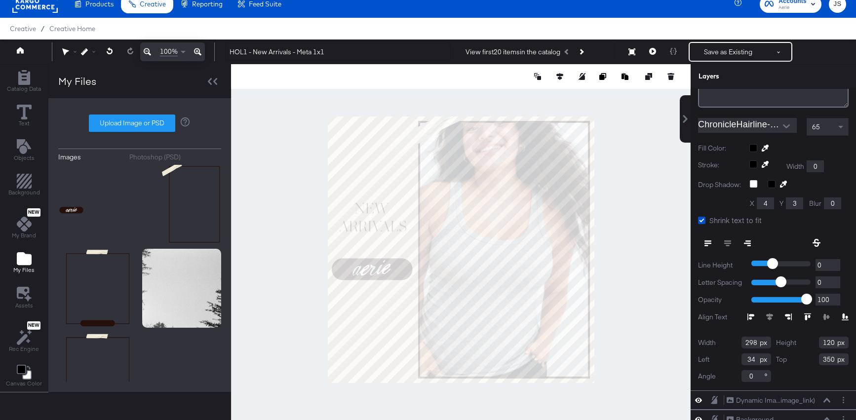
scroll to position [133, 0]
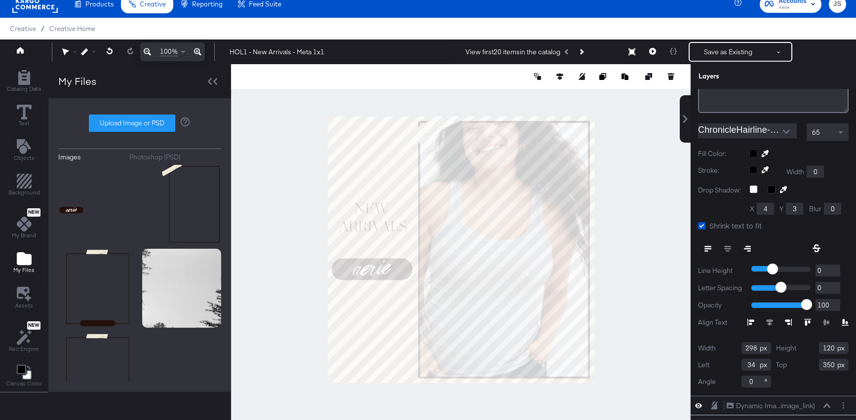
drag, startPoint x: 754, startPoint y: 364, endPoint x: 737, endPoint y: 364, distance: 17.3
click at [737, 364] on div "Left 34" at bounding box center [734, 365] width 73 height 12
type input "30"
drag, startPoint x: 834, startPoint y: 365, endPoint x: 791, endPoint y: 365, distance: 42.4
click at [791, 365] on div "Top 350" at bounding box center [812, 365] width 73 height 12
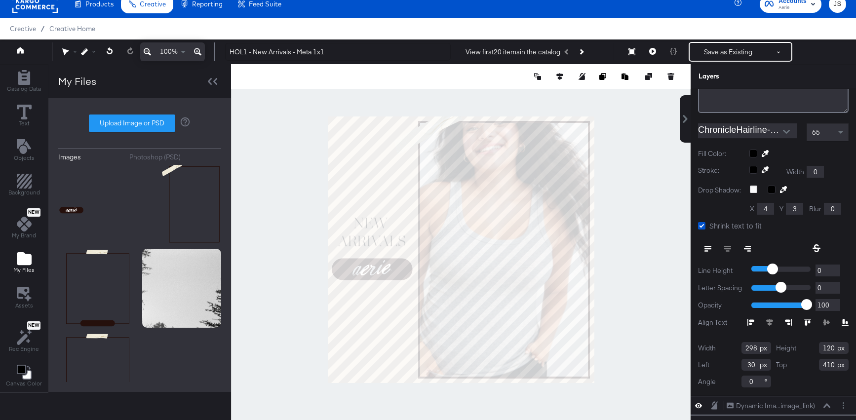
type input "410"
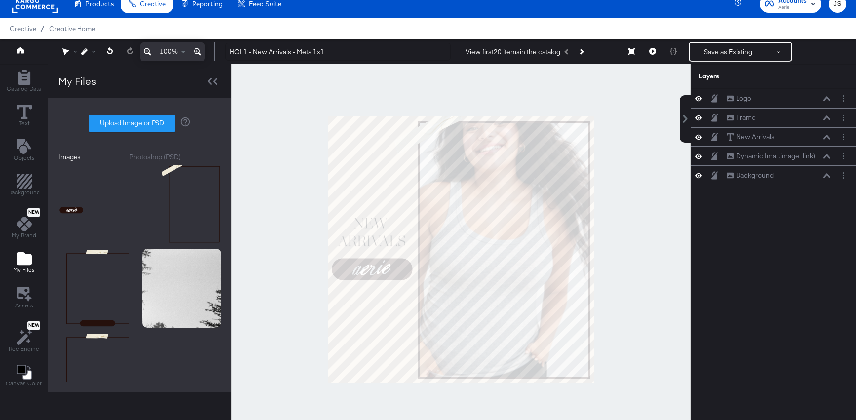
click at [252, 204] on div at bounding box center [460, 249] width 459 height 371
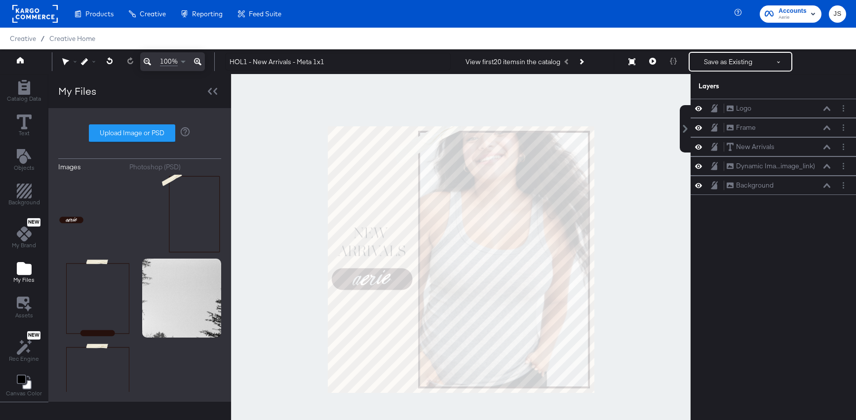
scroll to position [10, 0]
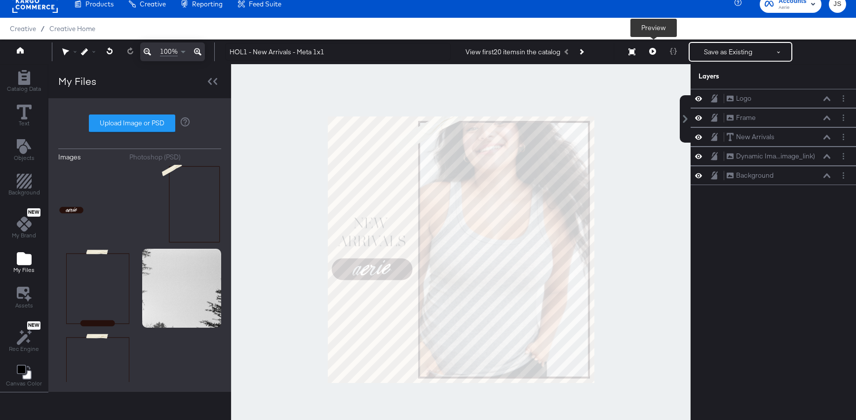
click at [649, 53] on button at bounding box center [652, 52] width 21 height 20
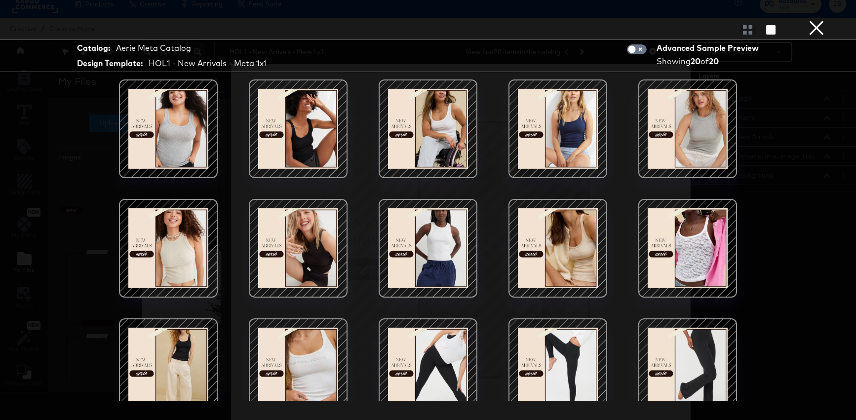
click at [295, 259] on div at bounding box center [298, 248] width 84 height 84
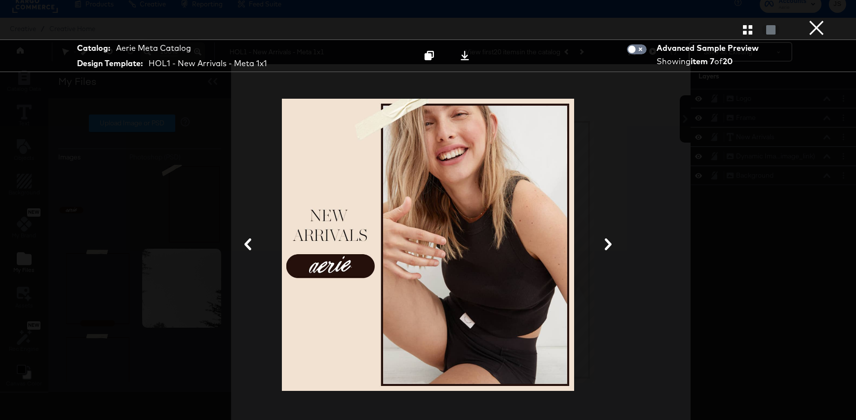
click at [613, 245] on icon at bounding box center [608, 244] width 12 height 12
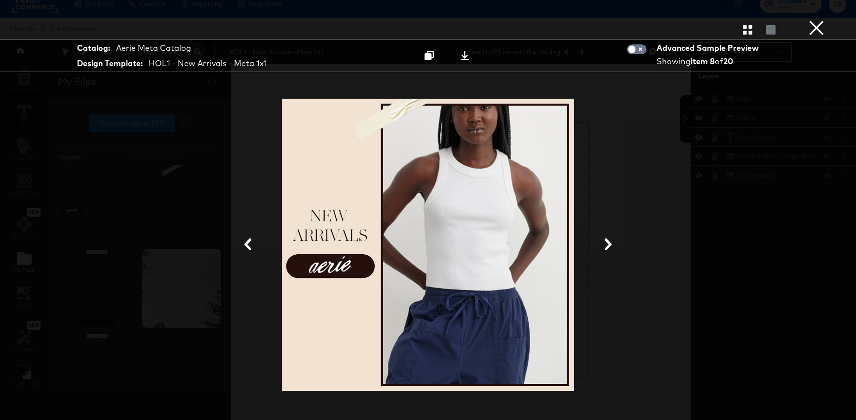
click at [613, 245] on icon at bounding box center [608, 244] width 12 height 12
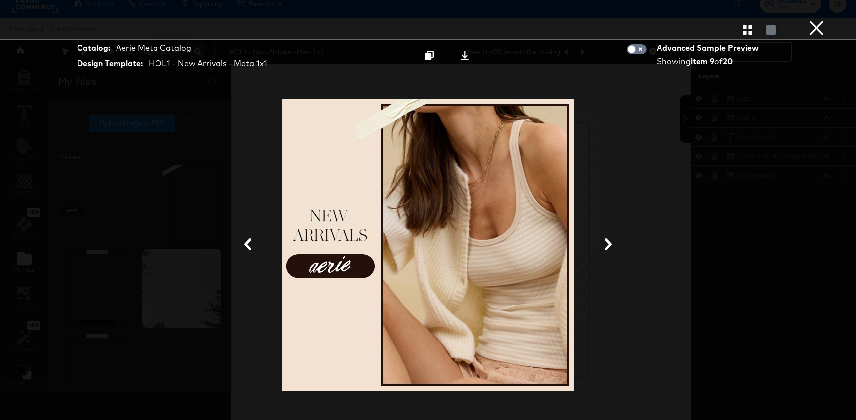
click at [613, 245] on icon at bounding box center [608, 244] width 12 height 12
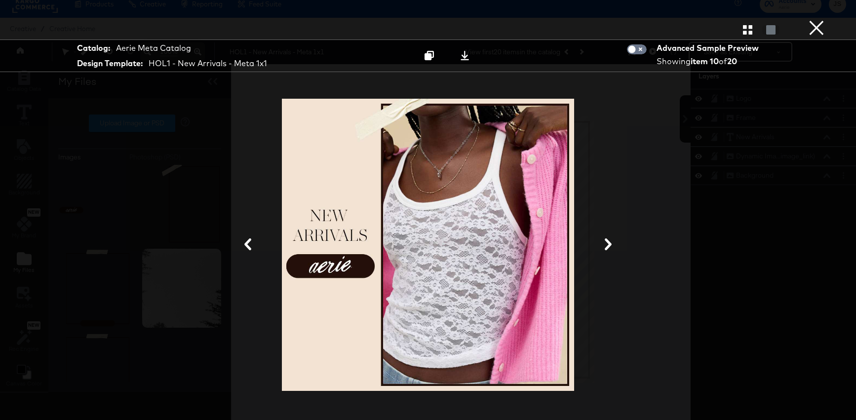
click at [613, 245] on icon at bounding box center [608, 244] width 12 height 12
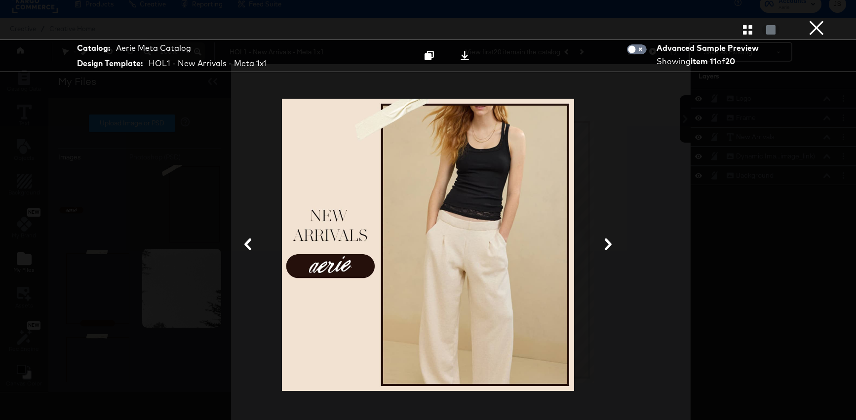
click at [613, 245] on icon at bounding box center [608, 244] width 12 height 12
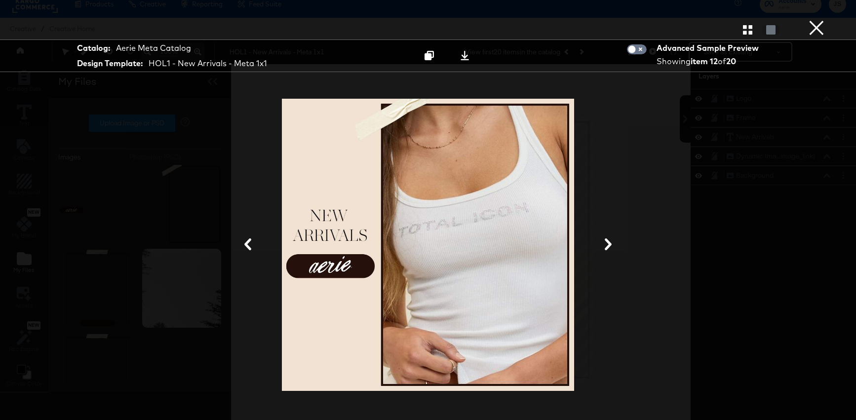
click at [821, 20] on button "×" at bounding box center [816, 10] width 20 height 20
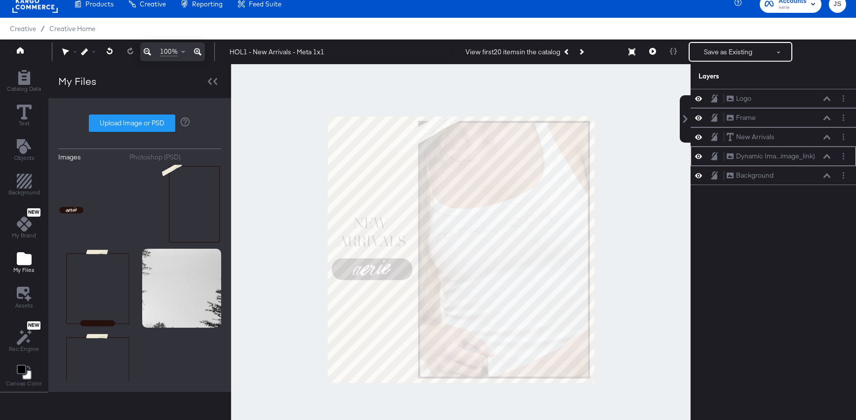
click at [827, 156] on icon at bounding box center [826, 156] width 7 height 5
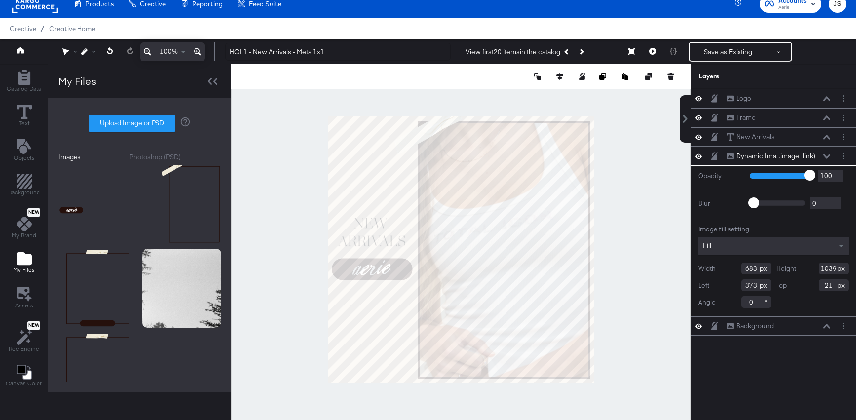
click at [669, 358] on div at bounding box center [460, 249] width 459 height 371
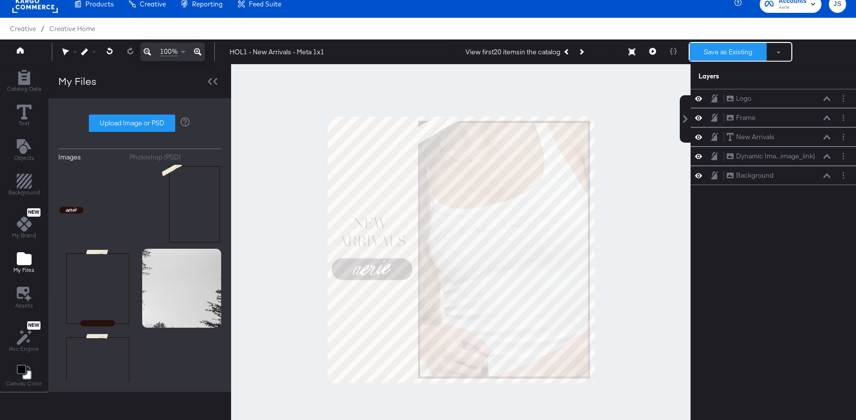
click at [704, 48] on button "Save as Existing" at bounding box center [727, 52] width 77 height 18
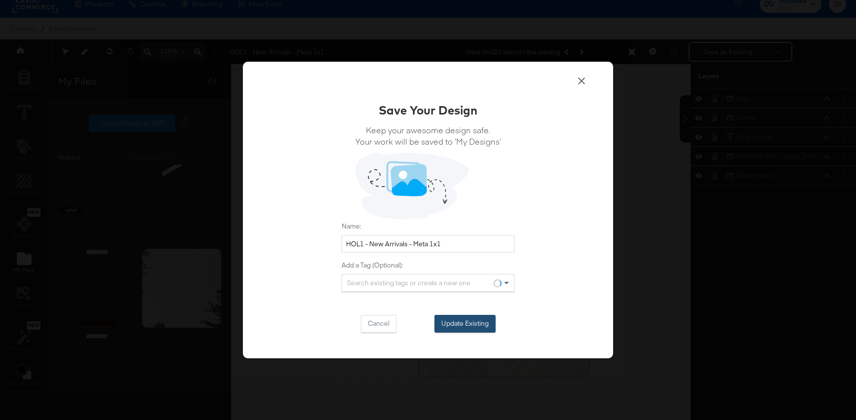
click at [477, 322] on button "Update Existing" at bounding box center [464, 324] width 61 height 18
